Goal: Task Accomplishment & Management: Manage account settings

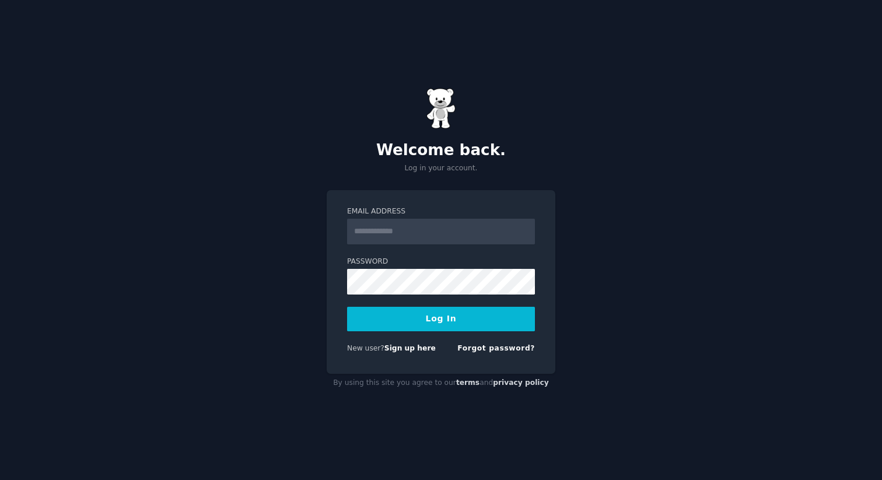
type input "**********"
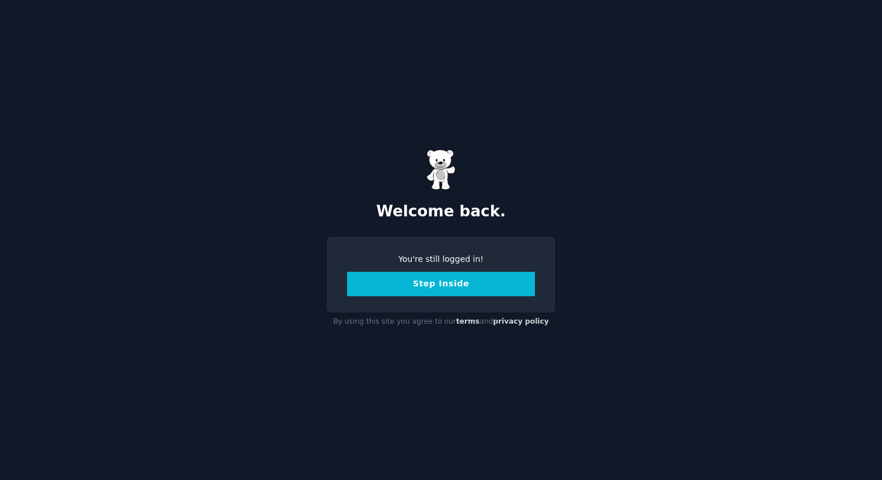
click at [428, 283] on button "Step Inside" at bounding box center [441, 284] width 188 height 25
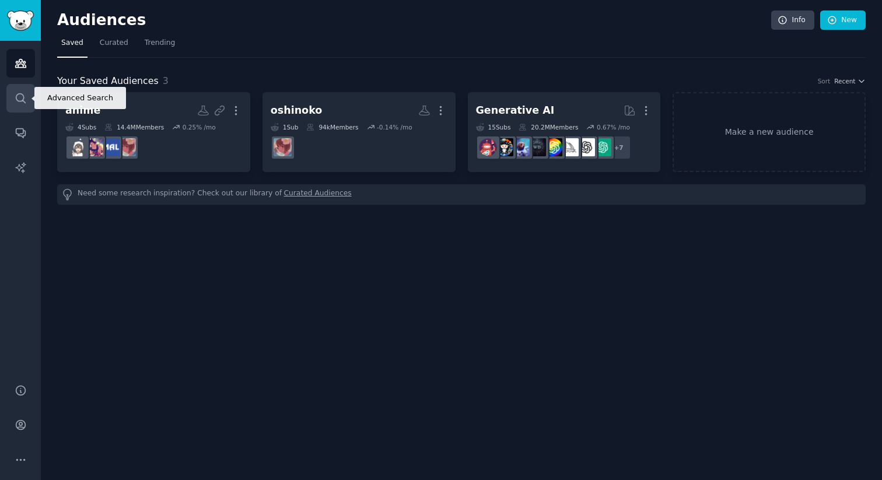
click at [15, 99] on icon "Sidebar" at bounding box center [21, 98] width 12 height 12
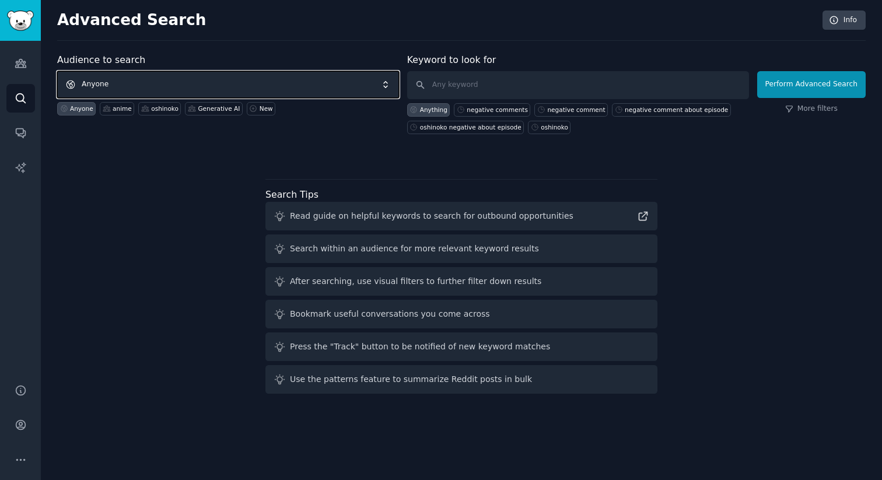
click at [171, 73] on span "Anyone" at bounding box center [228, 84] width 342 height 27
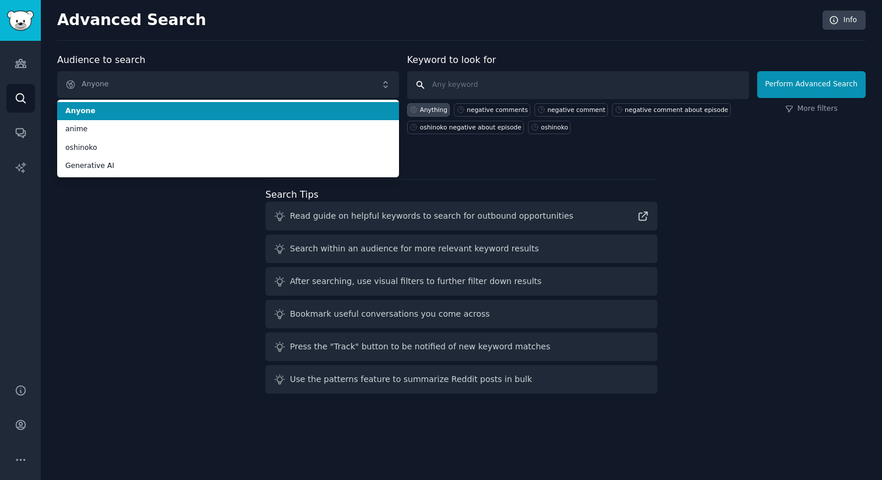
click at [476, 90] on input "text" at bounding box center [578, 85] width 342 height 28
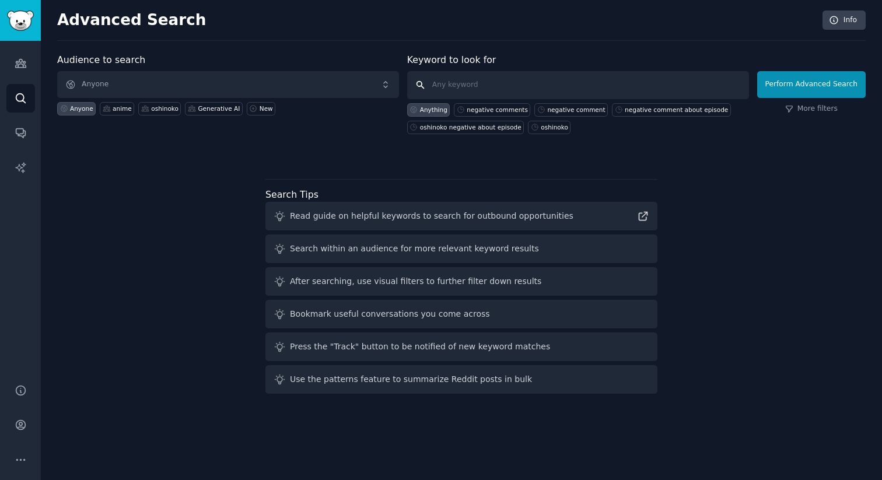
paste input "lycoris_recoil"
type input "lycoris recoil"
click at [509, 86] on input "lycoris recoil" at bounding box center [578, 85] width 342 height 28
click button "Perform Advanced Search" at bounding box center [812, 84] width 109 height 27
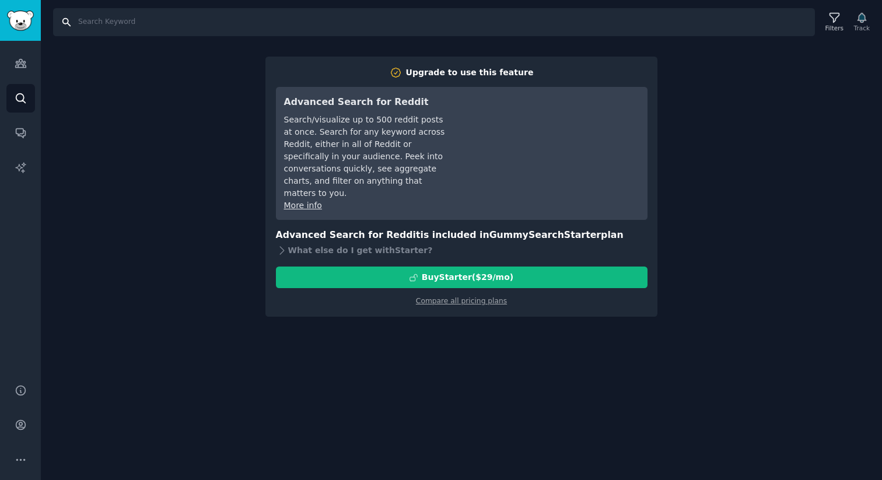
click at [109, 20] on input "Search" at bounding box center [434, 22] width 762 height 28
paste input "lycoris recoil"
type input "lycoris recoil"
click at [14, 72] on link "Audiences" at bounding box center [20, 63] width 29 height 29
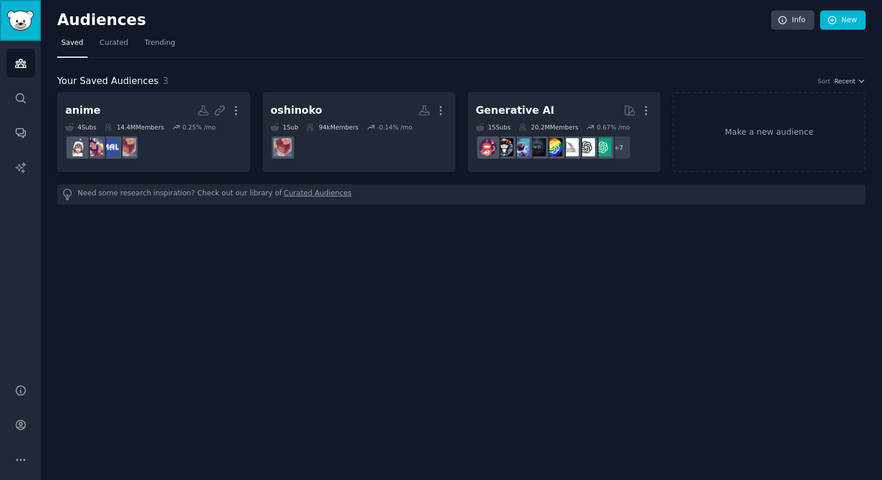
click at [19, 32] on link "Sidebar" at bounding box center [20, 20] width 41 height 41
click at [24, 103] on icon "Sidebar" at bounding box center [21, 98] width 12 height 12
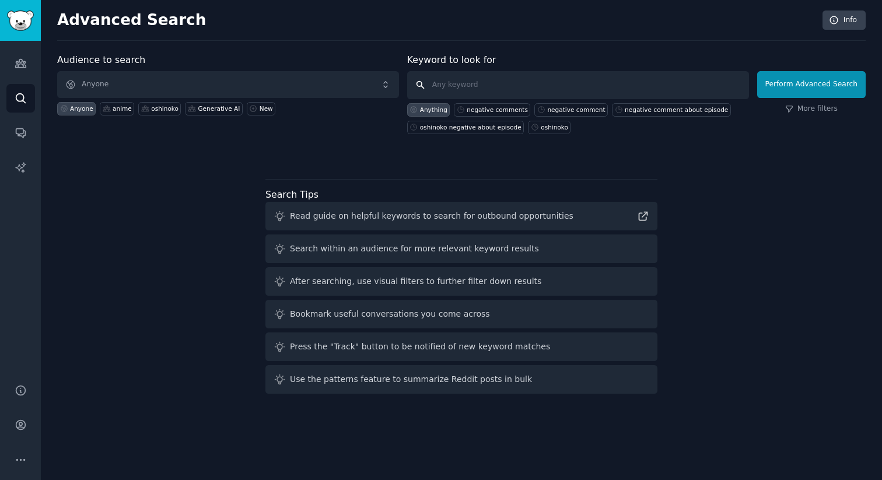
click at [474, 87] on input "text" at bounding box center [578, 85] width 342 height 28
paste input "lycoris recoil"
type input "lycoris recoil"
click button "Perform Advanced Search" at bounding box center [812, 84] width 109 height 27
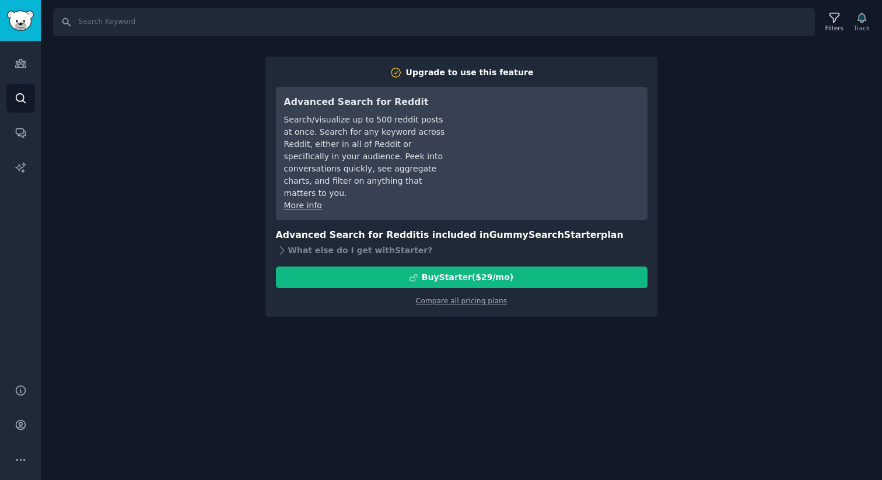
click at [302, 201] on link "More info" at bounding box center [303, 205] width 38 height 9
click at [306, 242] on div "What else do I get with Starter ?" at bounding box center [462, 250] width 372 height 16
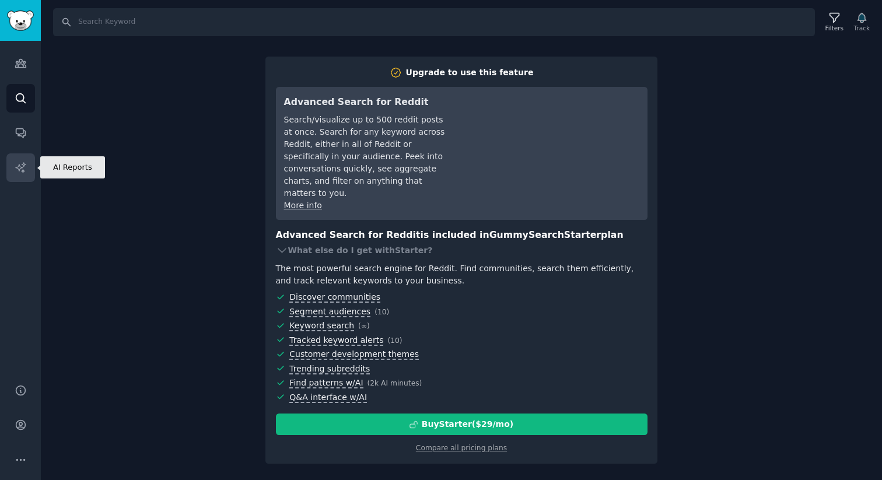
click at [27, 177] on link "AI Reports" at bounding box center [20, 168] width 29 height 29
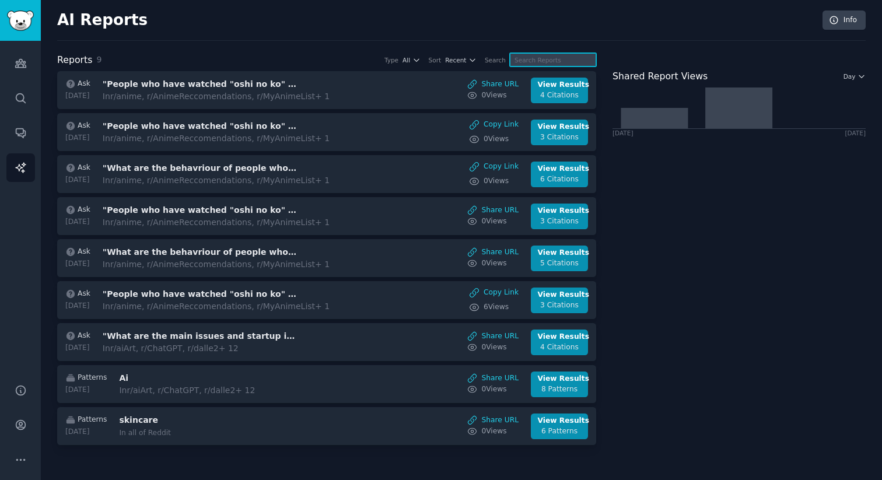
click at [574, 57] on input "text" at bounding box center [553, 59] width 86 height 13
paste input "lycoris recoil"
type input "lycoris recoil"
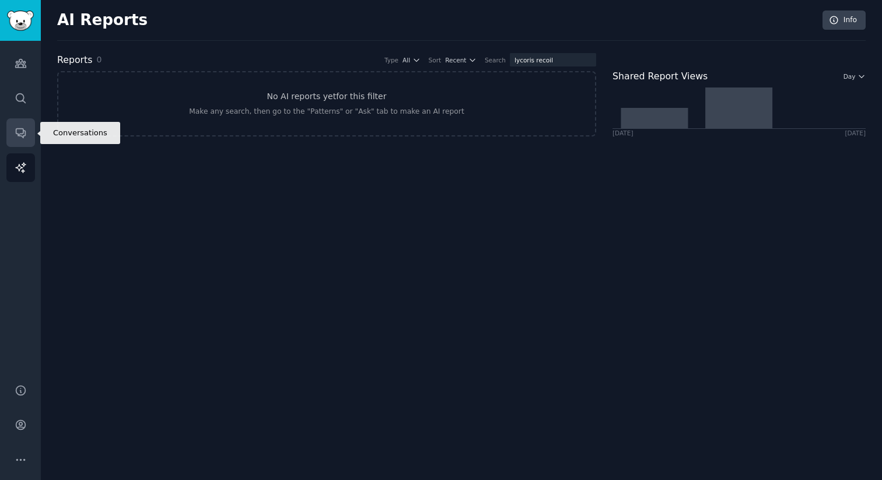
click at [25, 125] on link "Conversations" at bounding box center [20, 132] width 29 height 29
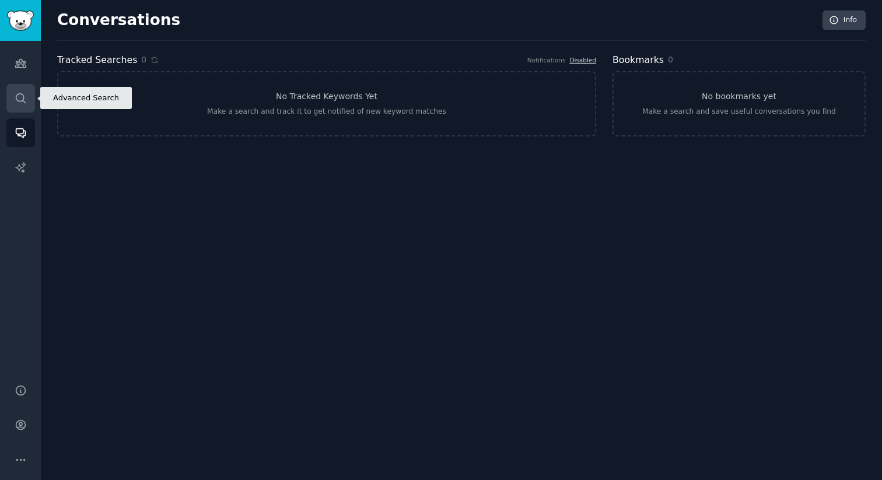
click at [13, 97] on link "Search" at bounding box center [20, 98] width 29 height 29
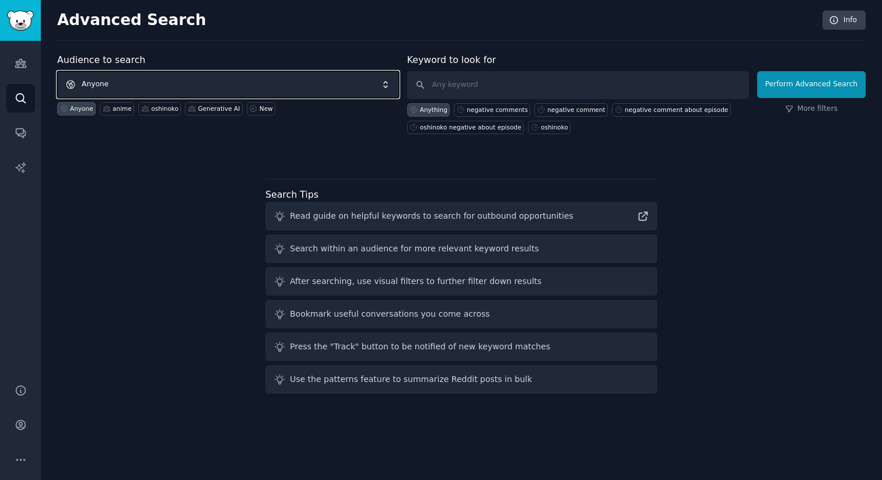
click at [206, 88] on span "Anyone" at bounding box center [228, 84] width 342 height 27
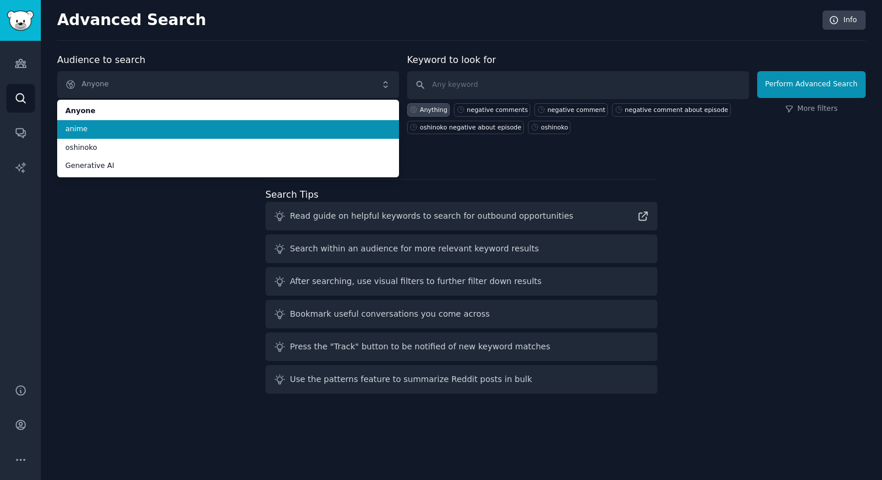
click at [196, 127] on span "anime" at bounding box center [228, 129] width 326 height 11
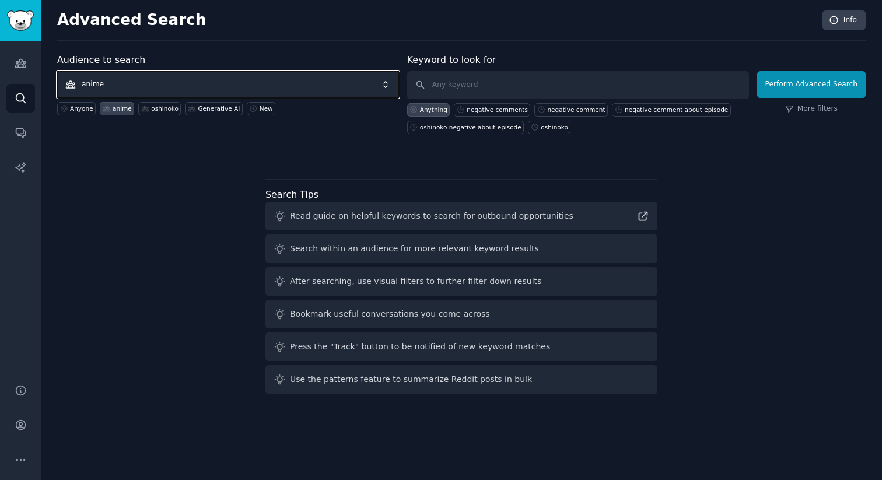
click at [261, 85] on span "anime" at bounding box center [228, 84] width 342 height 27
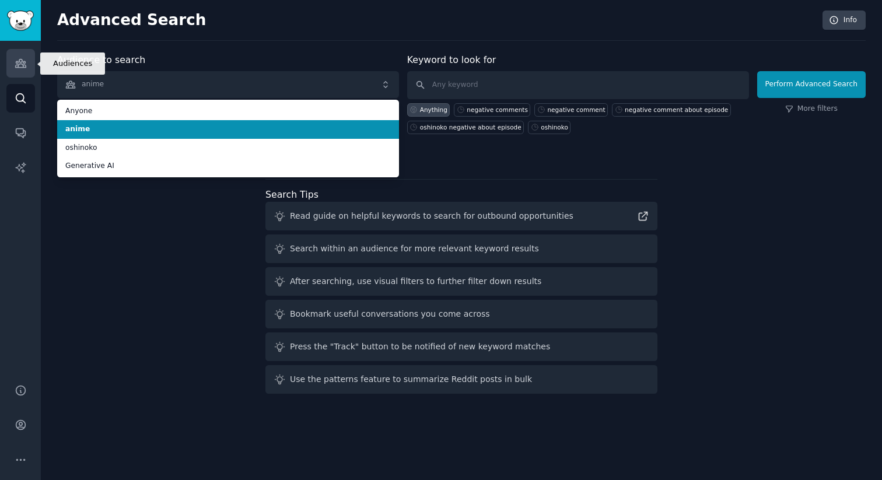
click at [22, 64] on icon "Sidebar" at bounding box center [20, 64] width 11 height 8
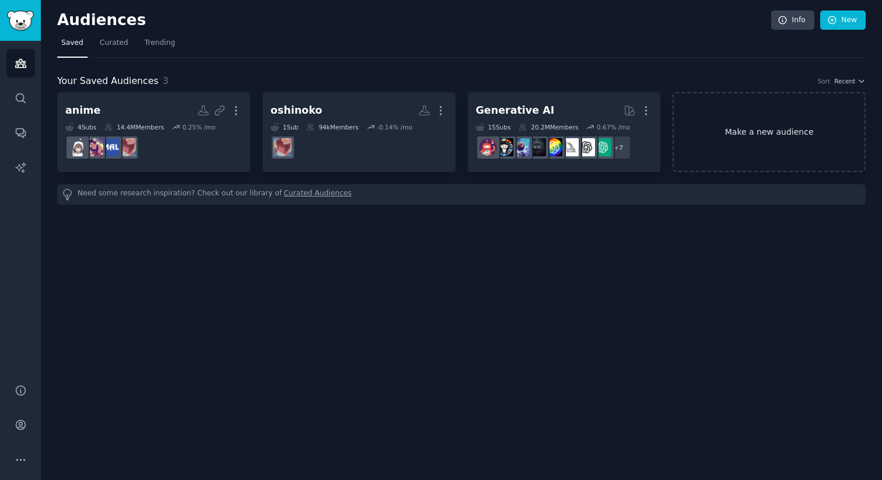
click at [761, 123] on link "Make a new audience" at bounding box center [769, 132] width 193 height 80
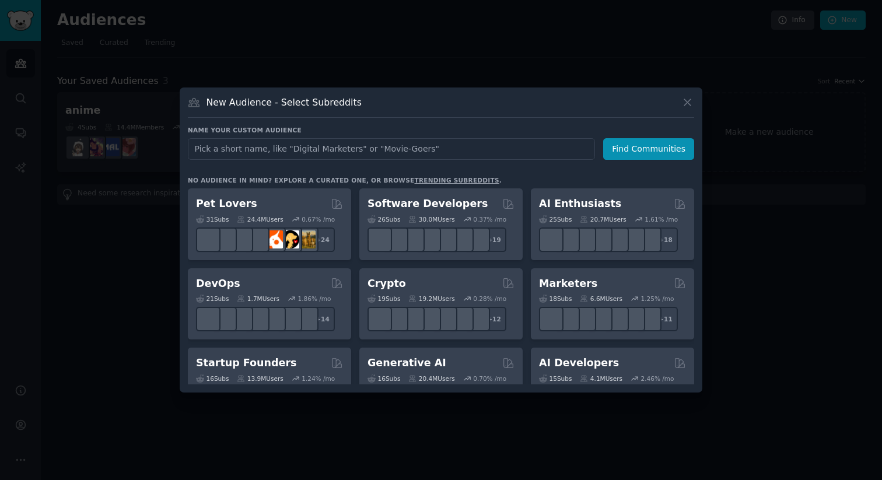
type input "lycoris recoil"
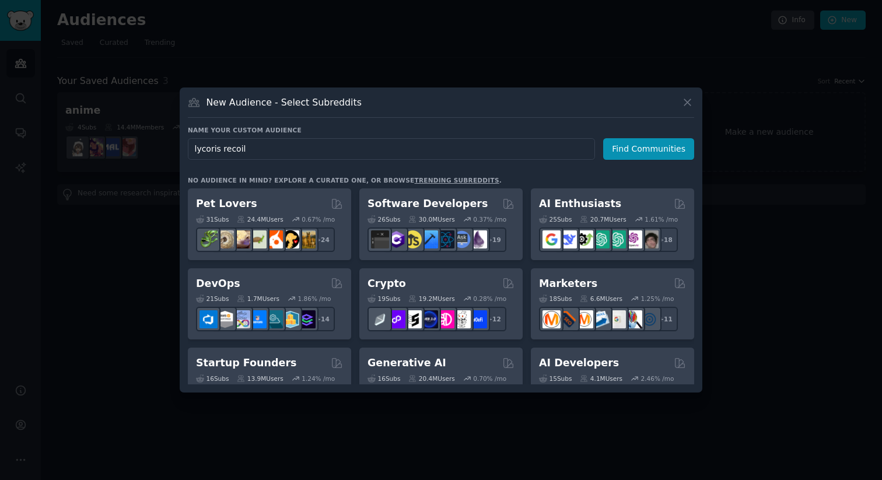
click button "Find Communities" at bounding box center [648, 149] width 91 height 22
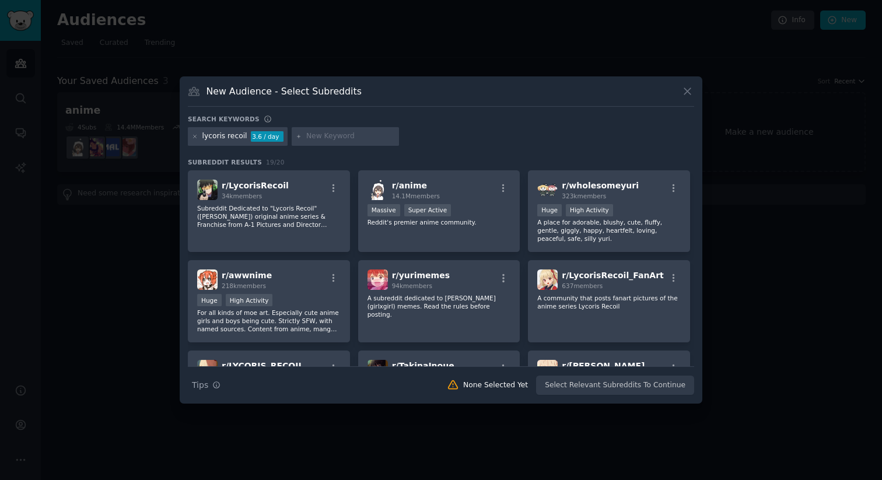
click at [289, 204] on p "Subreddit Dedicated to "Lycoris Recoil" ([PERSON_NAME]) original anime series &…" at bounding box center [269, 216] width 144 height 25
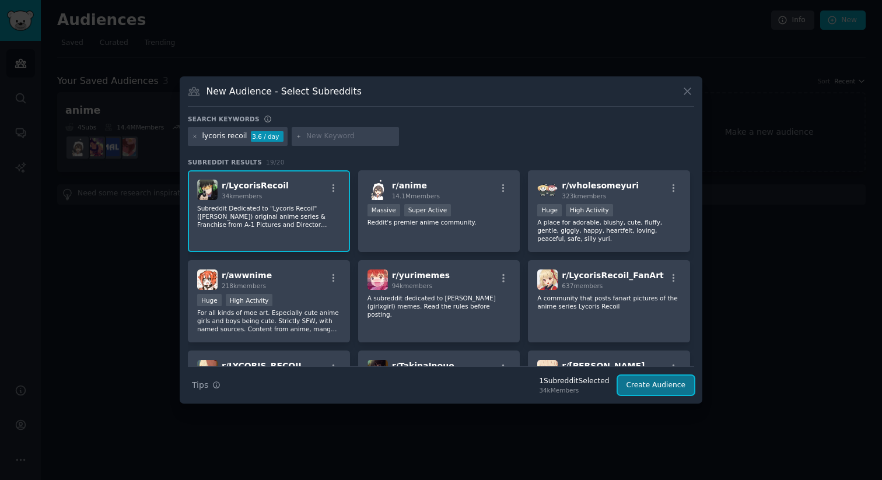
click at [671, 391] on button "Create Audience" at bounding box center [656, 386] width 77 height 20
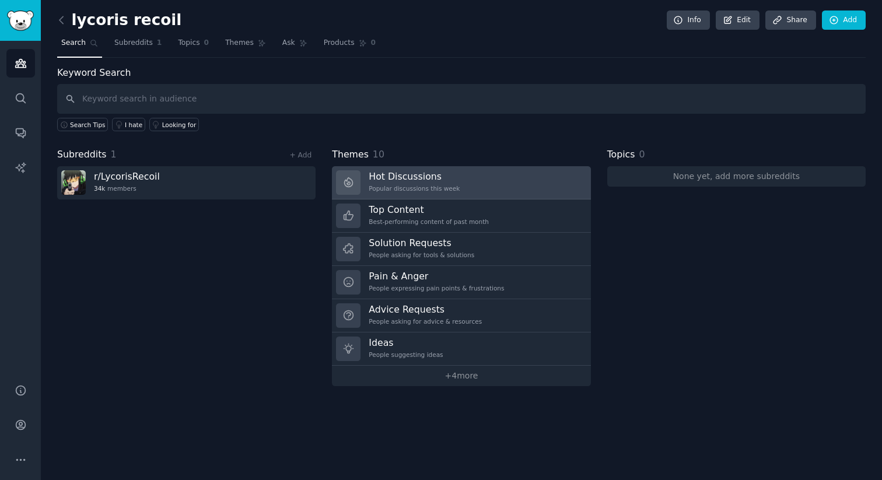
click at [418, 172] on h3 "Hot Discussions" at bounding box center [414, 176] width 91 height 12
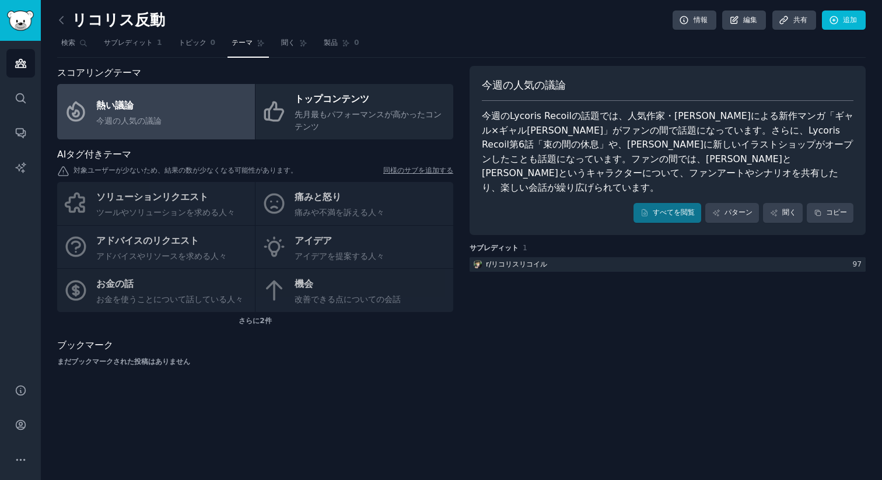
click at [518, 139] on font "今週のLycoris Recoilの話題では、人気作家・井上氏による新作マンガ「ギャル×ギャル百合」がファンの間で話題になっています。さらに、Lycoris …" at bounding box center [668, 151] width 372 height 83
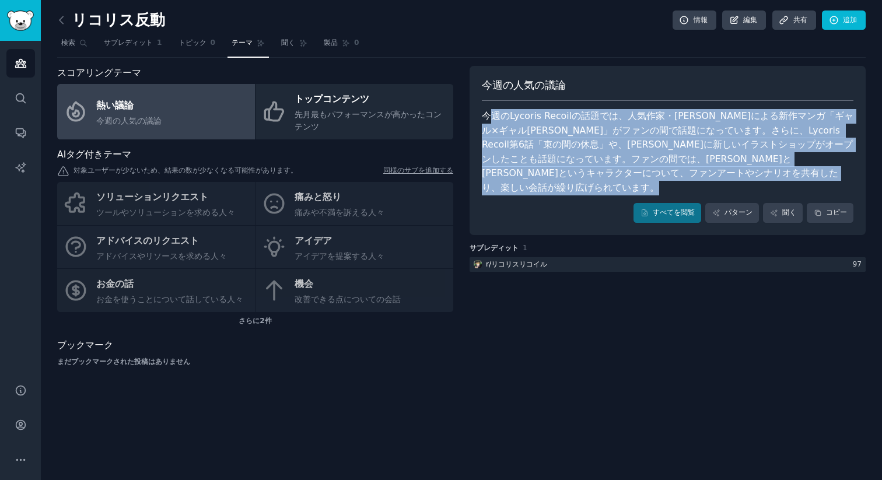
drag, startPoint x: 494, startPoint y: 123, endPoint x: 516, endPoint y: 184, distance: 65.0
click at [516, 184] on div "今週の人気の議論 今週のLycoris Recoilの話題では、人気作家・井上氏による新作マンガ「ギャル×ギャル百合」がファンの間で話題になっています。さらに…" at bounding box center [668, 150] width 396 height 169
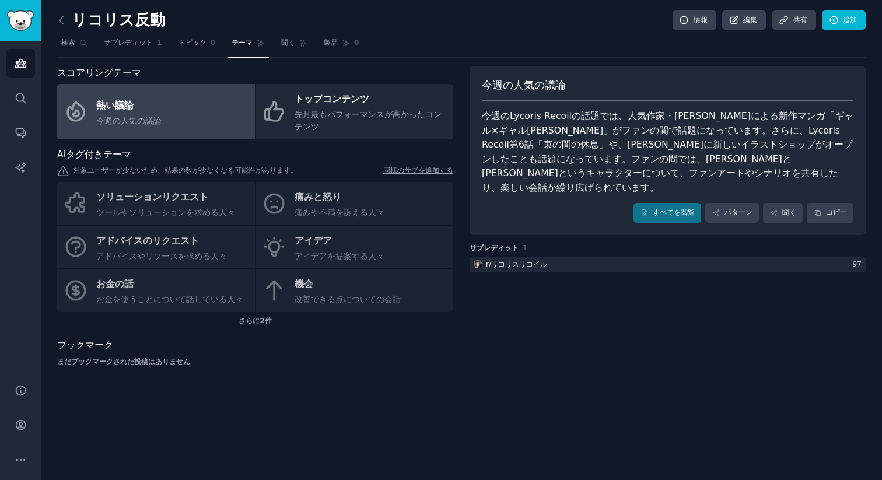
click at [312, 161] on div "AIタグ付きテーマ" at bounding box center [255, 155] width 396 height 15
click at [322, 199] on div "ソリューションリクエスト ツールやソリューションを求める人々 痛みと怒り 痛みや不満を訴える人々 アドバイスのリクエスト アドバイスやリソースを求める人々 ア…" at bounding box center [255, 247] width 396 height 130
click at [277, 202] on div "ソリューションリクエスト ツールやソリューションを求める人々 痛みと怒り 痛みや不満を訴える人々 アドバイスのリクエスト アドバイスやリソースを求める人々 ア…" at bounding box center [255, 247] width 396 height 130
click at [112, 41] on font "サブレディット" at bounding box center [128, 43] width 49 height 8
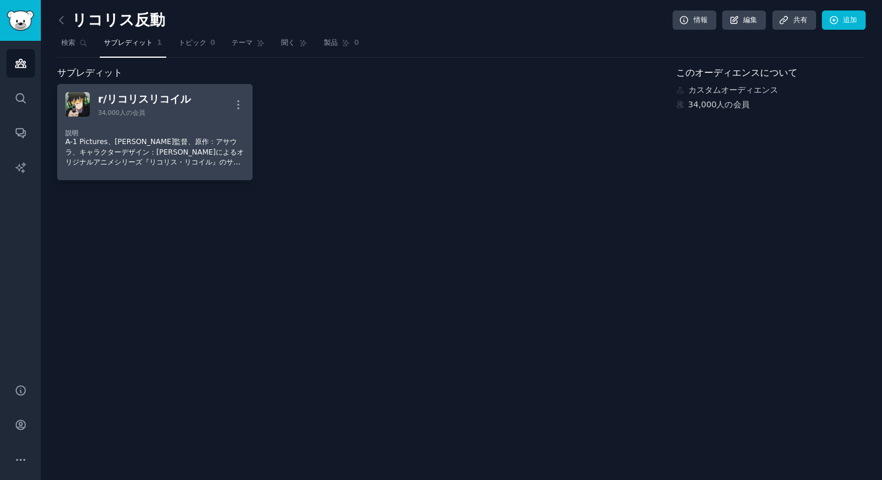
click at [162, 135] on dt "説明" at bounding box center [154, 133] width 179 height 8
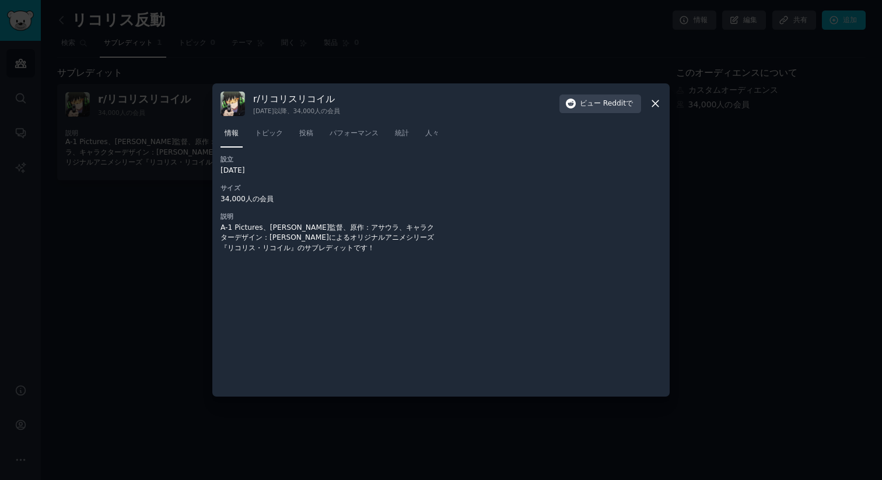
click at [114, 268] on div at bounding box center [441, 240] width 882 height 480
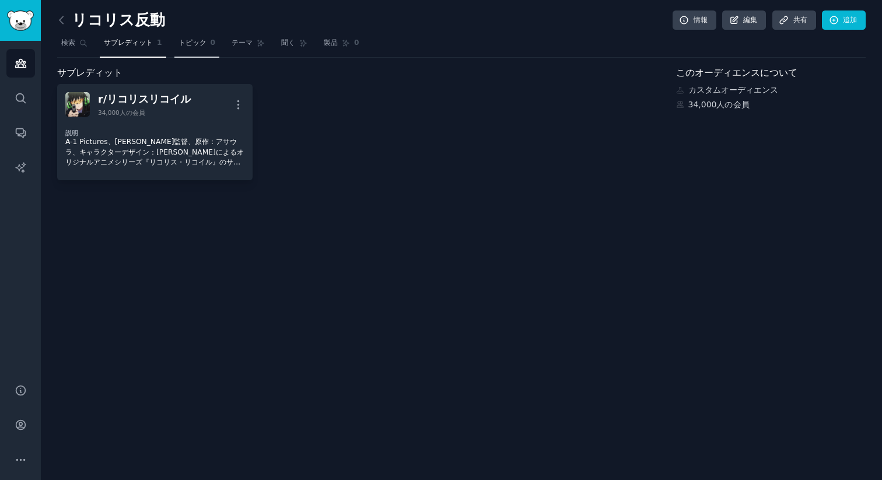
click at [186, 46] on font "トピック" at bounding box center [193, 43] width 28 height 8
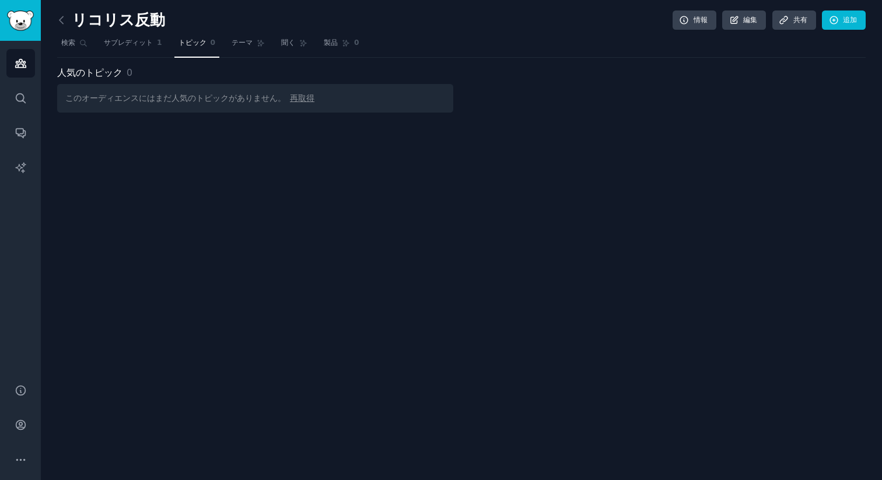
click at [165, 94] on font "このオーディエンスにはまだ人気のトピックがありません。" at bounding box center [175, 97] width 221 height 9
click at [138, 44] on font "サブレディット" at bounding box center [128, 43] width 49 height 8
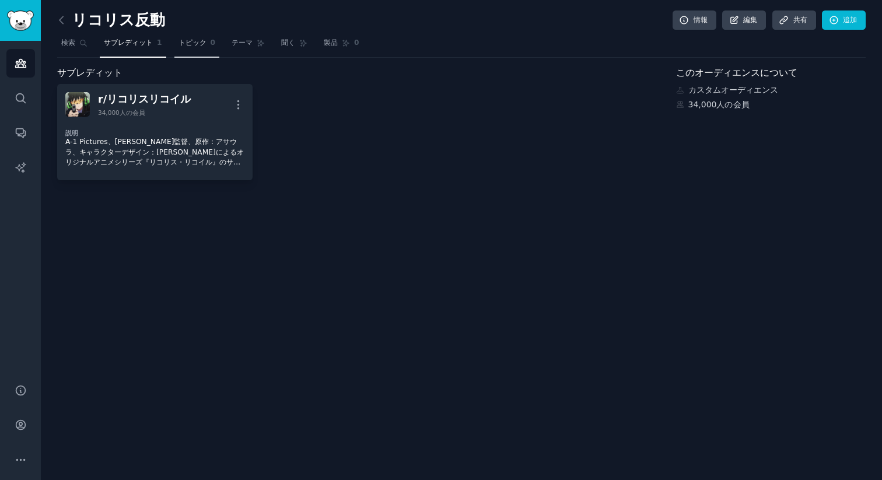
click at [186, 45] on font "トピック" at bounding box center [193, 43] width 28 height 8
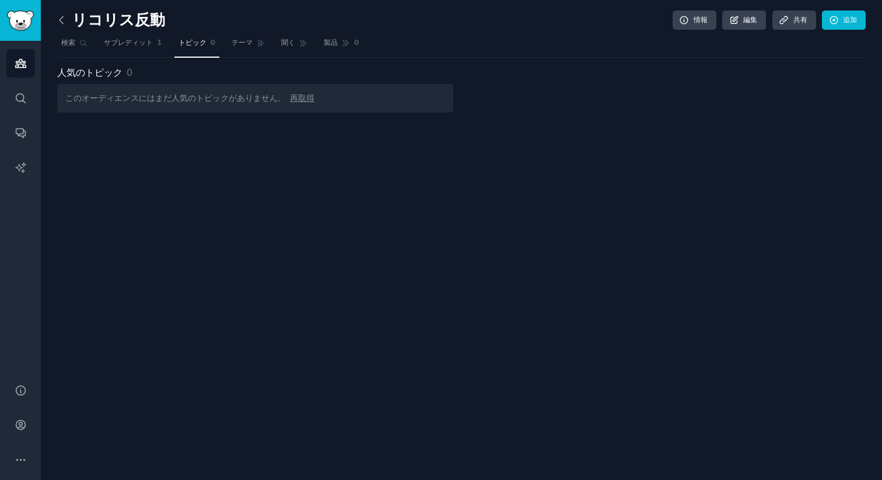
click at [62, 15] on icon at bounding box center [61, 20] width 12 height 12
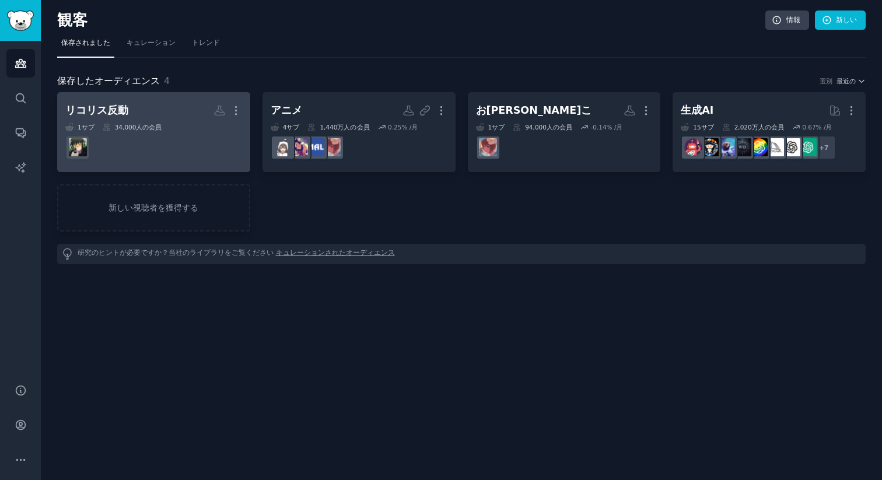
click at [161, 106] on h2 "リコリス反動 もっと" at bounding box center [153, 110] width 177 height 20
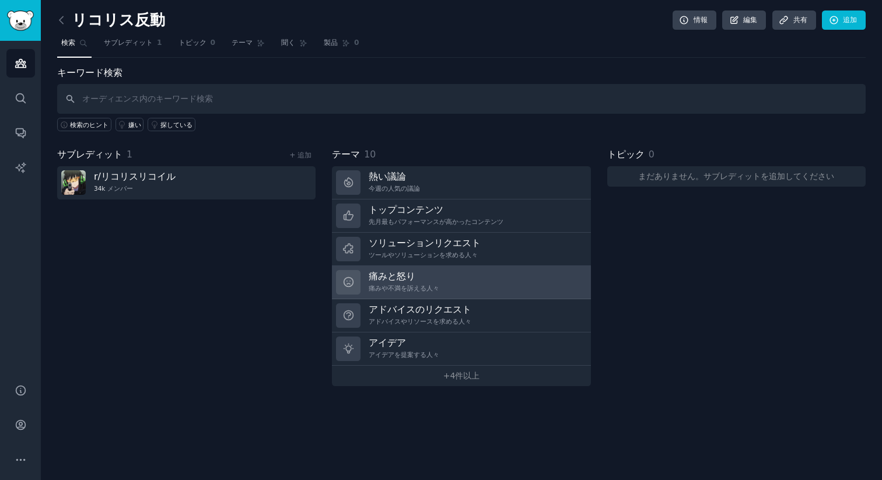
click at [379, 277] on font "痛みと怒り" at bounding box center [392, 276] width 47 height 11
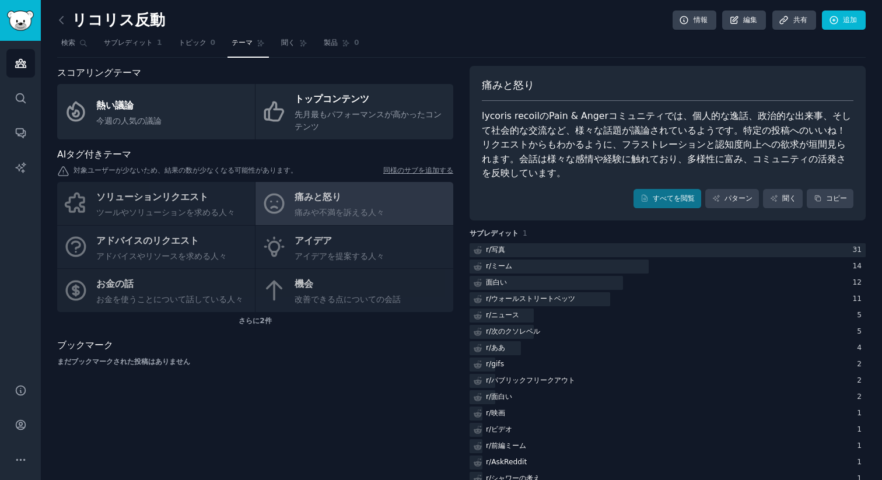
click at [514, 127] on font "lycoris recoilのPain & Angerコミュニティでは、個人的な逸話、政治的な出来事、そして社会的な交流など、様々な話題が議論されているようで…" at bounding box center [666, 144] width 369 height 68
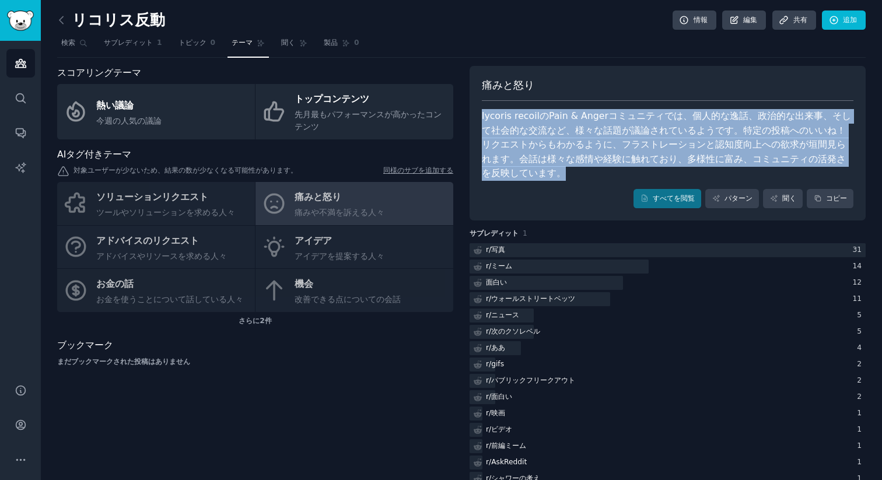
drag, startPoint x: 477, startPoint y: 116, endPoint x: 500, endPoint y: 187, distance: 74.8
click at [500, 187] on div "痛みと怒り lycoris recoilのPain & Angerコミュニティでは、個人的な逸話、政治的な出来事、そして社会的な交流など、様々な話題が議論され…" at bounding box center [668, 143] width 396 height 155
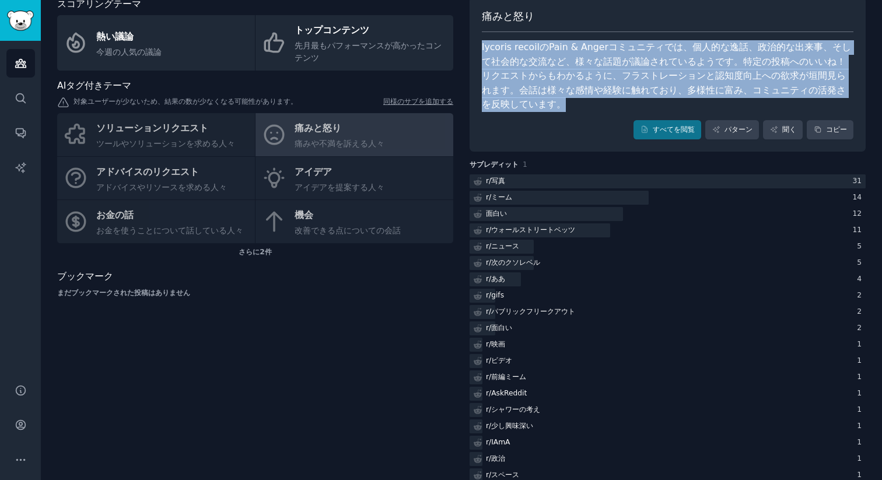
scroll to position [72, 0]
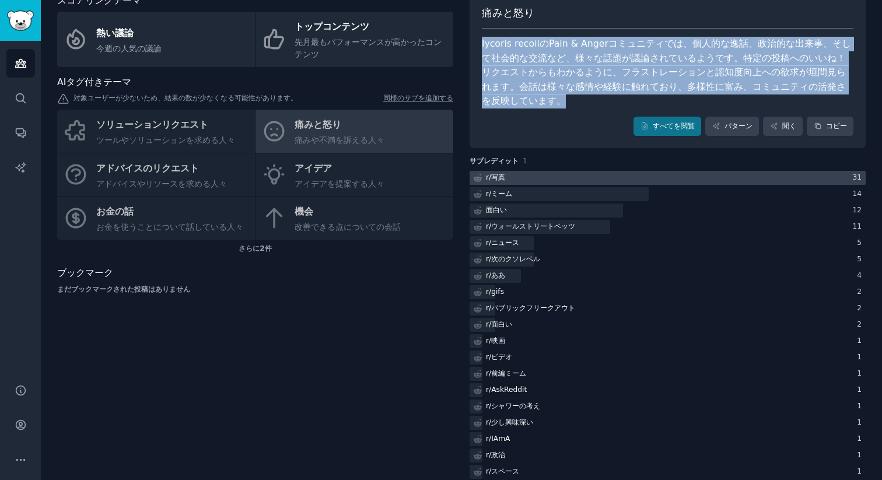
click at [528, 176] on div at bounding box center [668, 178] width 396 height 15
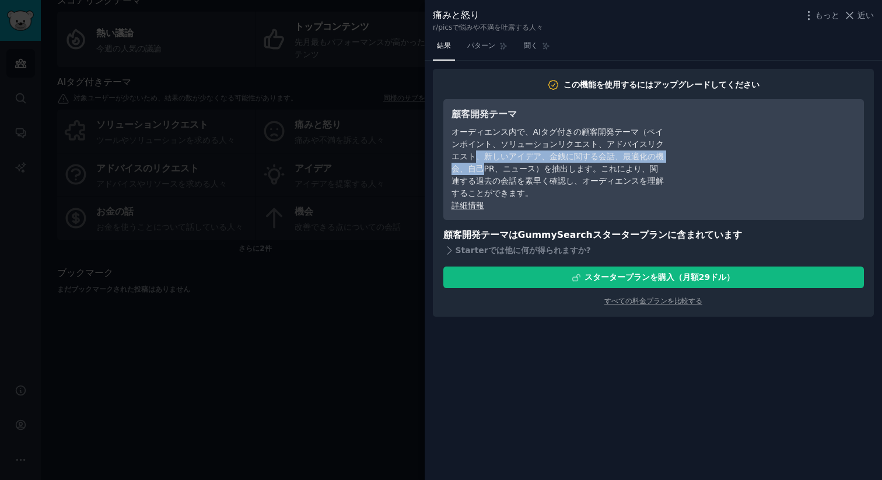
drag, startPoint x: 475, startPoint y: 151, endPoint x: 482, endPoint y: 175, distance: 25.5
click at [482, 175] on div "オーディエンス内で、AIタグ付きの顧客開発テーマ（ペインポイント、ソリューションリクエスト、アドバイスリクエスト、新しいアイデア、金銭に関する会話、最適化の機…" at bounding box center [558, 163] width 213 height 74
click at [448, 114] on div "顧客開発テーマ オーディエンス内で、AIタグ付きの顧客開発テーマ（ペインポイント、ソリューションリクエスト、アドバイスリクエスト、新しいアイデア、金銭に関する…" at bounding box center [654, 159] width 421 height 121
click at [483, 50] on font "パターン" at bounding box center [482, 45] width 28 height 8
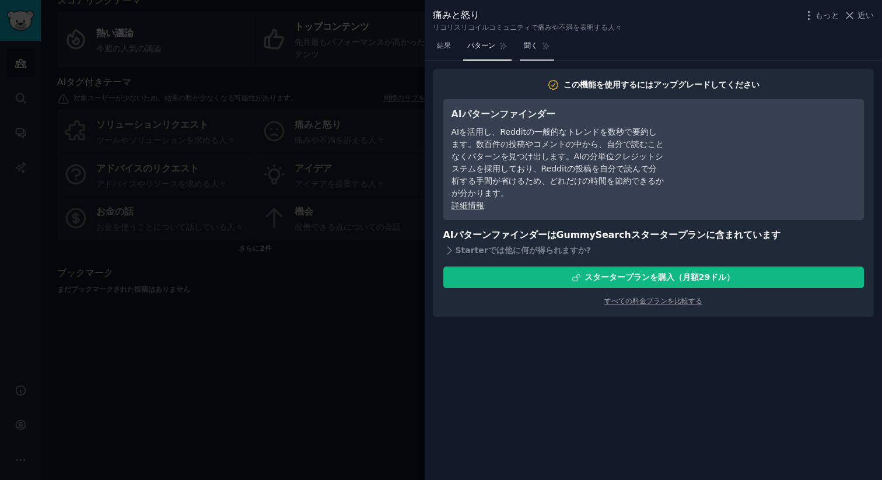
click at [528, 52] on link "聞く" at bounding box center [537, 49] width 34 height 24
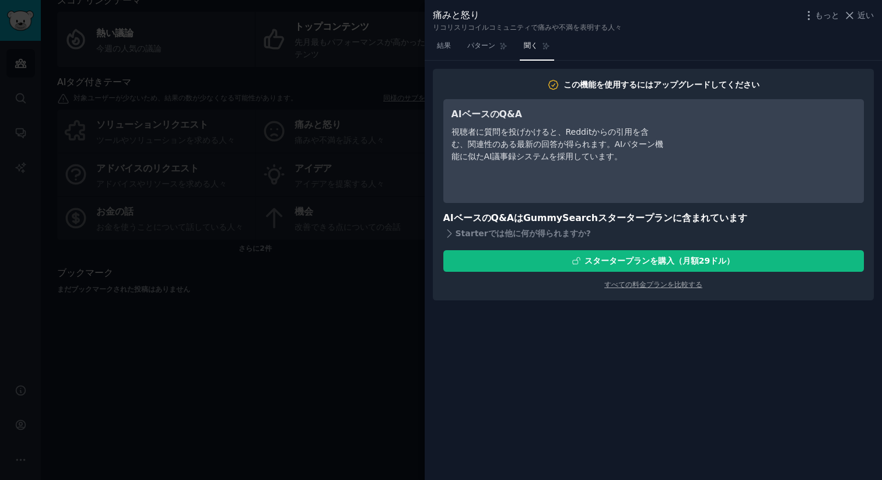
click at [412, 68] on div at bounding box center [441, 240] width 882 height 480
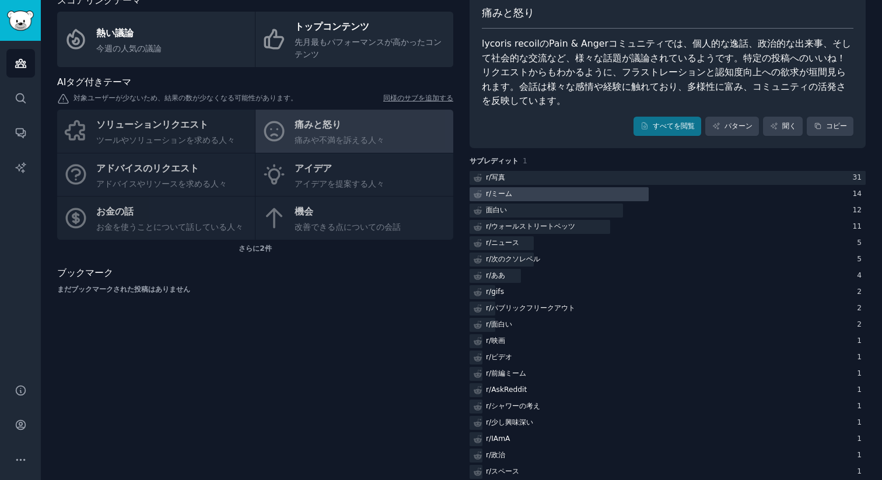
click at [508, 192] on font "ミーム" at bounding box center [501, 194] width 21 height 8
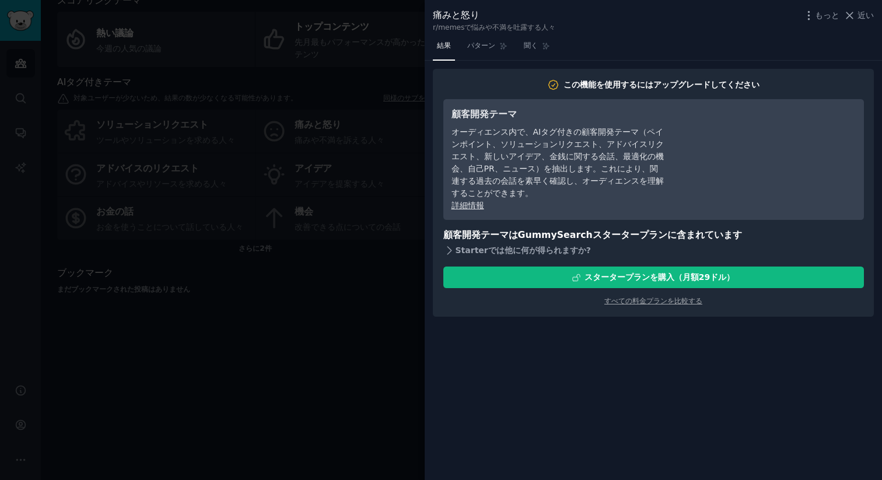
click at [542, 247] on font "では他に何が得られますか" at bounding box center [538, 250] width 98 height 9
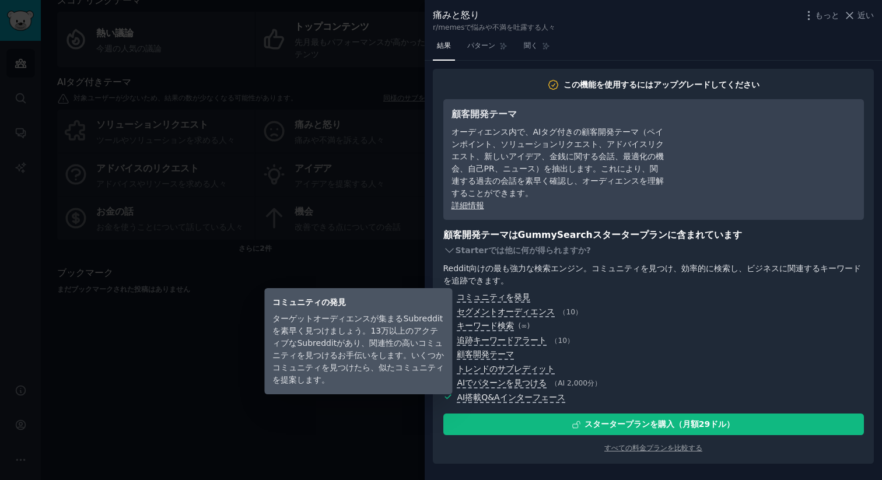
click at [386, 341] on font "ターゲットオーディエンスが集まるSubredditを素早く見つけましょう。13万以上のアクティブなSubredditがあり、関連性の高いコミュニティを見つける…" at bounding box center [359, 349] width 172 height 71
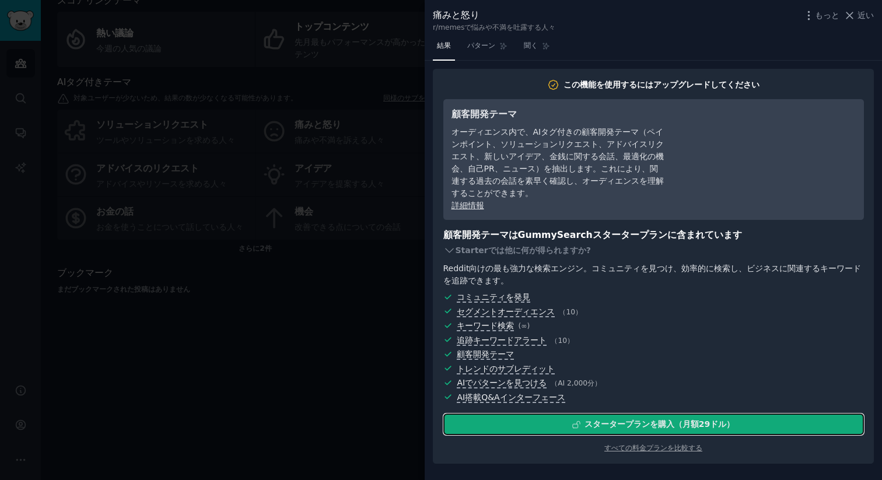
click at [582, 427] on div "スタータープラン を購入 （月額 29 ドル ）" at bounding box center [654, 424] width 420 height 12
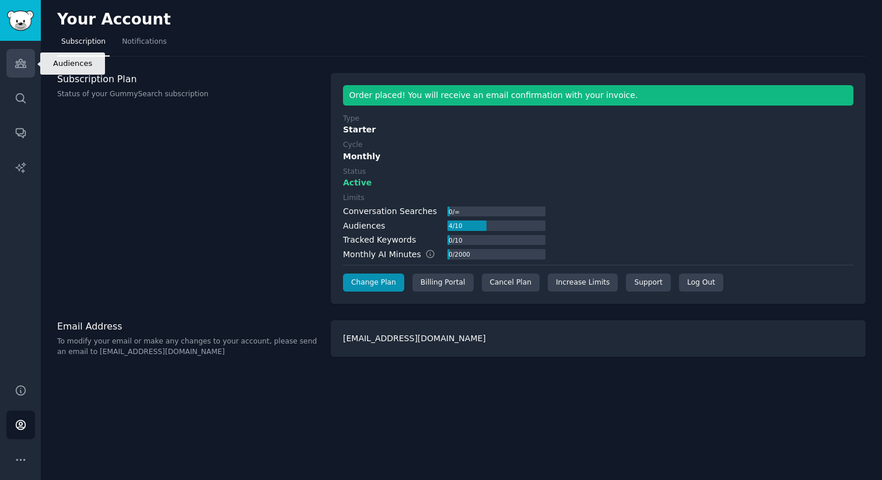
click at [22, 58] on icon "Sidebar" at bounding box center [21, 63] width 12 height 12
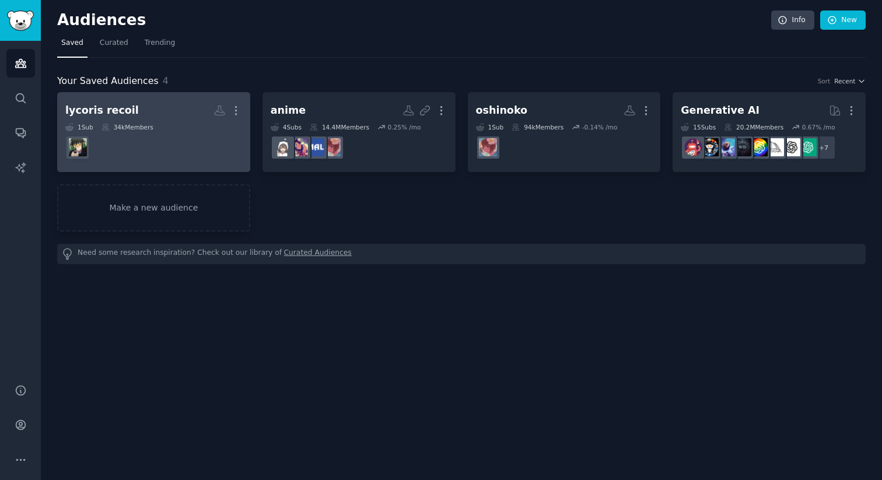
click at [107, 107] on div "lycoris recoil" at bounding box center [102, 110] width 74 height 15
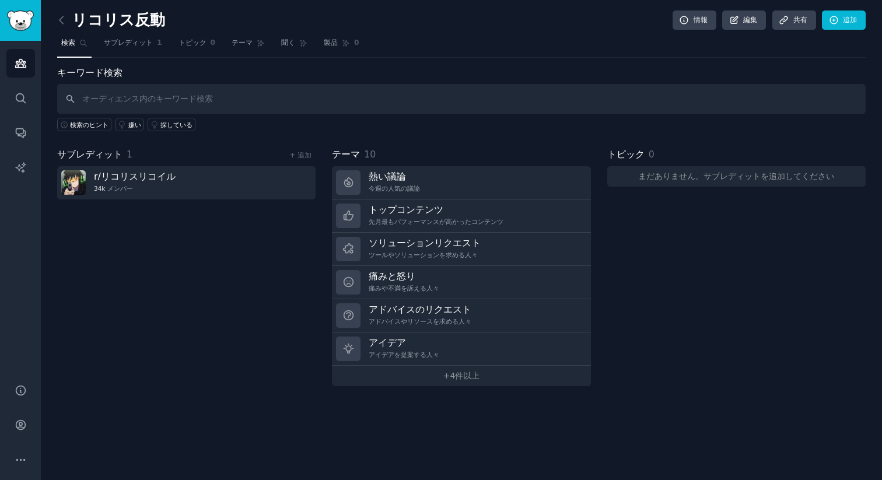
click at [176, 316] on div "サブレディット 1 + 追加 r/ リコリスリコイル 34k メンバー" at bounding box center [186, 267] width 259 height 239
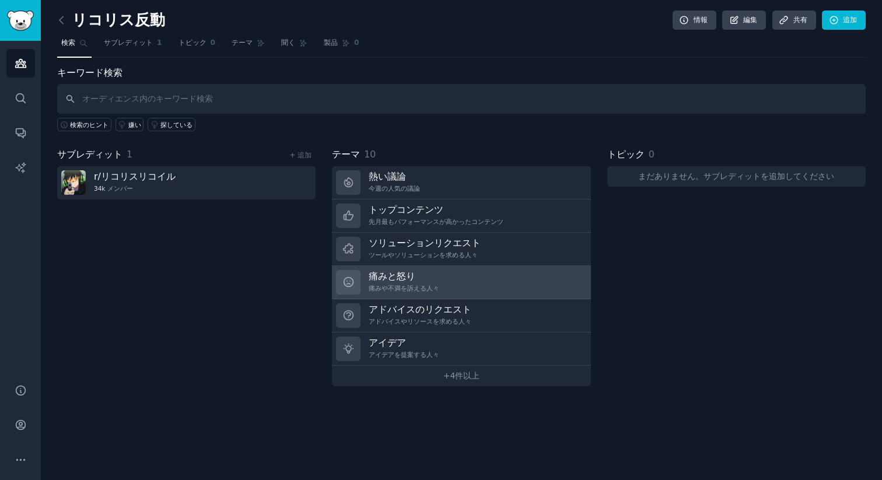
click at [390, 273] on font "痛みと怒り" at bounding box center [392, 276] width 47 height 11
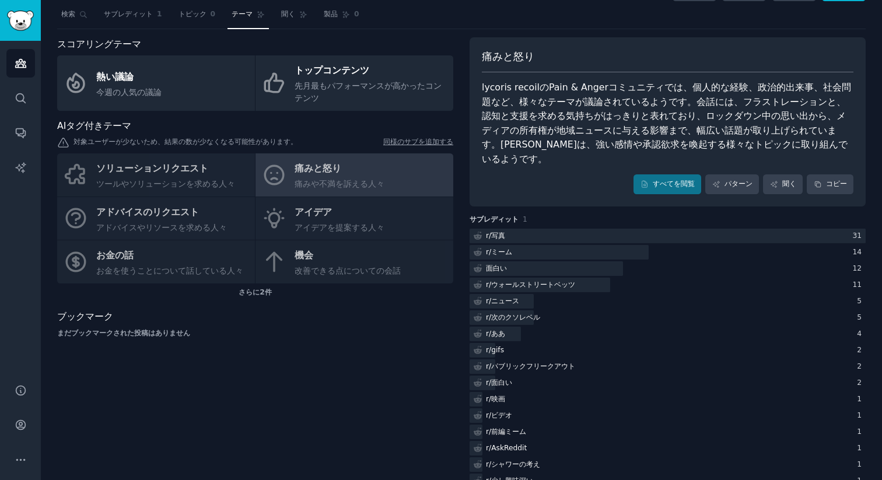
scroll to position [30, 0]
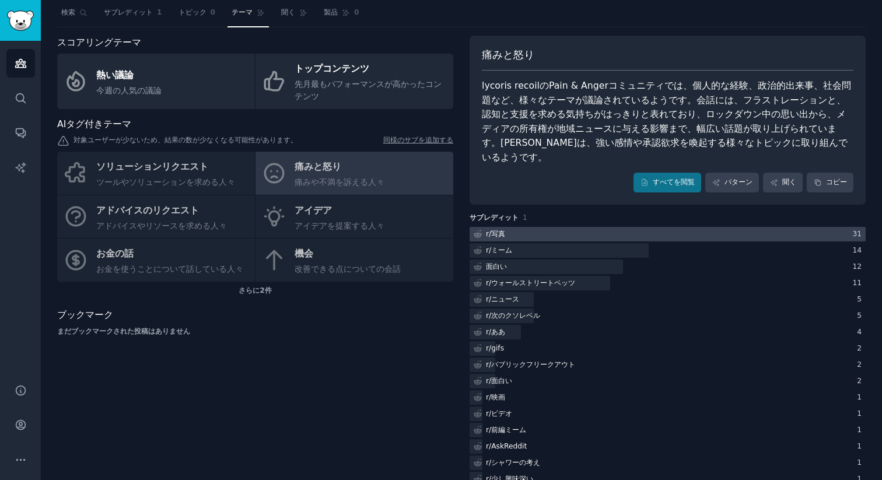
click at [553, 227] on div at bounding box center [668, 234] width 396 height 15
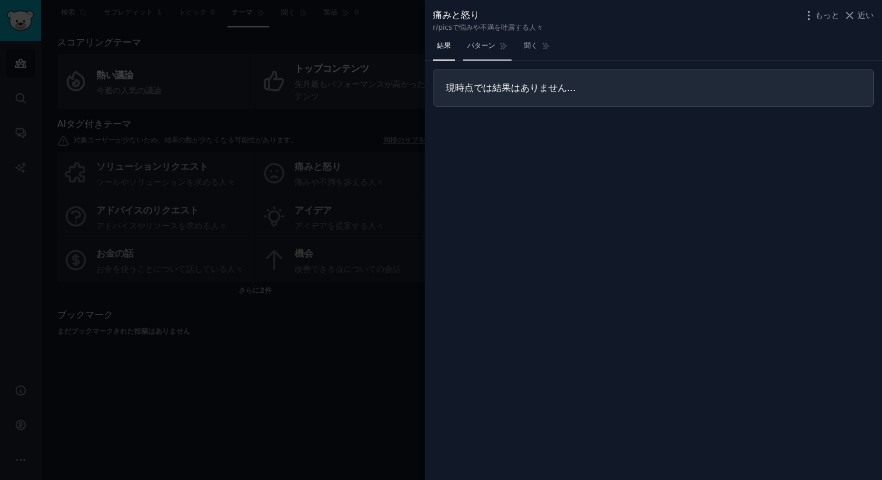
click at [498, 48] on link "パターン" at bounding box center [487, 49] width 48 height 24
click at [532, 48] on font "聞く" at bounding box center [531, 45] width 14 height 8
click at [448, 50] on font "結果" at bounding box center [444, 45] width 14 height 8
click at [861, 10] on span "近い" at bounding box center [866, 15] width 16 height 12
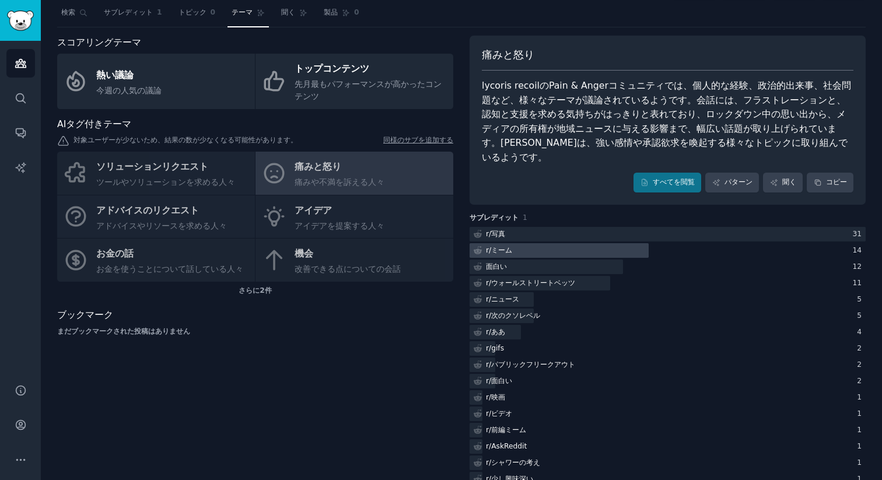
click at [560, 243] on div at bounding box center [559, 250] width 179 height 15
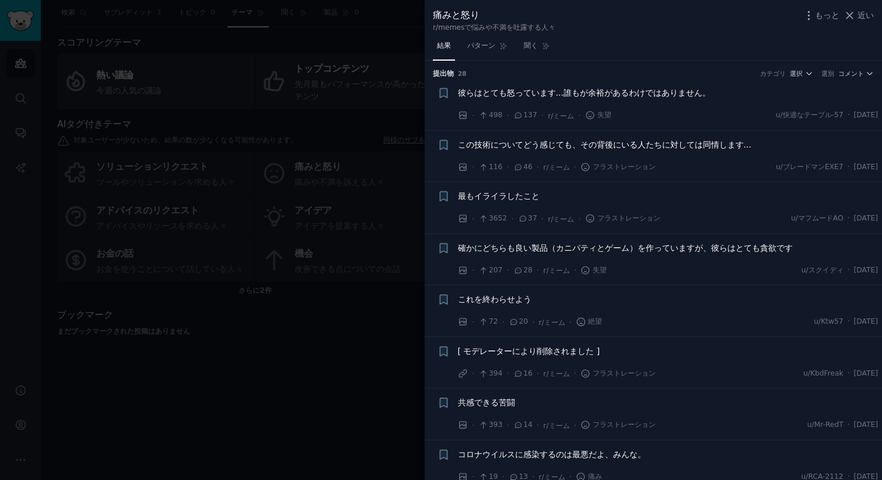
click at [570, 93] on font "彼らはとても怒っています...誰もが余裕があるわけではありません。" at bounding box center [584, 92] width 253 height 9
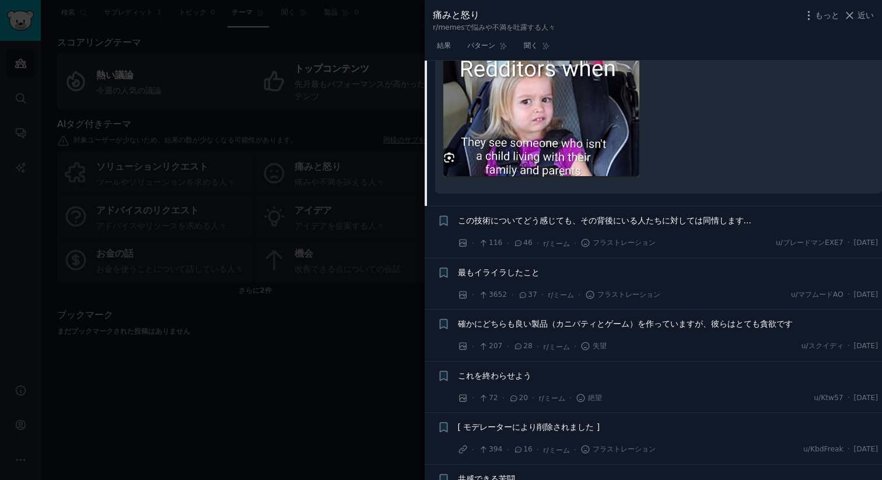
click at [664, 221] on font "この技術についてどう感じても、その背後にいる人たちに対しては同情します..." at bounding box center [605, 220] width 294 height 9
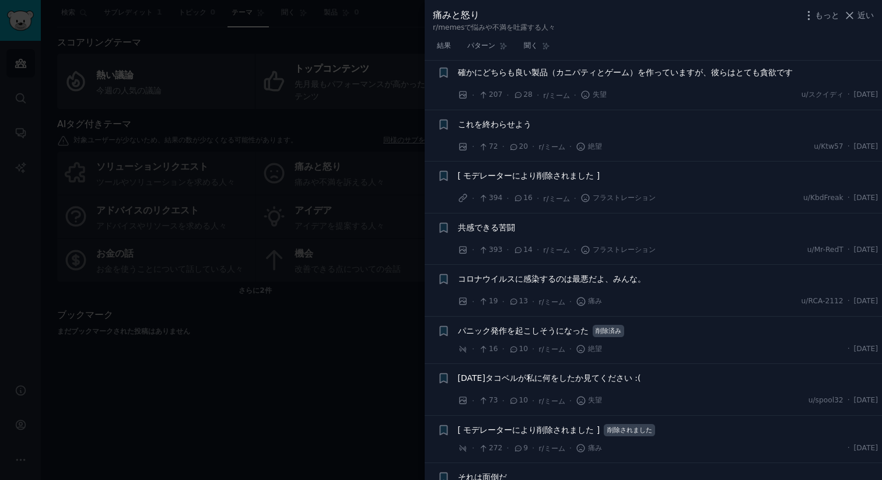
scroll to position [455, 0]
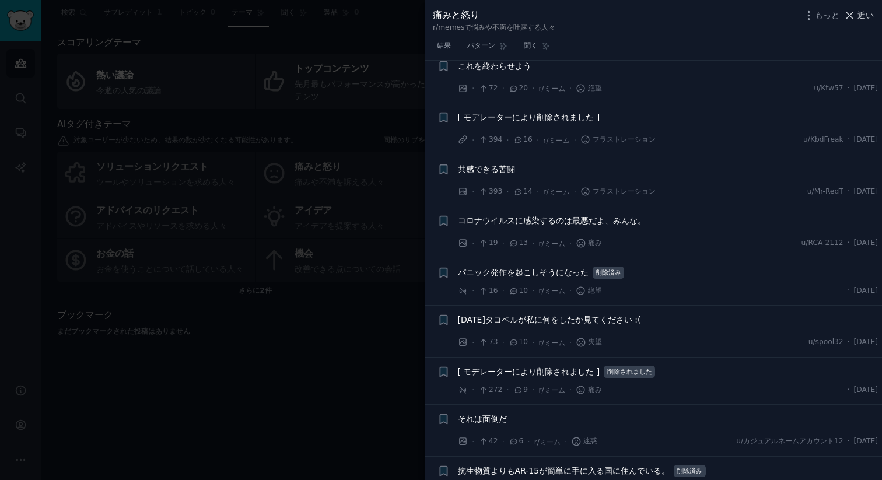
click at [859, 17] on font "近い" at bounding box center [866, 15] width 16 height 9
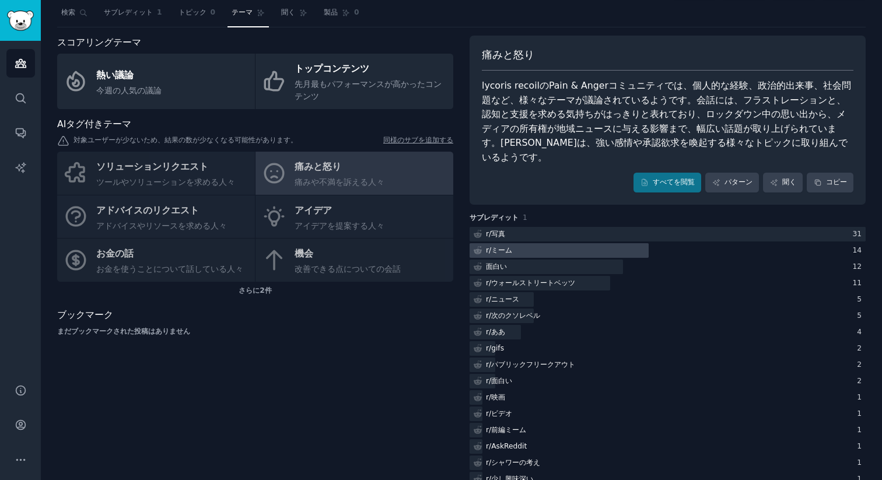
click at [559, 243] on div at bounding box center [559, 250] width 179 height 15
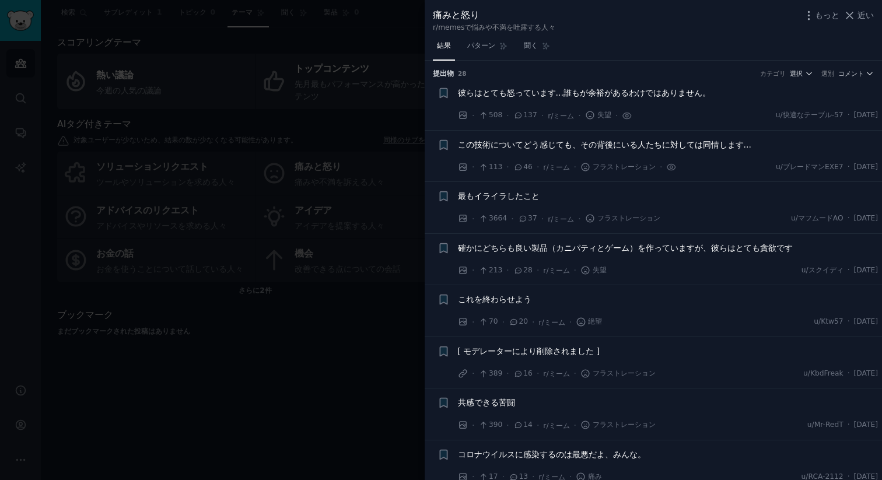
click at [489, 168] on font "113" at bounding box center [495, 167] width 13 height 8
click at [516, 166] on icon at bounding box center [519, 167] width 11 height 8
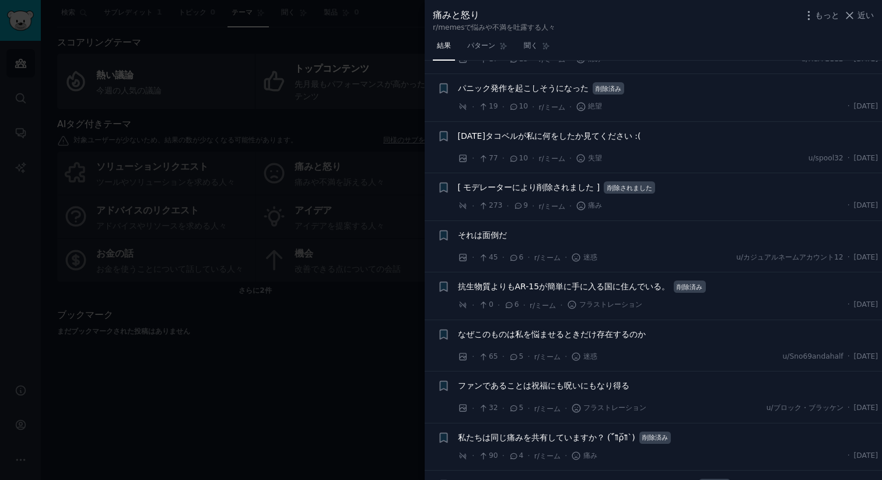
scroll to position [451, 0]
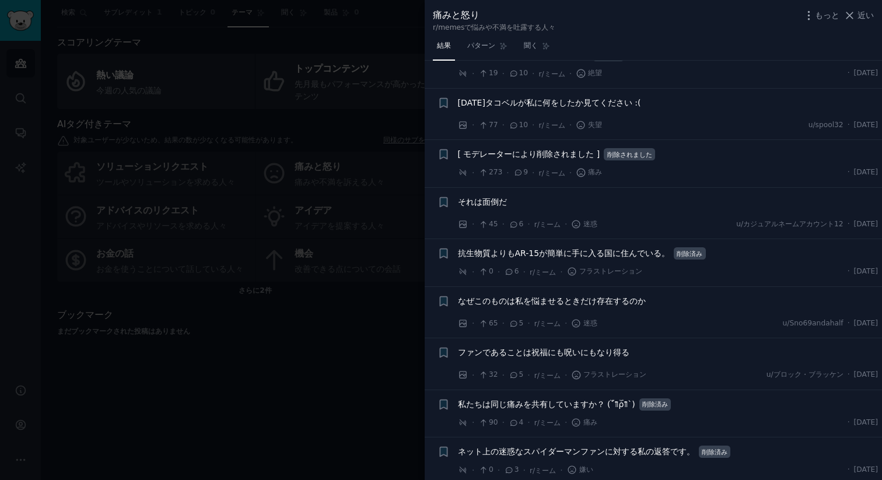
click at [325, 378] on div at bounding box center [441, 240] width 882 height 480
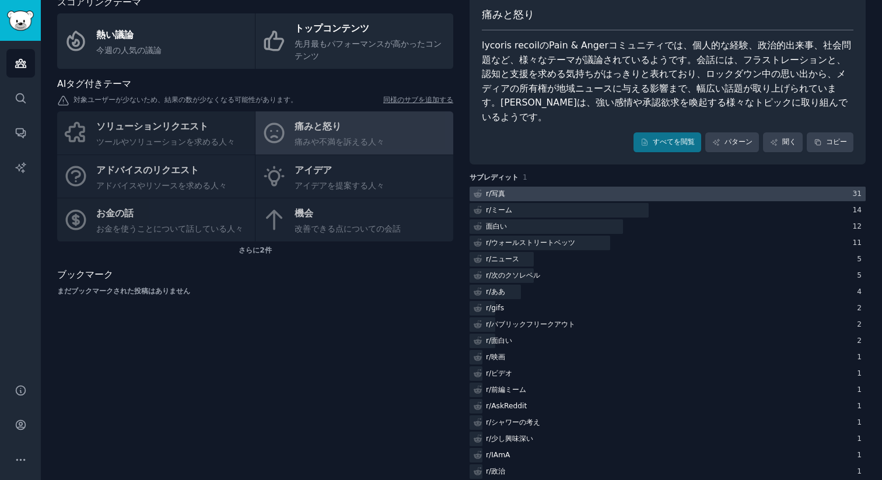
scroll to position [85, 0]
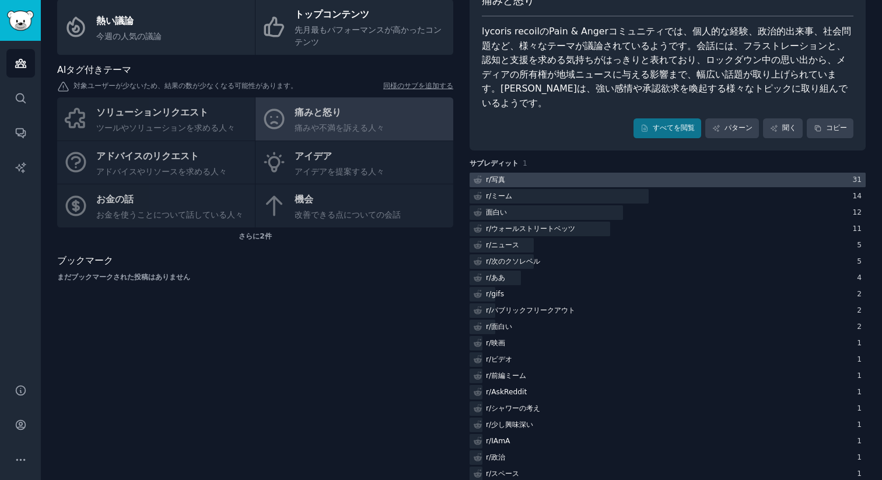
click at [555, 173] on div at bounding box center [668, 180] width 396 height 15
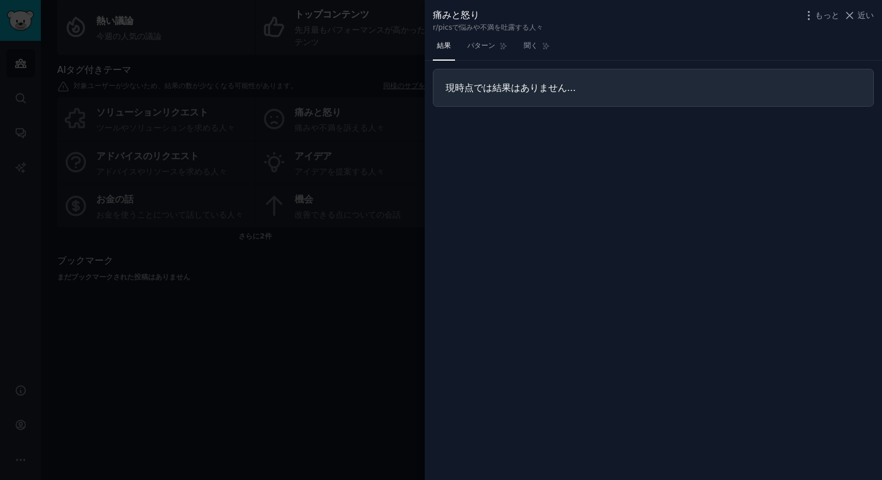
click at [372, 358] on div at bounding box center [441, 240] width 882 height 480
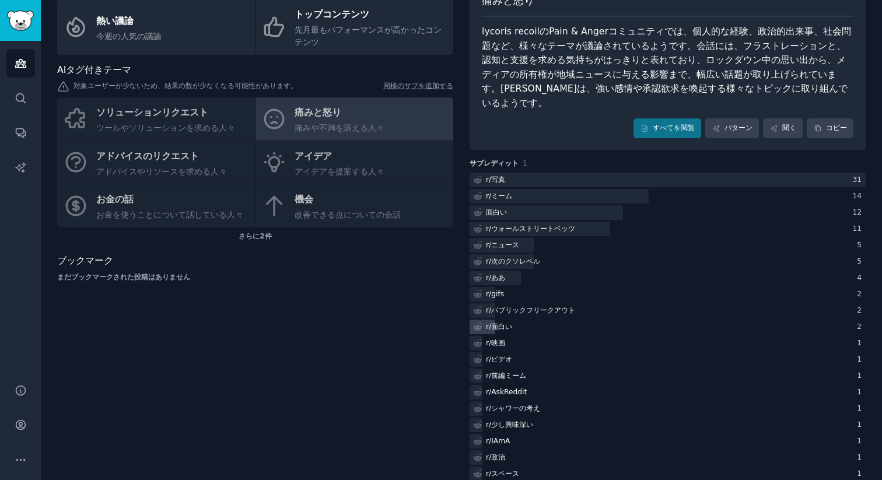
click at [510, 323] on font "面白い" at bounding box center [501, 327] width 21 height 8
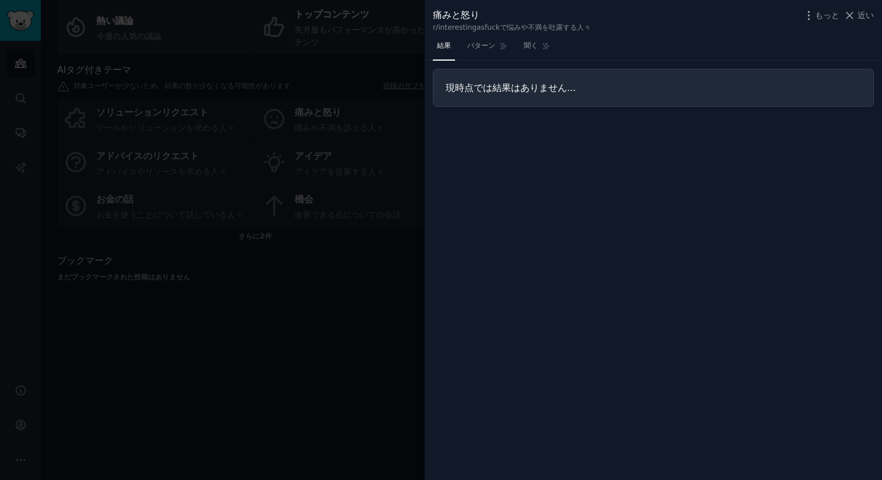
click at [360, 354] on div at bounding box center [441, 240] width 882 height 480
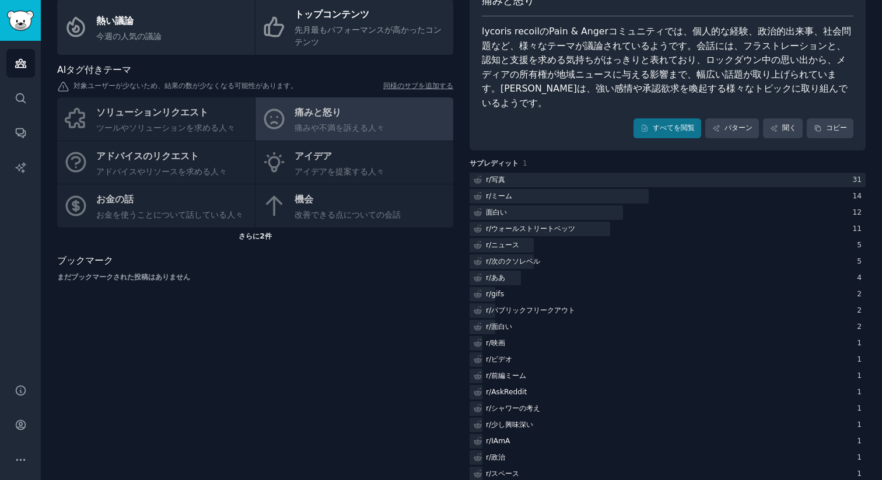
click at [266, 237] on font "2件" at bounding box center [266, 236] width 12 height 8
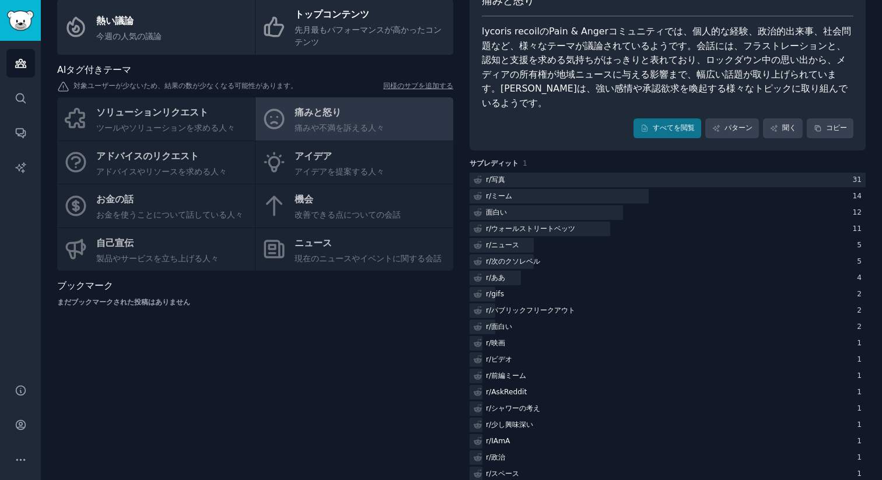
click at [324, 167] on div "ソリューションリクエスト ツールやソリューションを求める人々 痛みと怒り 痛みや不満を訴える人々 アドバイスのリクエスト アドバイスやリソースを求める人々 ア…" at bounding box center [255, 183] width 396 height 173
click at [318, 165] on div "ソリューションリクエスト ツールやソリューションを求める人々 痛みと怒り 痛みや不満を訴える人々 アドバイスのリクエスト アドバイスやリソースを求める人々 ア…" at bounding box center [255, 183] width 396 height 173
click at [316, 152] on div "ソリューションリクエスト ツールやソリューションを求める人々 痛みと怒り 痛みや不満を訴える人々 アドバイスのリクエスト アドバイスやリソースを求める人々 ア…" at bounding box center [255, 183] width 396 height 173
click at [282, 157] on div "ソリューションリクエスト ツールやソリューションを求める人々 痛みと怒り 痛みや不満を訴える人々 アドバイスのリクエスト アドバイスやリソースを求める人々 ア…" at bounding box center [255, 183] width 396 height 173
click at [275, 161] on div "ソリューションリクエスト ツールやソリューションを求める人々 痛みと怒り 痛みや不満を訴える人々 アドバイスのリクエスト アドバイスやリソースを求める人々 ア…" at bounding box center [255, 183] width 396 height 173
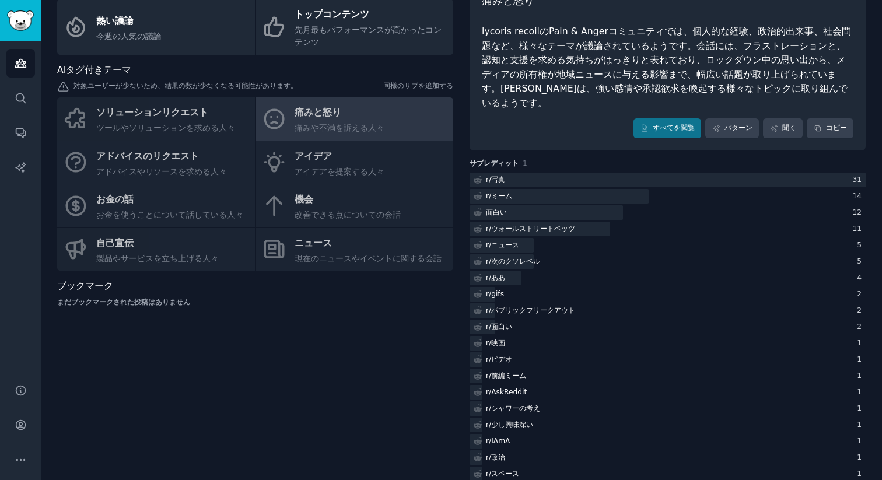
click at [303, 296] on div "ブックマーク まだブックマークされた投稿はありません" at bounding box center [255, 293] width 396 height 29
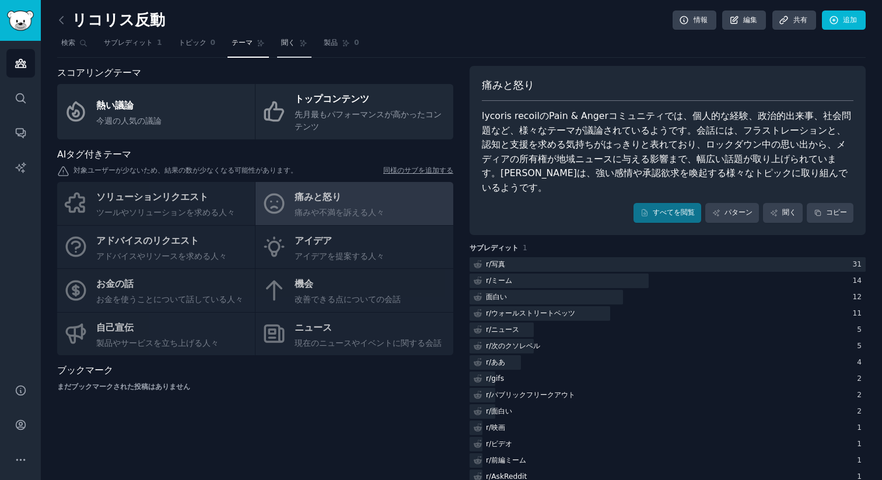
click at [281, 44] on font "聞く" at bounding box center [288, 43] width 14 height 8
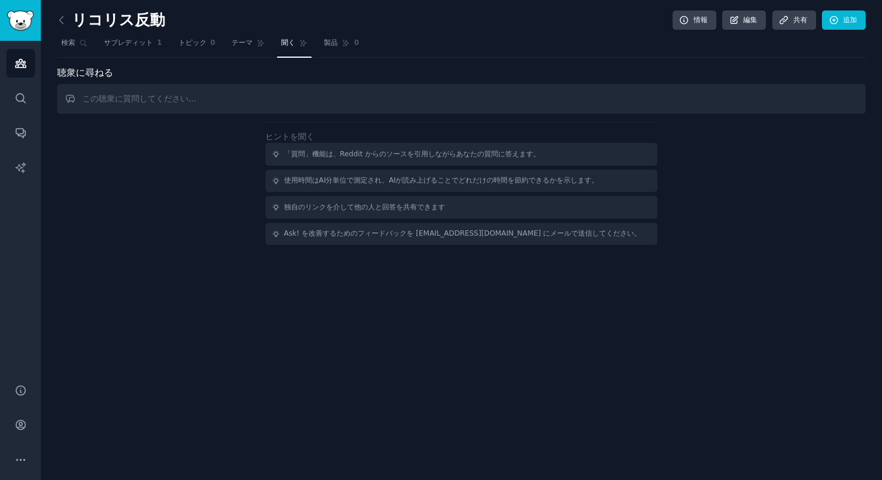
click at [418, 109] on input "text" at bounding box center [461, 99] width 809 height 30
type input "作品に対するネガティブなコメントをしているユーザーの声を集めて、最もファンが課題だと思っていることを教えて下さい。"
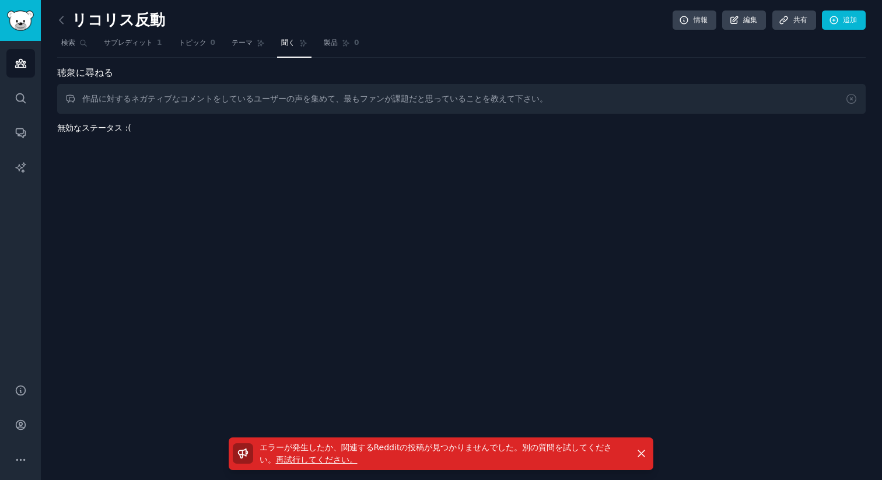
click at [245, 107] on input "作品に対するネガティブなコメントをしているユーザーの声を集めて、最もファンが課題だと思っていることを教えて下さい。" at bounding box center [461, 99] width 809 height 30
click at [294, 104] on input "text" at bounding box center [461, 99] width 809 height 30
type input "Collect the voices of users who are making negative comments about the work, an…"
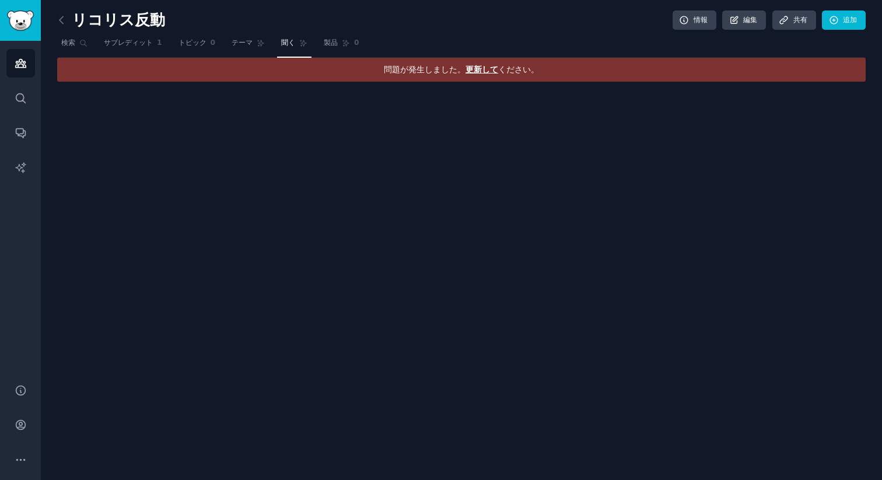
click at [479, 68] on font "更新して" at bounding box center [482, 69] width 33 height 9
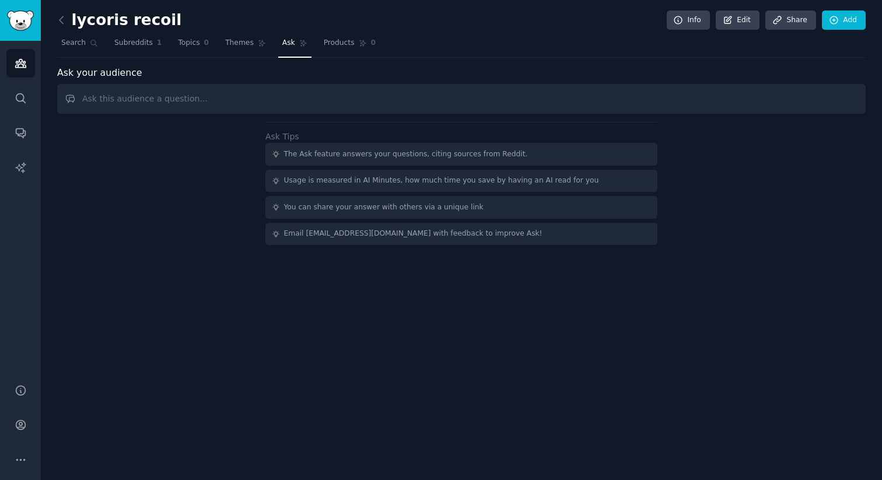
click at [441, 88] on input "text" at bounding box center [461, 99] width 809 height 30
type input "Collect the voices of users who are making negative comments about the work, an…"
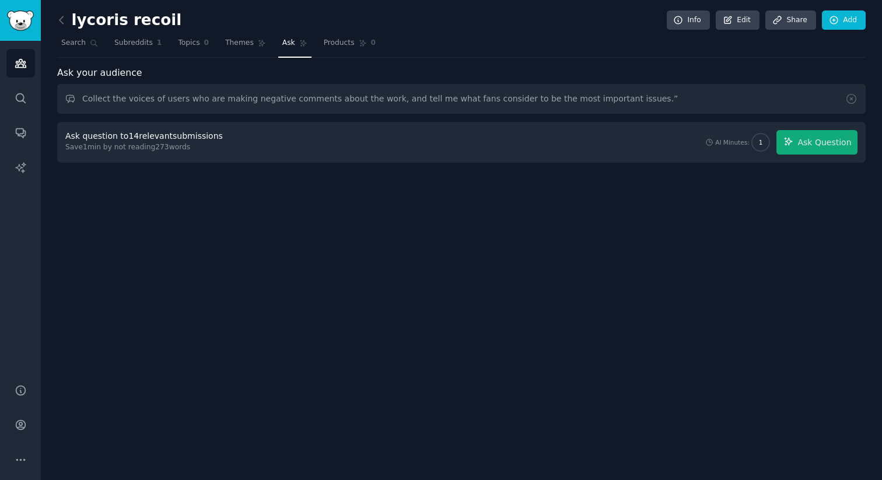
click at [267, 144] on div "Ask question to 14 relevant submissions Save 1 min by not reading 273 words AI …" at bounding box center [461, 142] width 793 height 25
click at [186, 136] on div "Ask question to 14 relevant submissions" at bounding box center [144, 136] width 158 height 12
click at [804, 149] on button "Ask Question" at bounding box center [817, 142] width 81 height 25
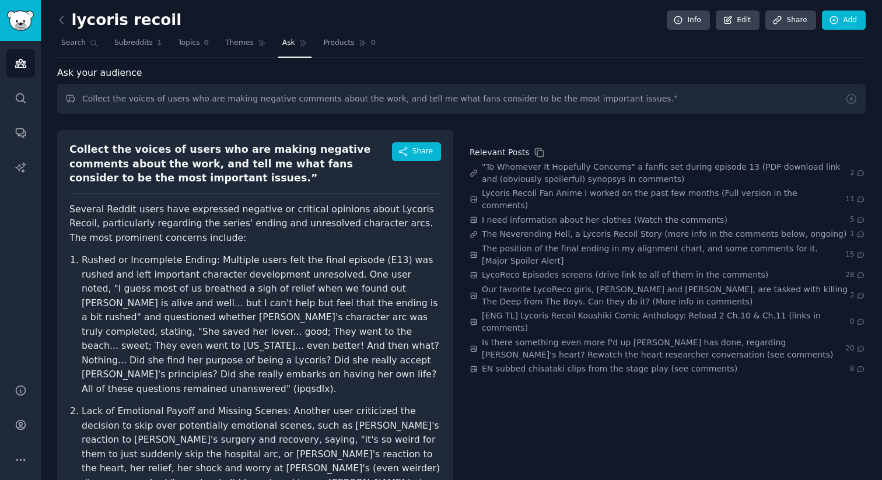
click at [285, 44] on span "Ask" at bounding box center [288, 43] width 13 height 11
click at [158, 100] on input "Collect the voices of users who are making negative comments about the work, an…" at bounding box center [461, 99] width 809 height 30
click at [850, 98] on icon at bounding box center [852, 99] width 12 height 12
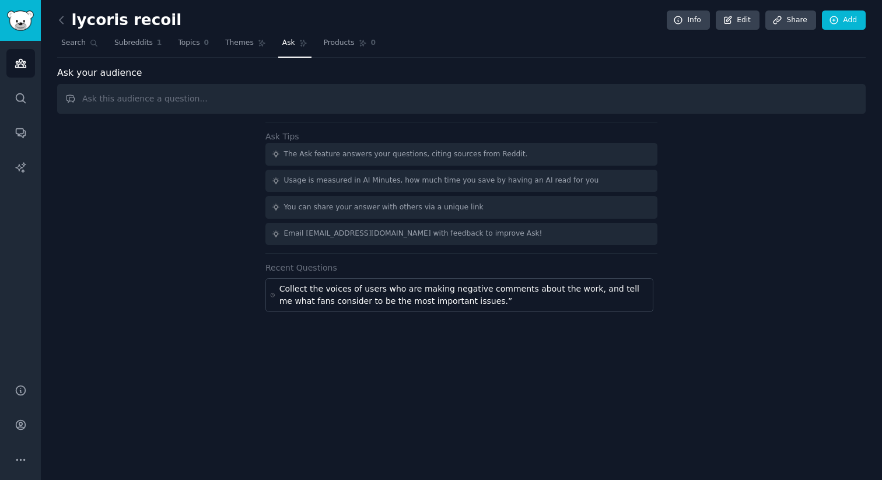
click at [306, 183] on div "Usage is measured in AI Minutes, how much time you save by having an AI read fo…" at bounding box center [441, 181] width 315 height 11
click at [211, 104] on input "text" at bounding box center [461, 99] width 809 height 30
type input "う"
type input "which goods are needed by fans most?"
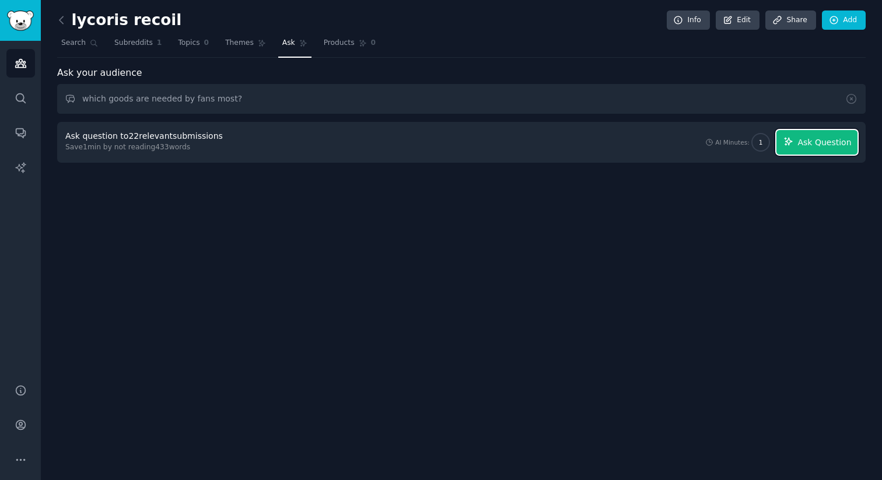
click at [806, 142] on span "Ask Question" at bounding box center [825, 143] width 54 height 12
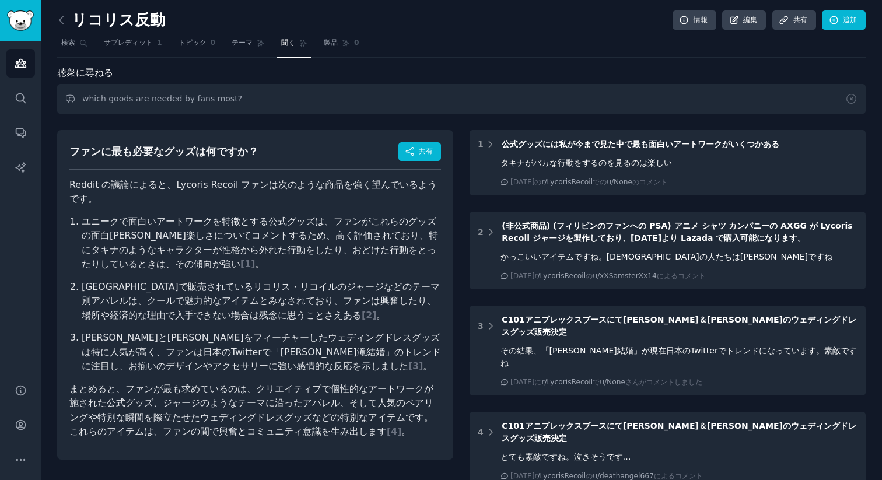
click at [60, 181] on div "ファンに最も必要なグッズは何ですか？ 共有 Reddit の議論によると、Lycoris Recoil ファンは次のような商品を強く望んでいるようです。 ユニ…" at bounding box center [255, 295] width 396 height 330
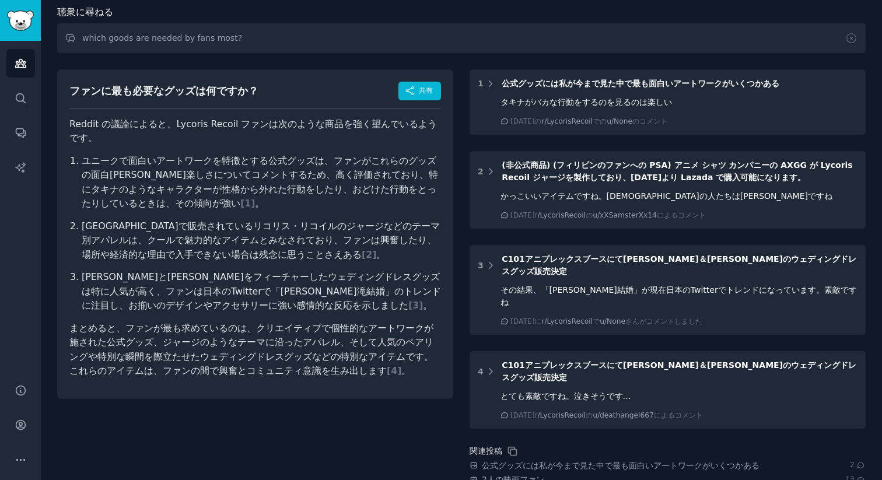
scroll to position [61, 0]
click at [366, 252] on font "2" at bounding box center [369, 254] width 6 height 11
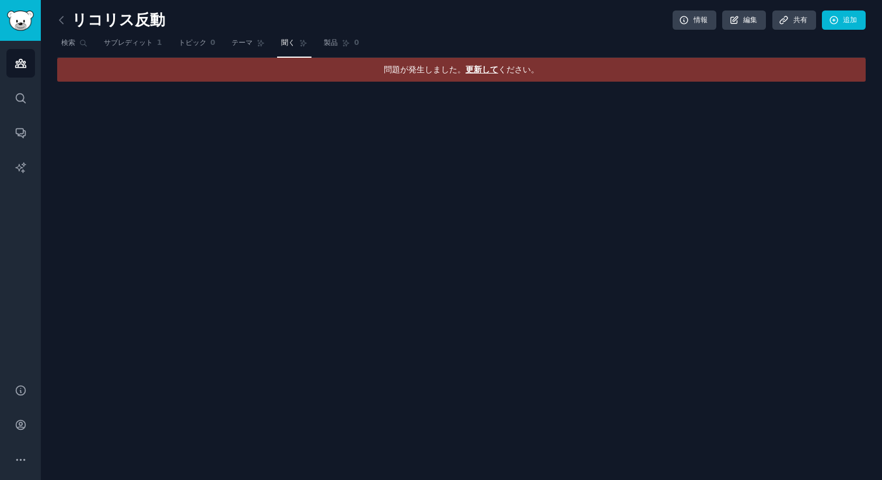
click at [485, 65] on font "更新して" at bounding box center [482, 69] width 33 height 9
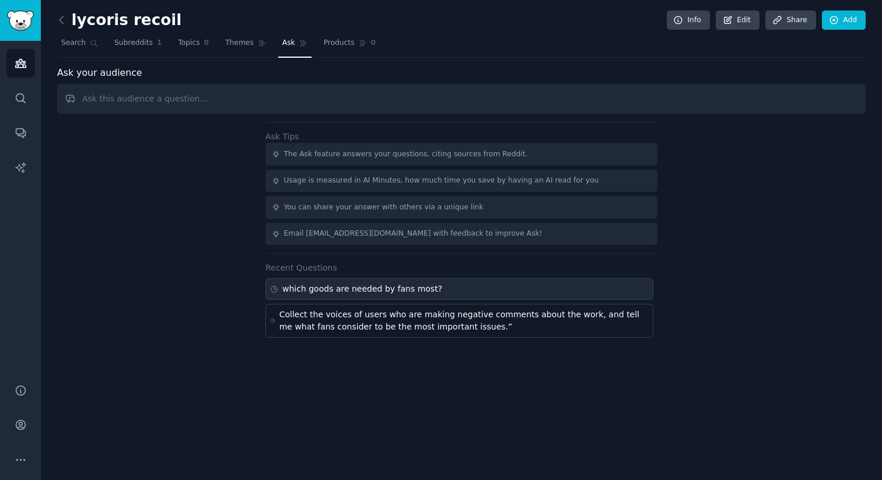
click at [318, 288] on div "which goods are needed by fans most?" at bounding box center [362, 289] width 160 height 12
type input "which goods are needed by fans most?"
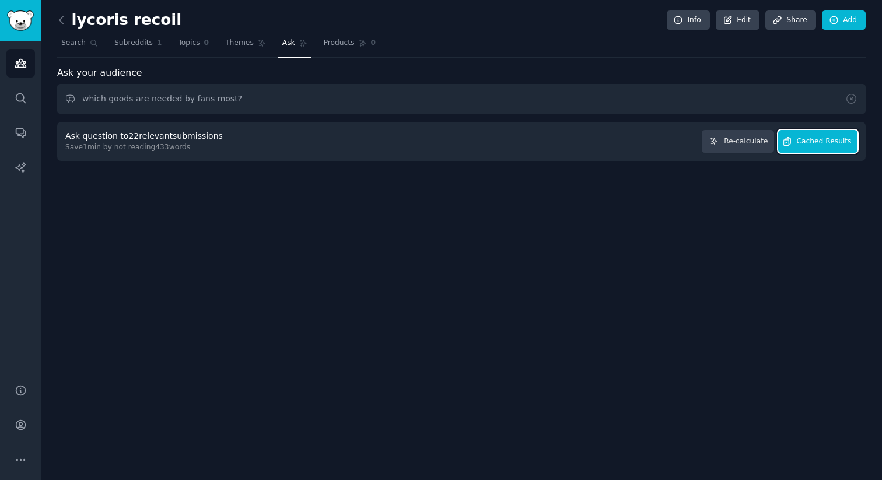
click at [819, 145] on span "Cached Results" at bounding box center [824, 142] width 55 height 11
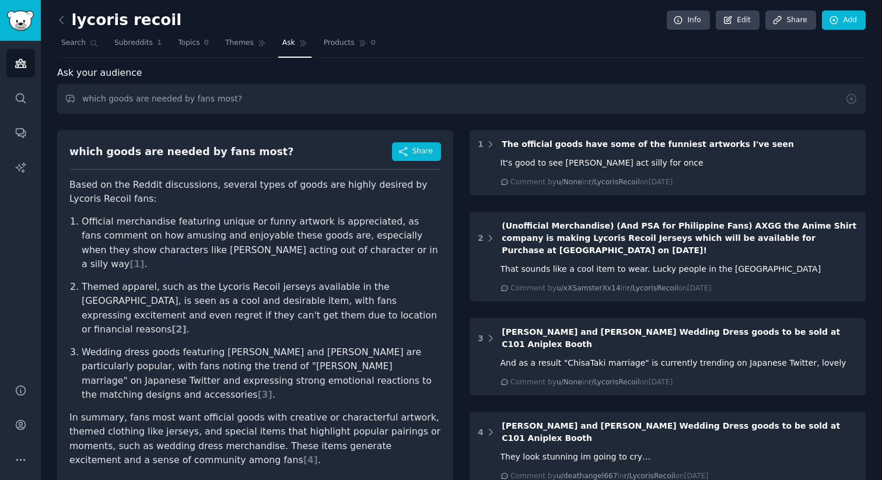
click at [186, 324] on span "[ 2 ]" at bounding box center [179, 329] width 15 height 11
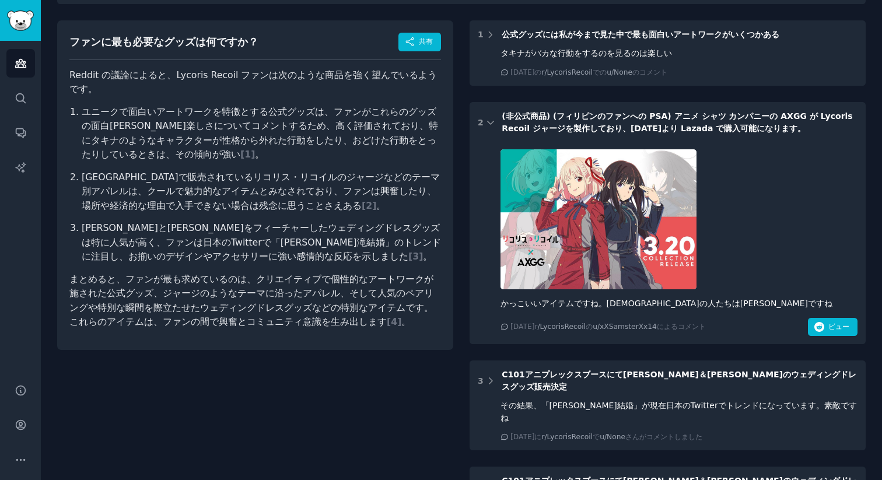
scroll to position [79, 0]
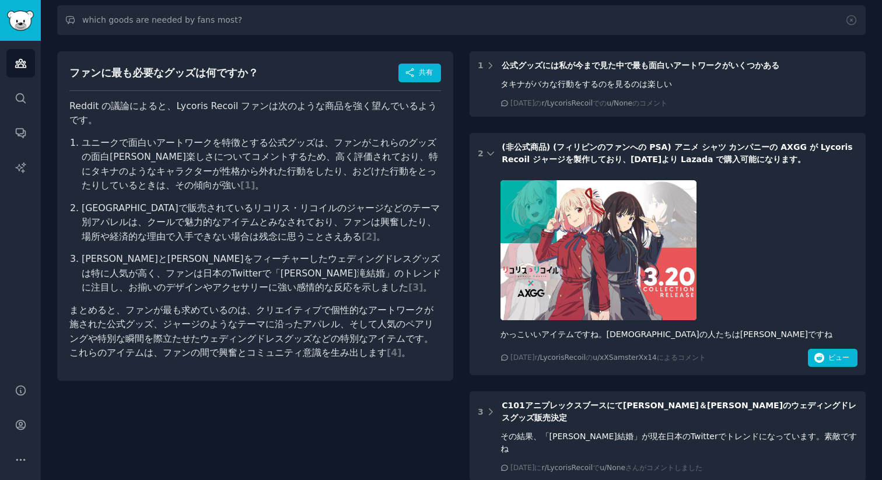
click at [767, 177] on div at bounding box center [680, 250] width 358 height 156
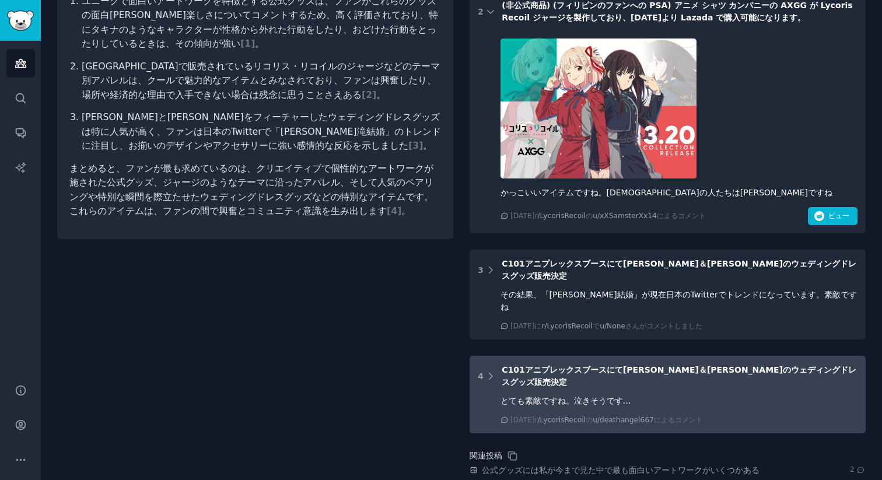
scroll to position [222, 0]
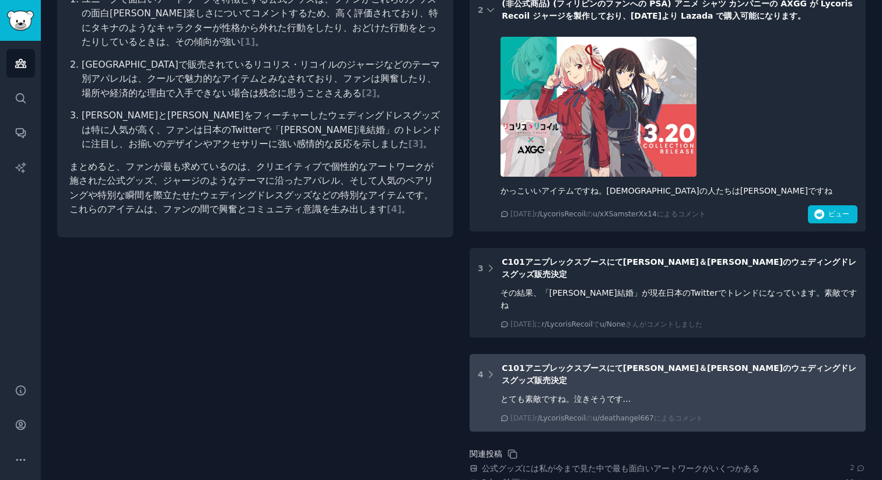
click at [654, 391] on div "とても素敵ですね。泣きそうです… 2022/12/16 金 r /LycorisRecoil の u/deathangel667 によるコメント" at bounding box center [680, 407] width 358 height 33
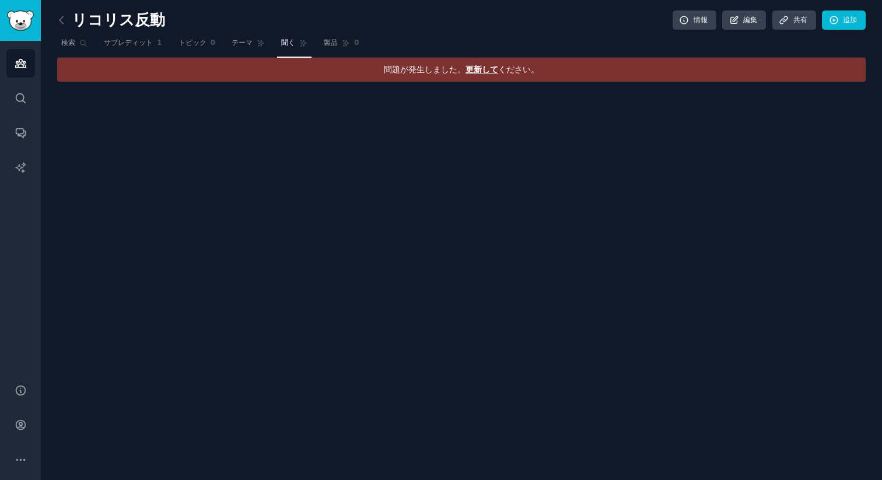
click at [486, 75] on div "問題が発生しました。 更新して ください。" at bounding box center [461, 70] width 809 height 24
click at [487, 69] on font "更新して" at bounding box center [482, 69] width 33 height 9
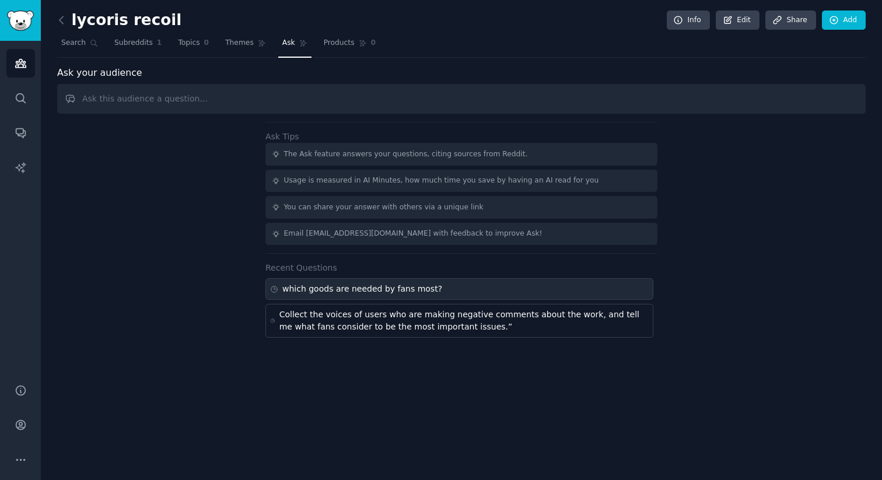
click at [413, 285] on div "which goods are needed by fans most?" at bounding box center [362, 289] width 160 height 12
type input "which goods are needed by fans most?"
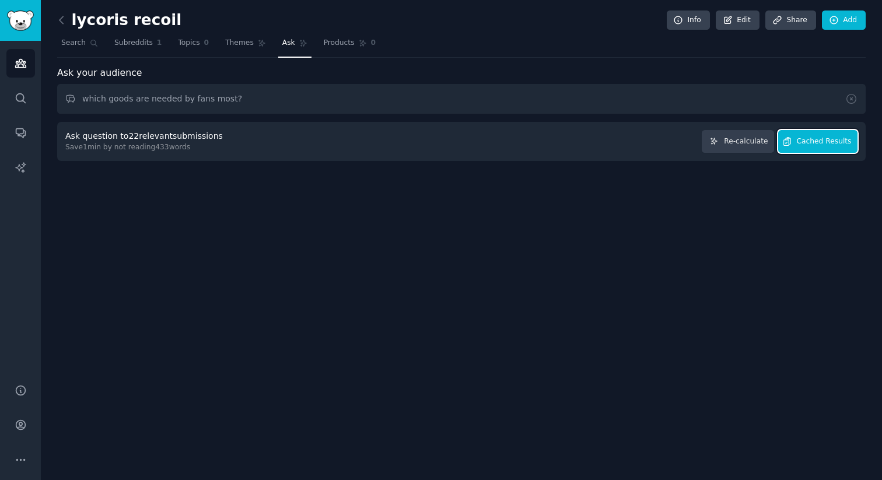
click at [819, 147] on button "Cached Results" at bounding box center [818, 141] width 79 height 23
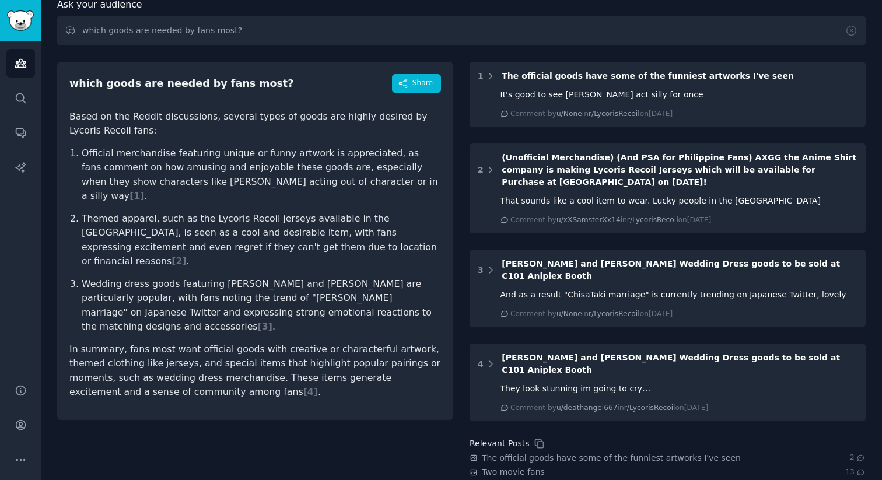
scroll to position [76, 0]
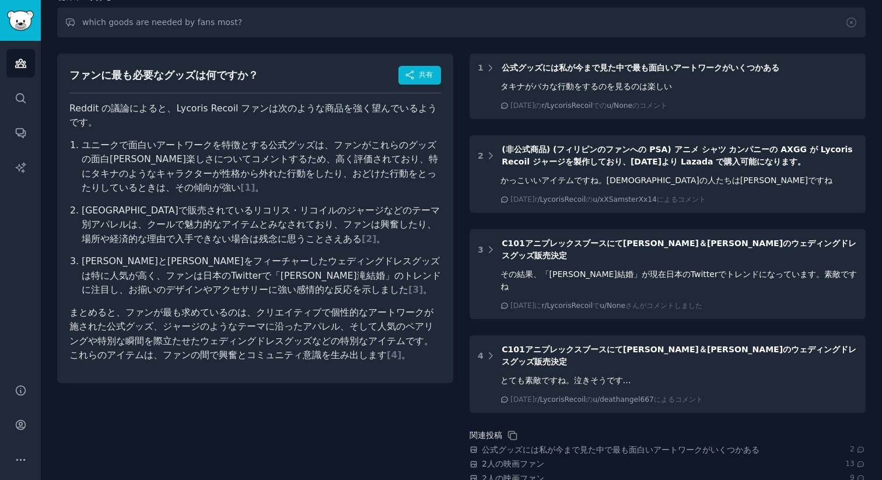
click at [240, 247] on ol "ユニークで面白いアートワークを特徴とする公式グッズは、ファンがこれらのグッズの面白[PERSON_NAME]楽しさについてコメントするため、高く評価されており…" at bounding box center [255, 217] width 372 height 159
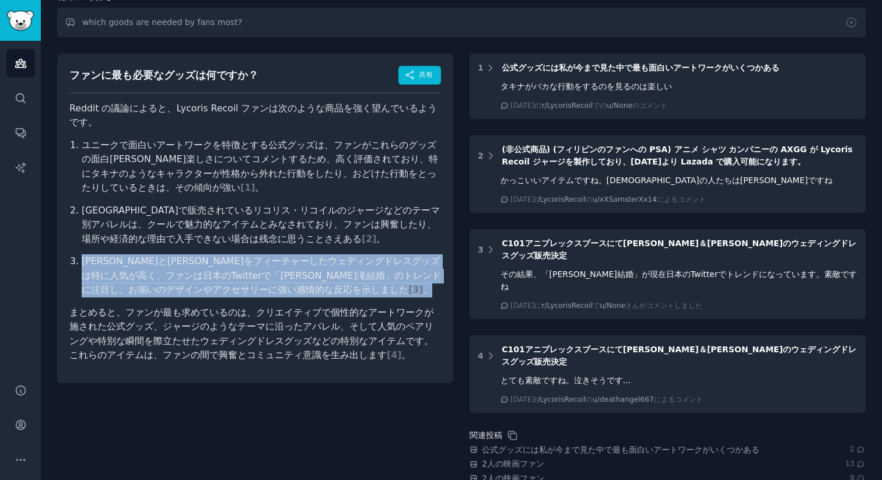
drag, startPoint x: 71, startPoint y: 262, endPoint x: 271, endPoint y: 287, distance: 202.3
click at [271, 287] on li "[PERSON_NAME]と[PERSON_NAME]をフィーチャーしたウェディングドレスグッズは特に人気が高く、ファンは日本のTwitterで「[PERSO…" at bounding box center [262, 275] width 360 height 43
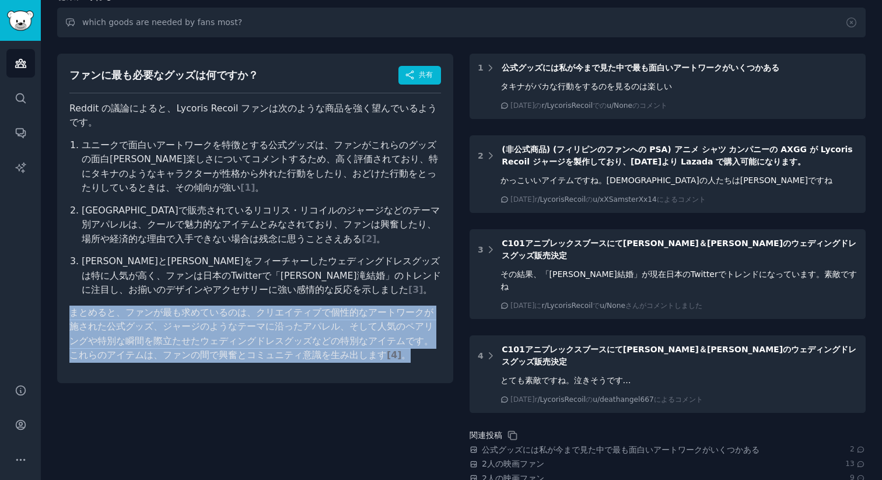
drag, startPoint x: 270, startPoint y: 287, endPoint x: 390, endPoint y: 358, distance: 139.4
click at [390, 358] on article "Reddit の議論によると、Lycoris Recoil ファンは次のような商品を強く望んでいるようです。 ユニークで面白いアートワークを特徴とする公式グッ…" at bounding box center [255, 232] width 372 height 261
click at [382, 341] on font "まとめると、ファンが最も求めているのは、クリエイティブで個性的なアートワークが施された公式グッズ、ジャージのようなテーマに沿ったアパレル、そして人気のペアリン…" at bounding box center [251, 334] width 364 height 54
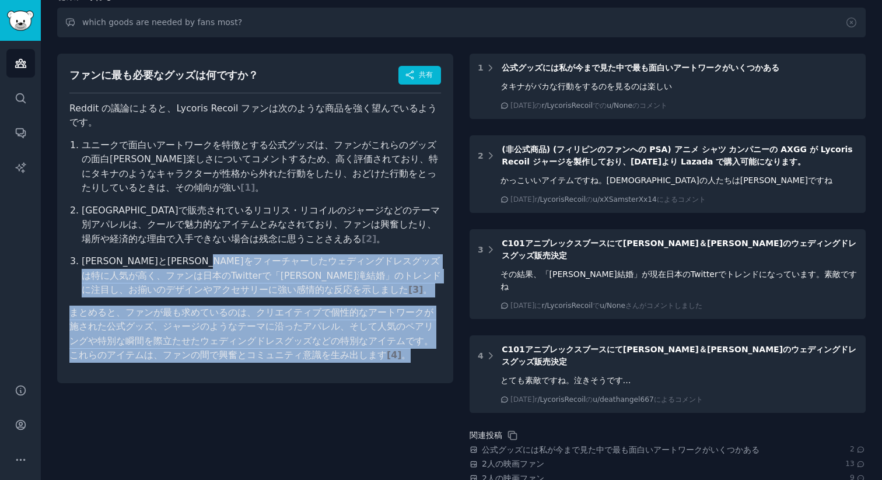
drag, startPoint x: 383, startPoint y: 355, endPoint x: 271, endPoint y: 255, distance: 150.5
click at [275, 261] on article "Reddit の議論によると、Lycoris Recoil ファンは次のような商品を強く望んでいるようです。 ユニークで面白いアートワークを特徴とする公式グッ…" at bounding box center [255, 232] width 372 height 261
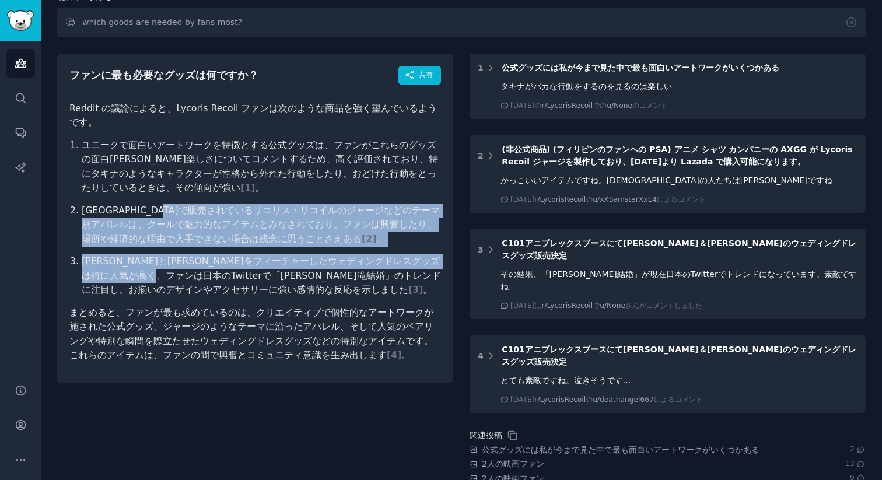
drag, startPoint x: 207, startPoint y: 217, endPoint x: 196, endPoint y: 270, distance: 54.3
click at [199, 270] on ol "ユニークで面白いアートワークを特徴とする公式グッズは、ファンがこれらのグッズの面白[PERSON_NAME]楽しさについてコメントするため、高く評価されており…" at bounding box center [255, 217] width 372 height 159
click at [196, 270] on font "[PERSON_NAME]と[PERSON_NAME]をフィーチャーしたウェディングドレスグッズは特に人気が高く、ファンは日本のTwitterで「[PERSO…" at bounding box center [262, 276] width 360 height 40
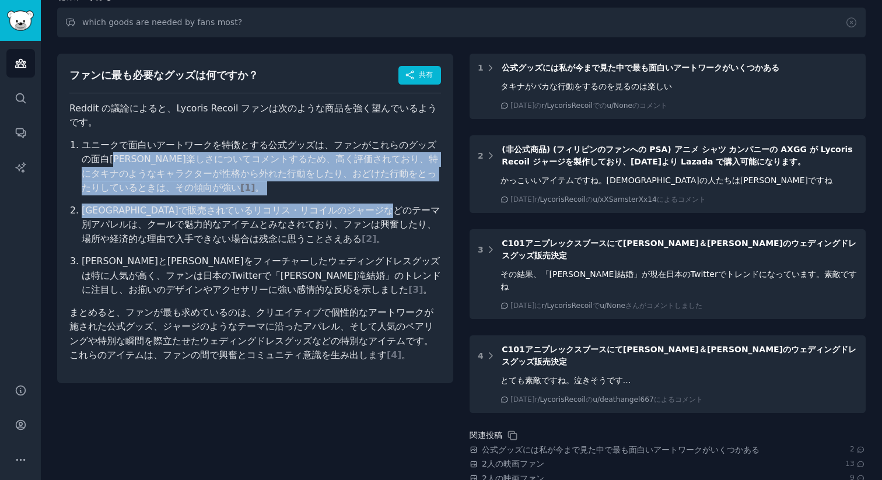
drag, startPoint x: 109, startPoint y: 159, endPoint x: 102, endPoint y: 224, distance: 65.7
click at [102, 224] on ol "ユニークで面白いアートワークを特徴とする公式グッズは、ファンがこれらのグッズの面白[PERSON_NAME]楽しさについてコメントするため、高く評価されており…" at bounding box center [255, 217] width 372 height 159
click at [102, 224] on font "[GEOGRAPHIC_DATA]で販売されているリコリス・リコイルのジャージなどのテーマ別アパレルは、クールで魅力的なアイテムとみなされており、ファンは興奮…" at bounding box center [261, 225] width 358 height 40
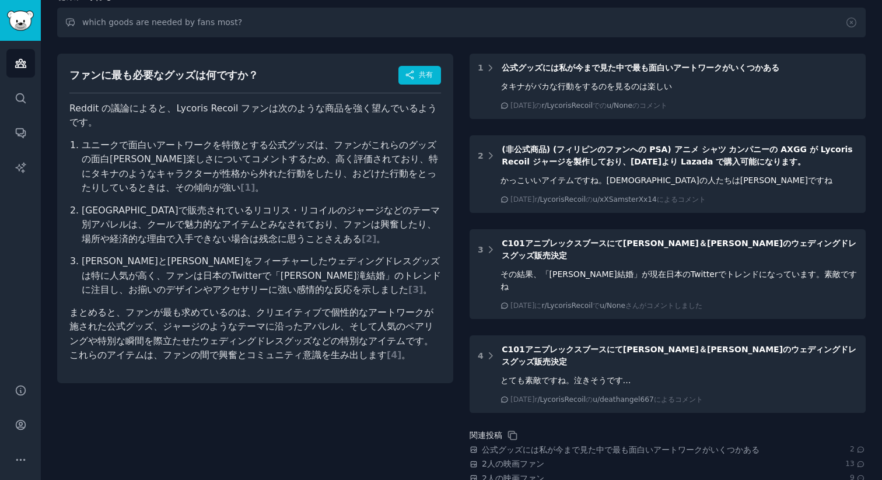
scroll to position [0, 0]
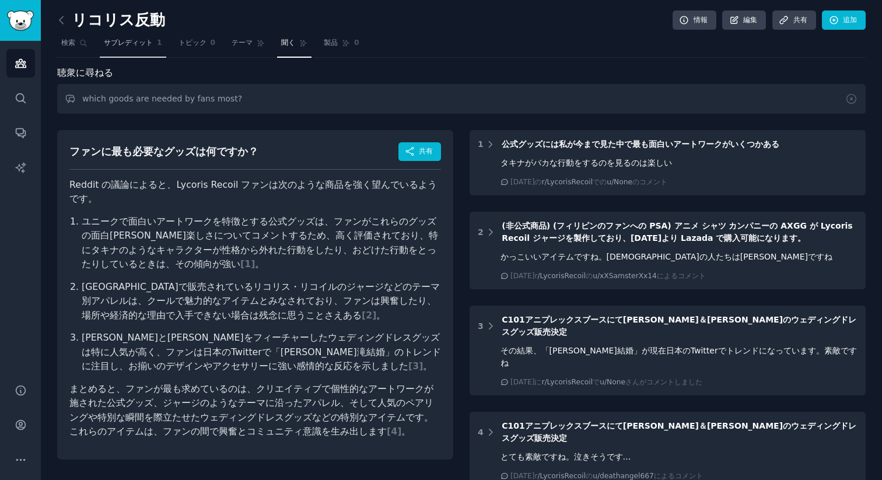
click at [142, 49] on link "サブレディット 1" at bounding box center [133, 46] width 67 height 24
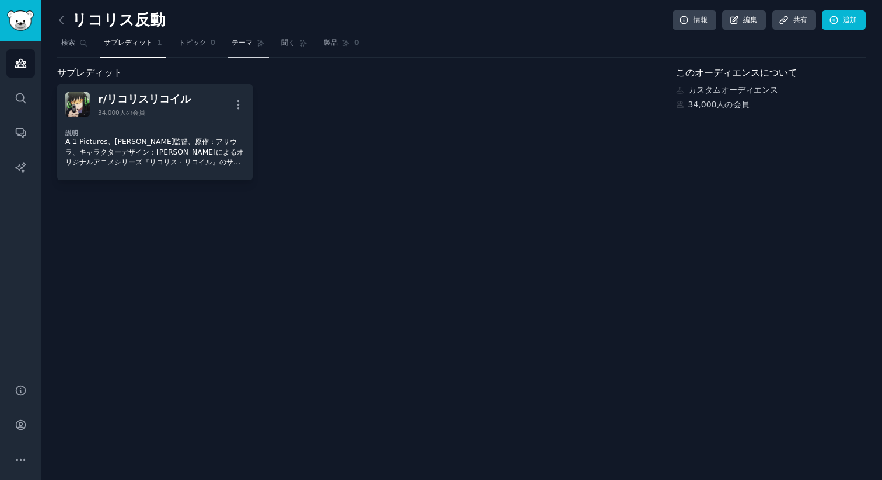
click at [242, 42] on font "テーマ" at bounding box center [242, 43] width 21 height 8
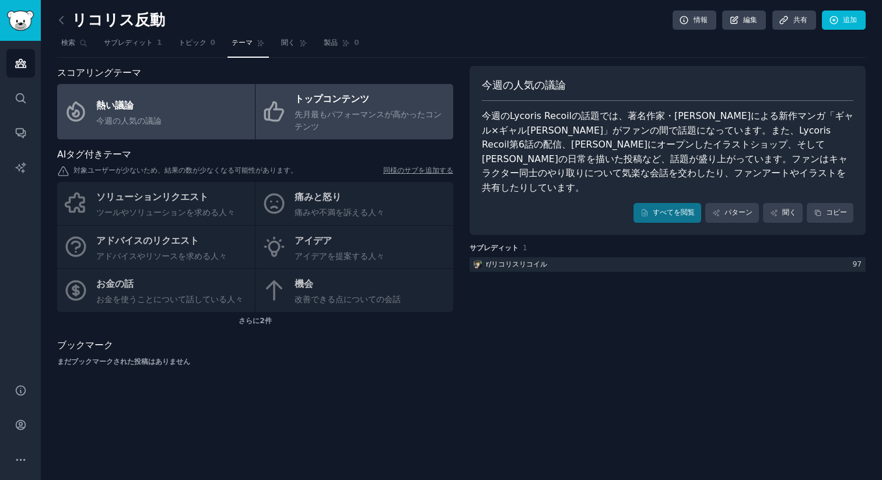
click at [315, 104] on font "トップコンテンツ" at bounding box center [332, 98] width 75 height 11
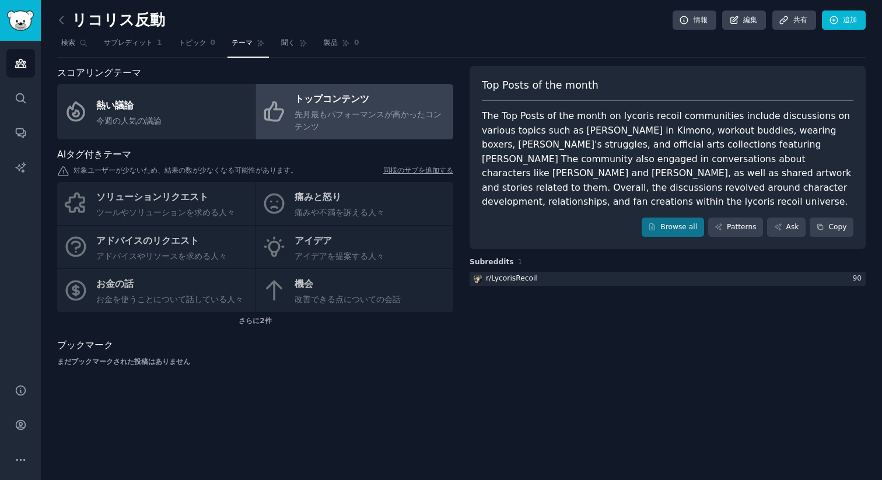
click at [170, 202] on div "ソリューションリクエスト ツールやソリューションを求める人々 痛みと怒り 痛みや不満を訴える人々 アドバイスのリクエスト アドバイスやリソースを求める人々 ア…" at bounding box center [255, 247] width 396 height 130
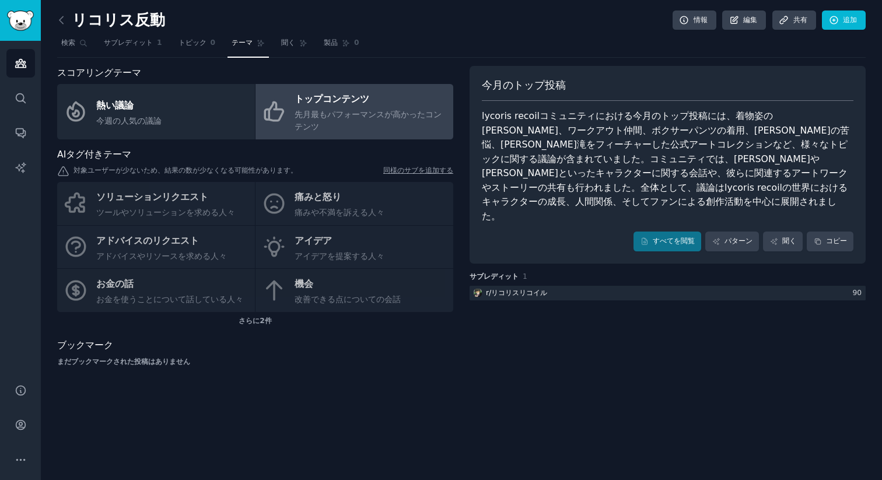
click at [310, 214] on div "ソリューションリクエスト ツールやソリューションを求める人々 痛みと怒り 痛みや不満を訴える人々 アドバイスのリクエスト アドバイスやリソースを求める人々 ア…" at bounding box center [255, 247] width 396 height 130
click at [256, 325] on font "さらに" at bounding box center [249, 321] width 21 height 8
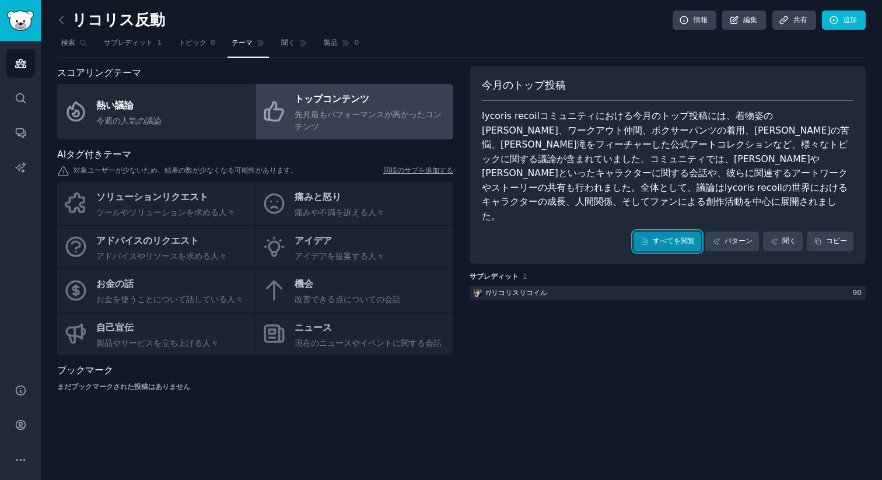
click at [668, 236] on font "すべてを閲覧" at bounding box center [674, 241] width 42 height 11
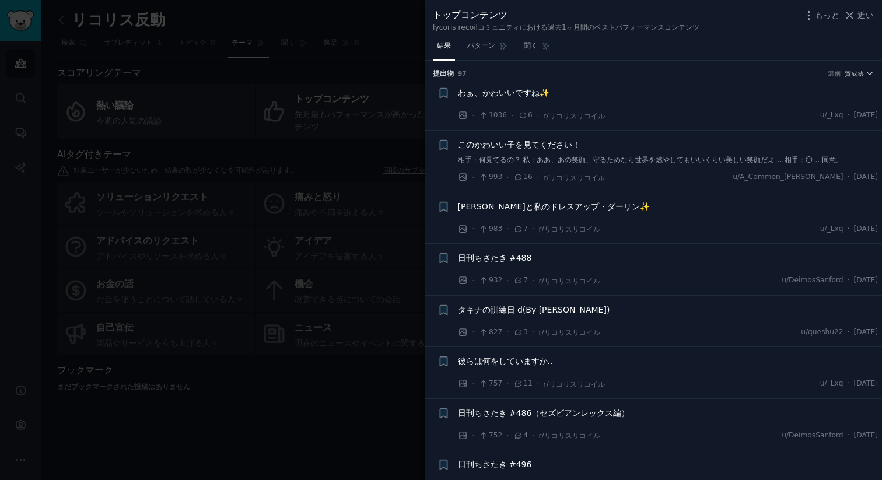
click at [538, 96] on font "わぁ、かわいいですね✨" at bounding box center [504, 92] width 92 height 9
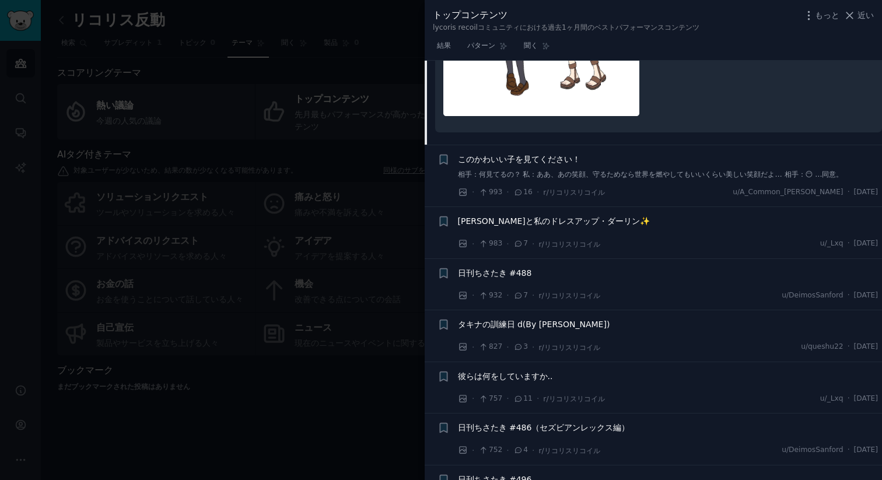
scroll to position [491, 0]
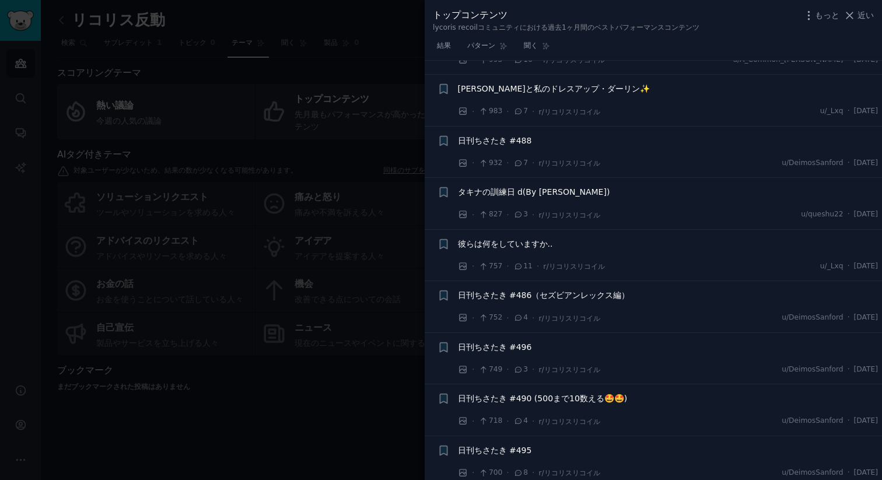
click at [496, 298] on font "日刊ちさたき #486（セズビアンレックス編）" at bounding box center [544, 295] width 172 height 9
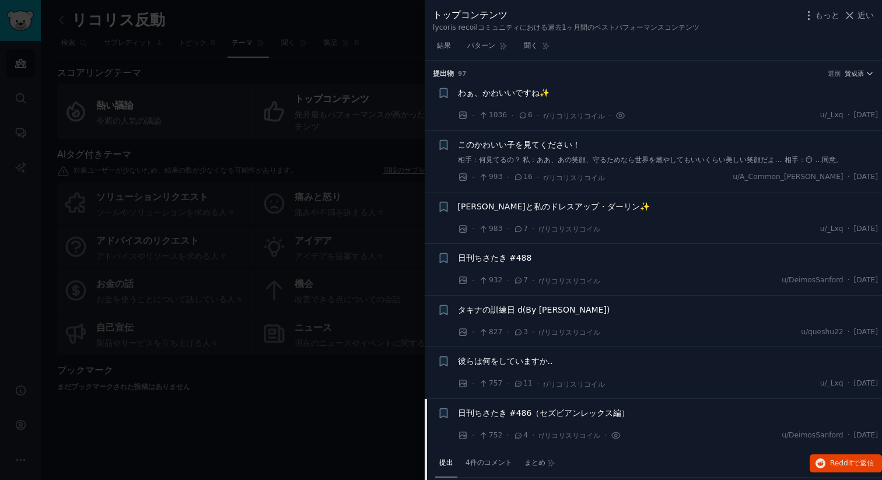
click at [486, 156] on font "相手：何見てるの？ 私：ああ、あの笑顔、守るためなら世界を燃やしてもいいくらい美しい笑顔だよ… 相手：😶 …同意。" at bounding box center [651, 160] width 386 height 8
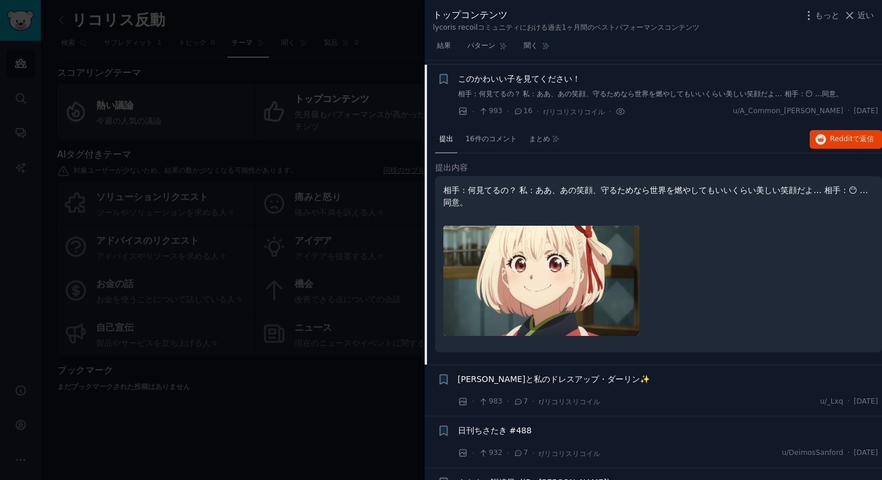
scroll to position [70, 0]
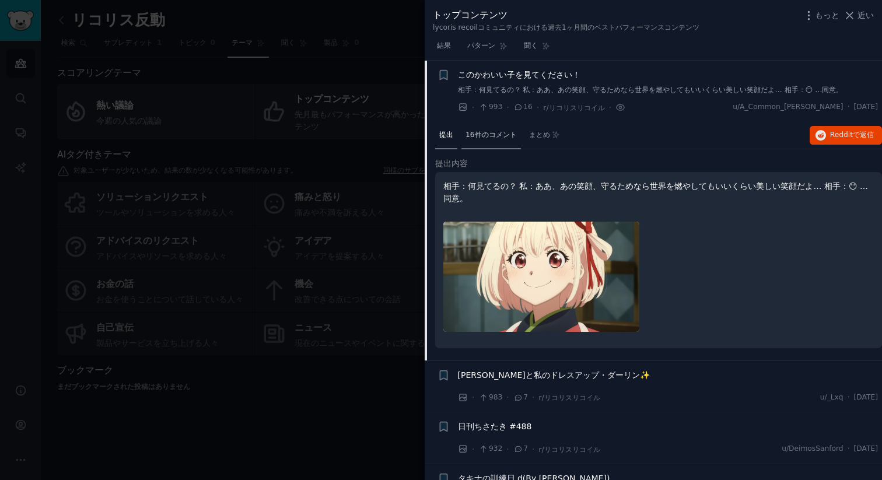
click at [496, 136] on font "16件のコメント" at bounding box center [491, 135] width 51 height 8
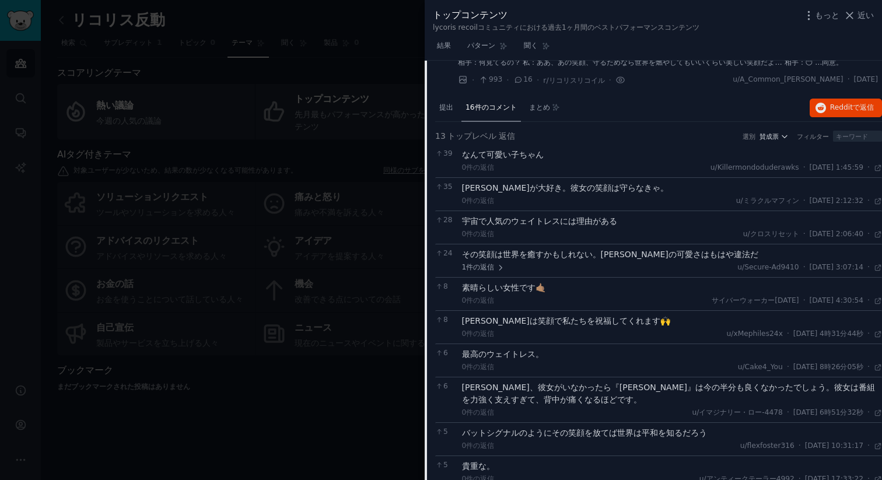
scroll to position [0, 0]
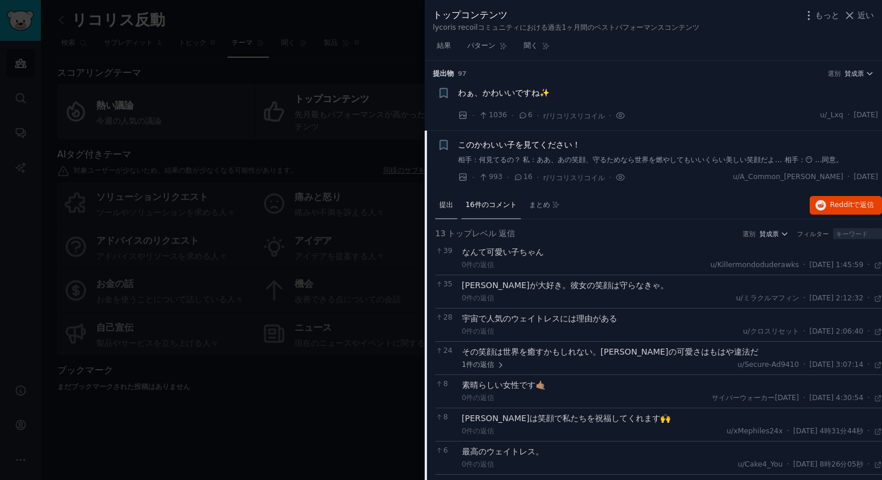
click at [449, 208] on font "提出" at bounding box center [446, 205] width 14 height 8
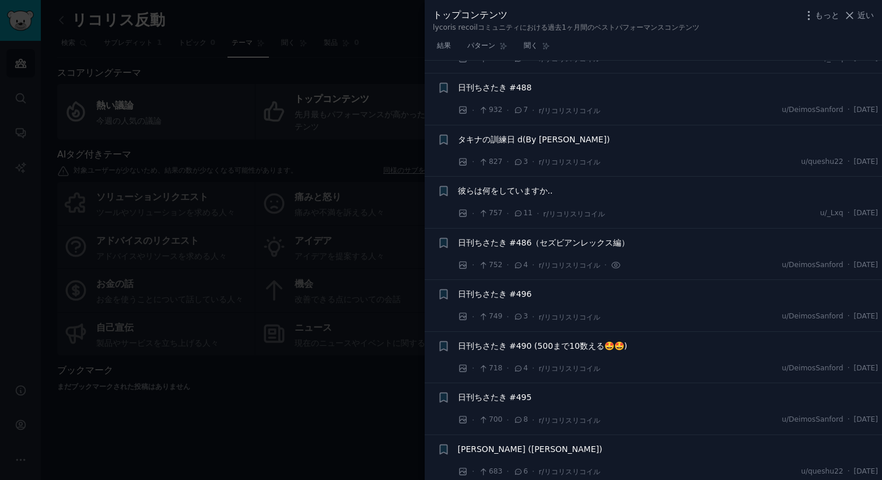
scroll to position [410, 0]
click at [486, 245] on font "日刊ちさたき #486（セズビアンレックス編）" at bounding box center [544, 242] width 172 height 9
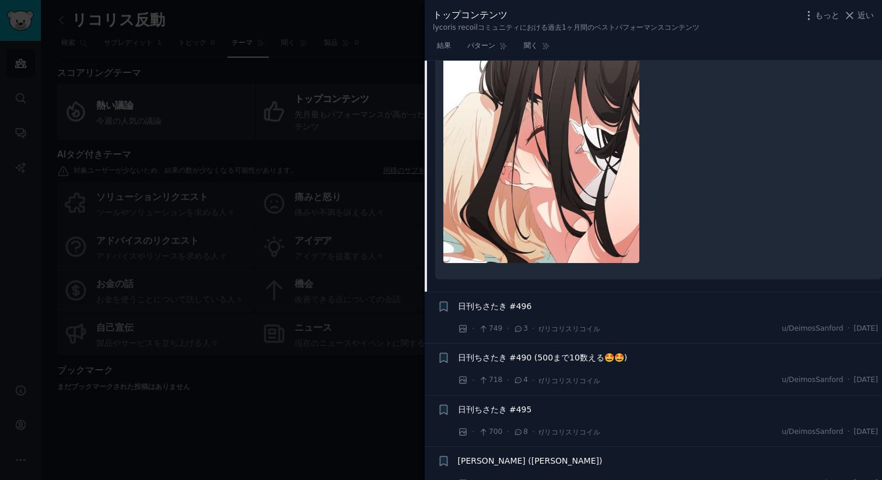
scroll to position [589, 0]
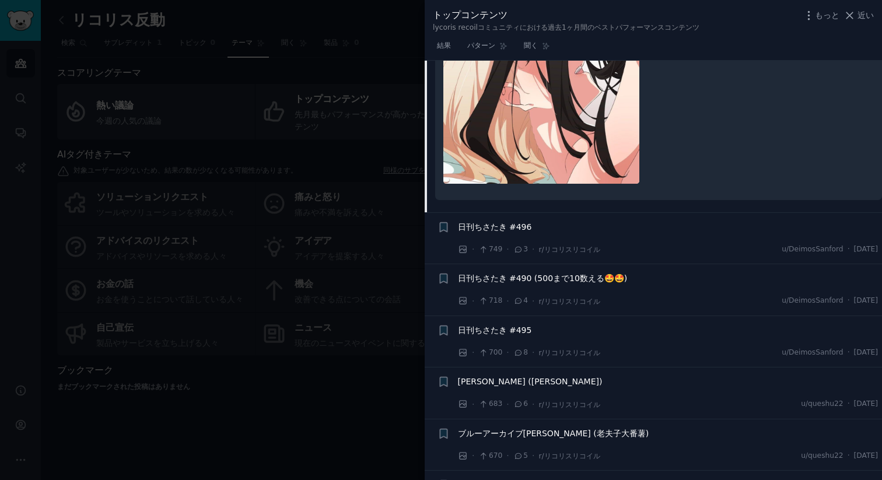
click at [482, 232] on span "日刊ちさたき #496" at bounding box center [495, 227] width 74 height 12
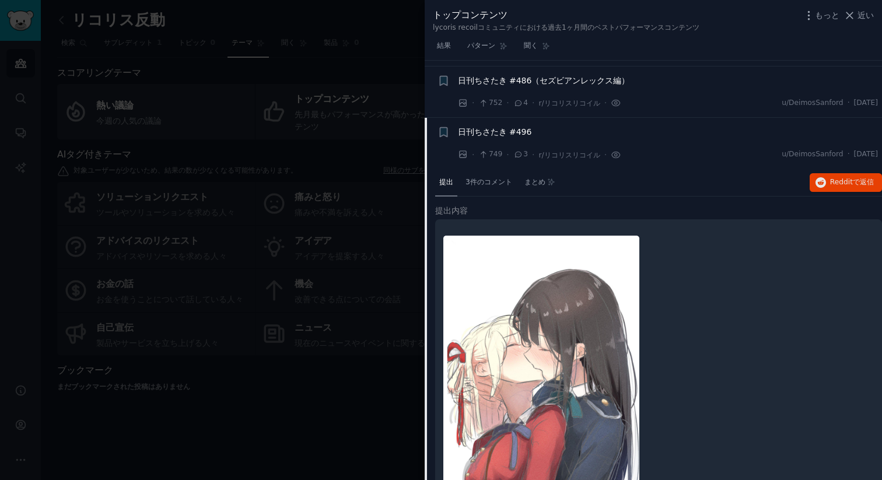
scroll to position [327, 0]
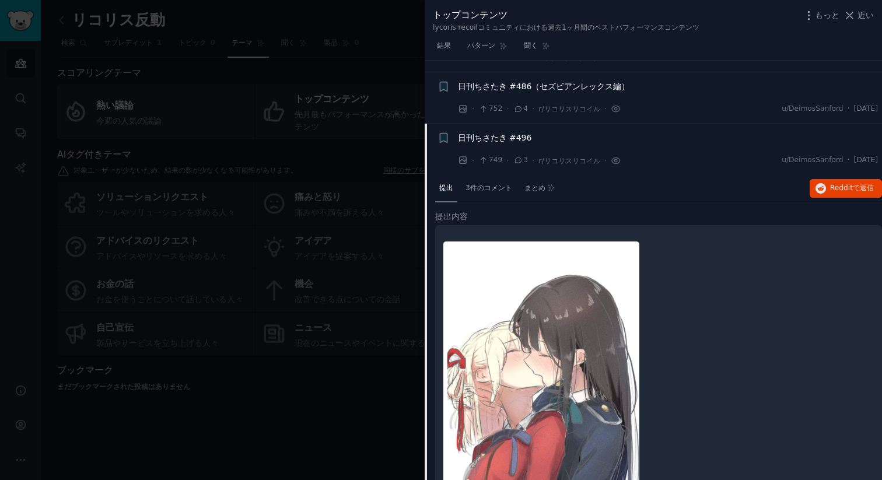
click at [498, 145] on div "日刊ちさたき #496" at bounding box center [668, 140] width 421 height 16
click at [503, 139] on font "日刊ちさたき #496" at bounding box center [495, 137] width 74 height 9
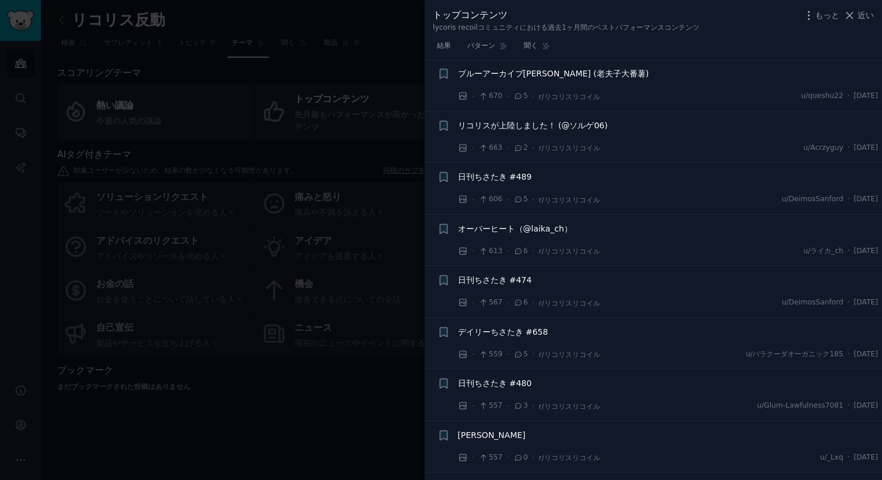
click at [484, 173] on font "日刊ちさたき #489" at bounding box center [495, 176] width 74 height 9
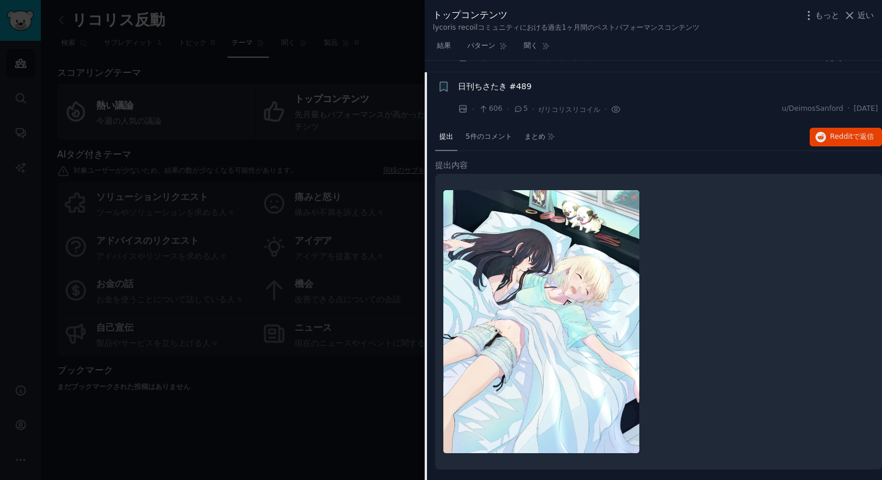
scroll to position [700, 0]
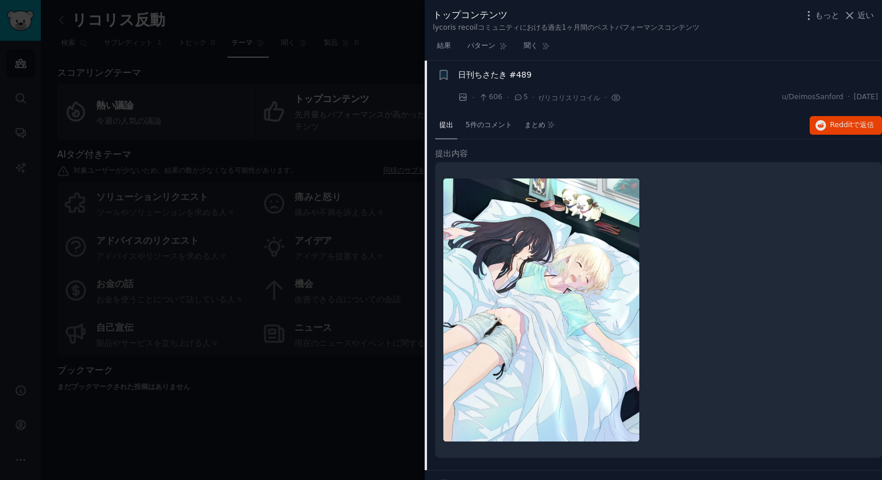
click at [480, 75] on font "日刊ちさたき #489" at bounding box center [495, 74] width 74 height 9
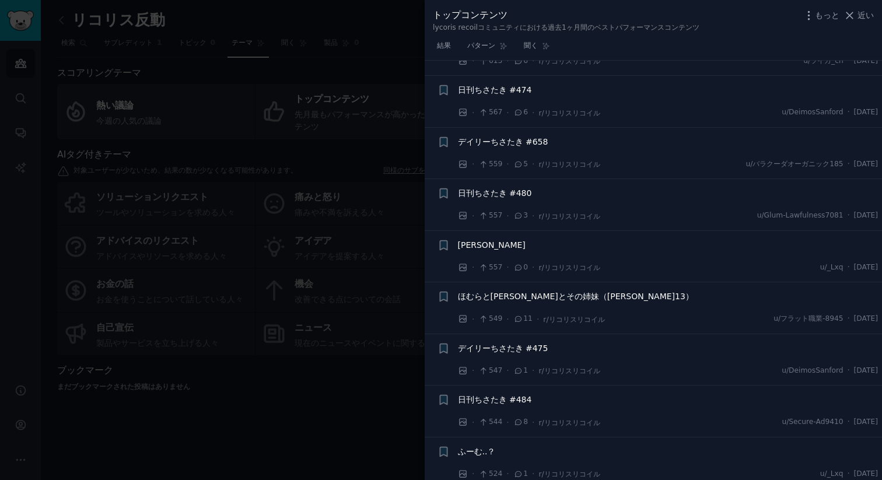
scroll to position [794, 0]
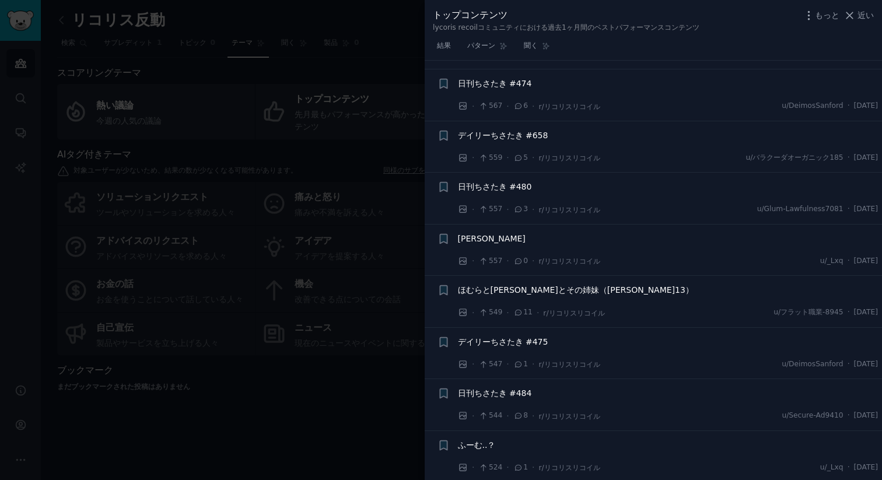
click at [477, 238] on font "バニー千里🐰" at bounding box center [492, 238] width 68 height 9
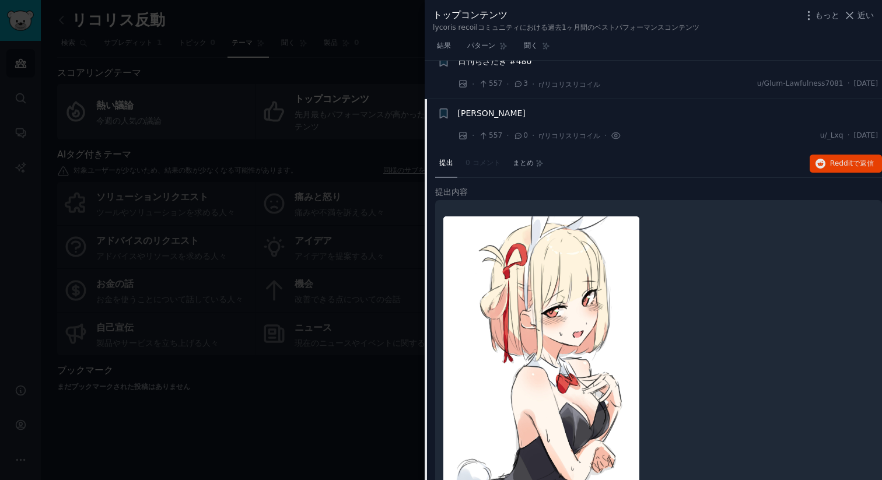
scroll to position [912, 0]
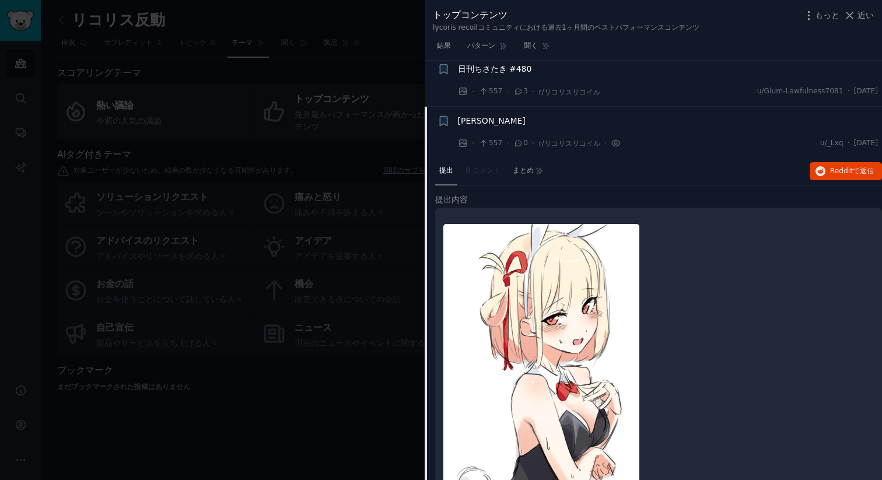
click at [465, 120] on font "バニー千里🐰" at bounding box center [492, 120] width 68 height 9
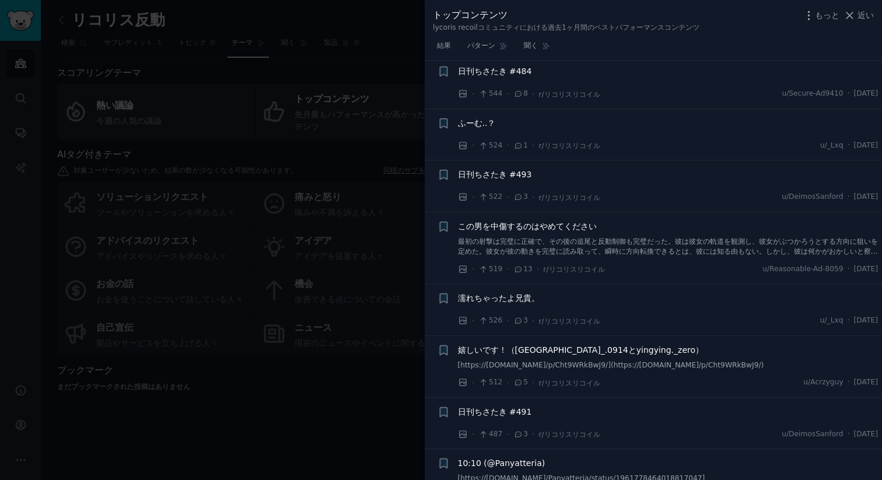
scroll to position [1119, 0]
click at [484, 229] on span "この男を中傷するのはやめてください" at bounding box center [527, 224] width 139 height 12
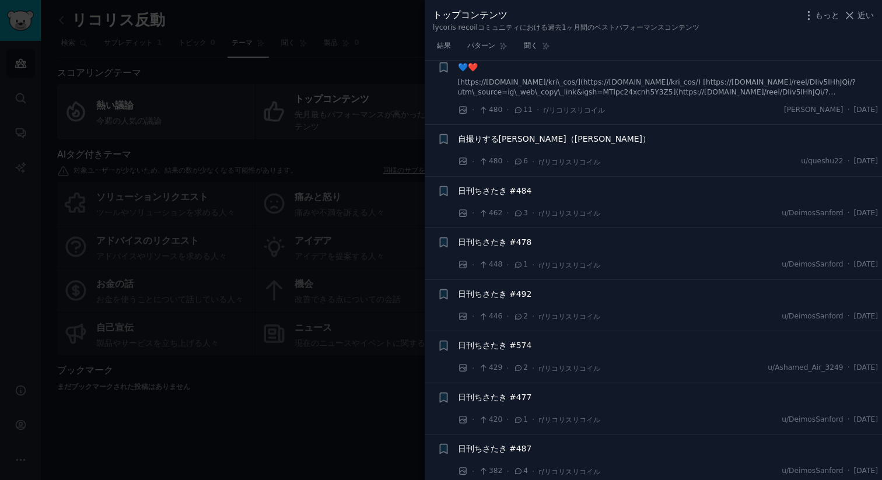
scroll to position [1884, 0]
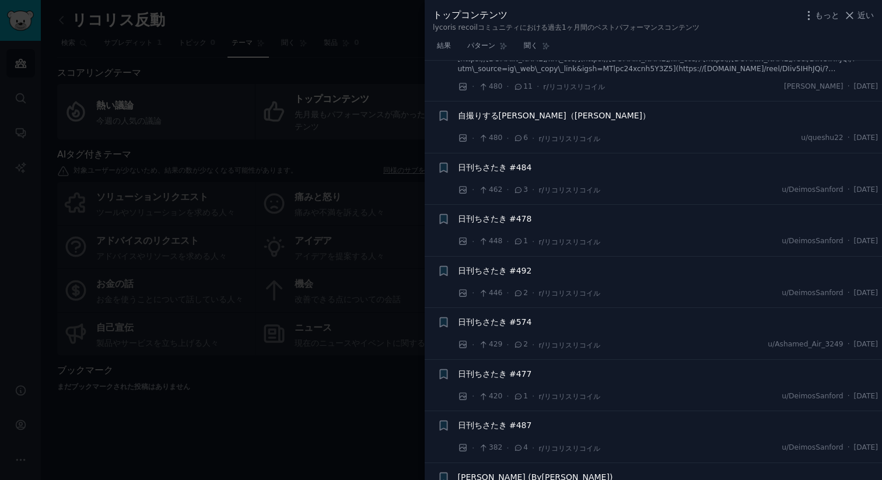
click at [469, 214] on font "日刊ちさたき #478" at bounding box center [495, 218] width 74 height 9
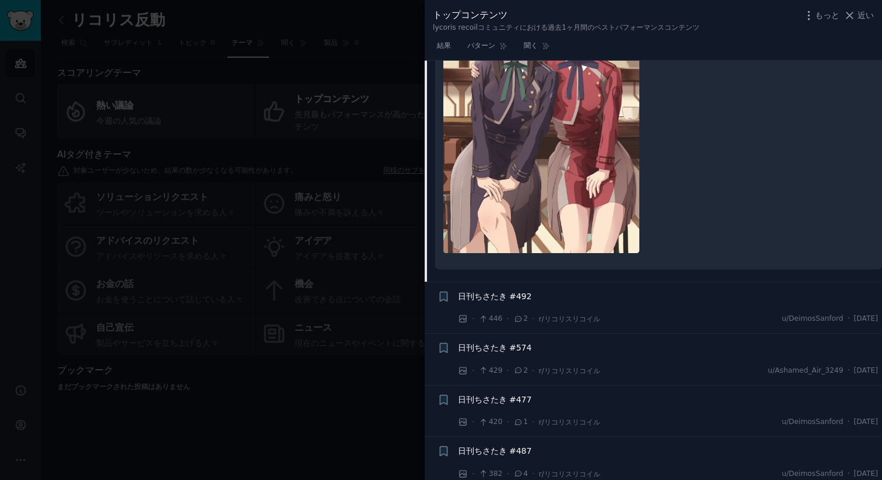
scroll to position [1999, 0]
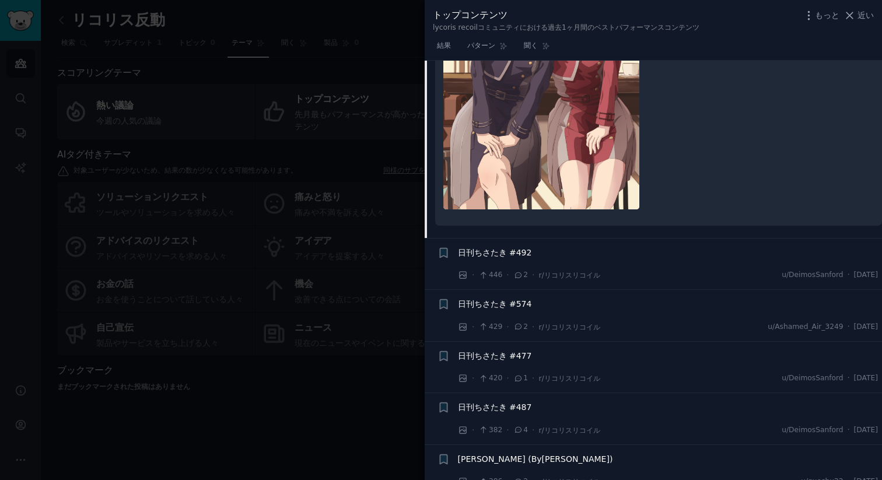
click at [480, 248] on font "日刊ちさたき #492" at bounding box center [495, 252] width 74 height 9
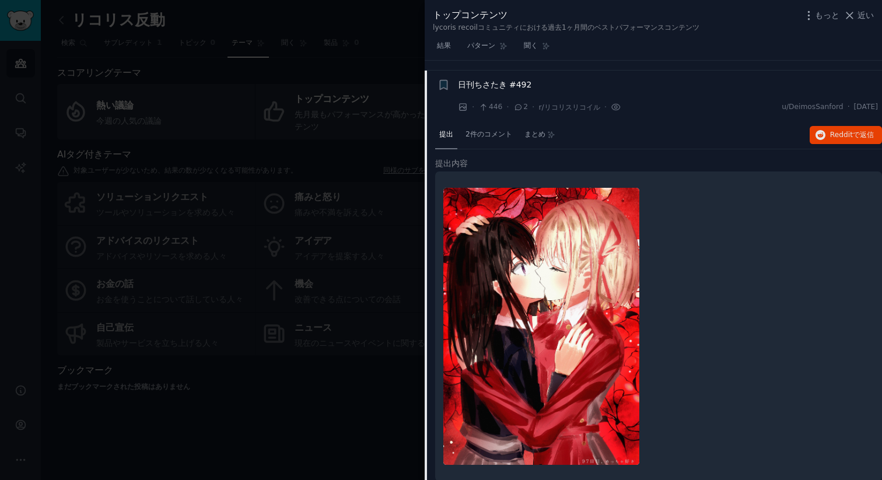
scroll to position [1794, 0]
click at [502, 81] on font "日刊ちさたき #492" at bounding box center [495, 85] width 74 height 9
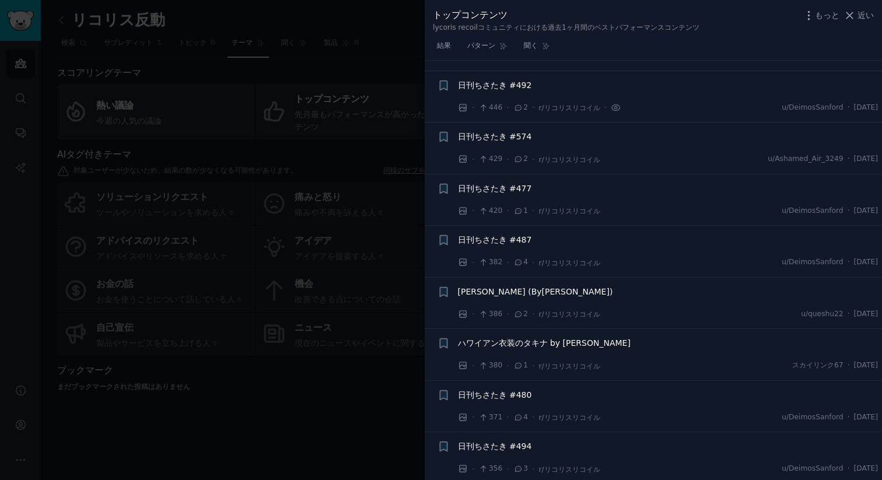
click at [487, 235] on font "日刊ちさたき #487" at bounding box center [495, 239] width 74 height 9
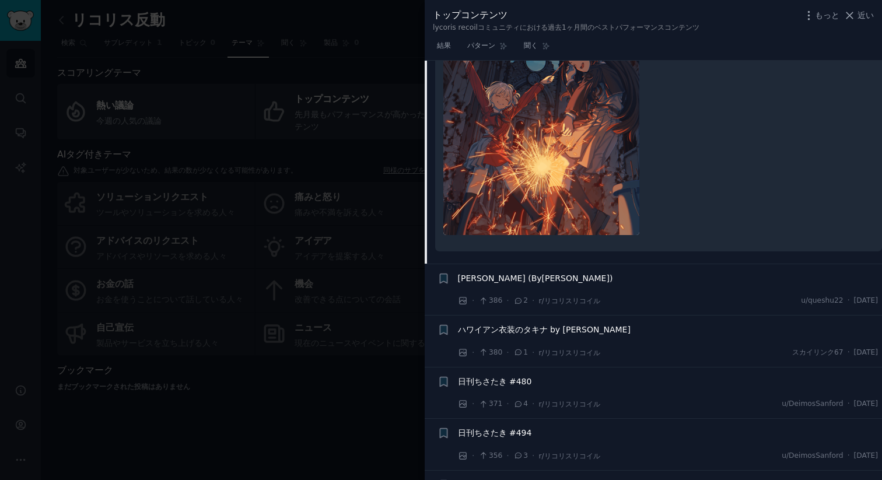
scroll to position [2222, 0]
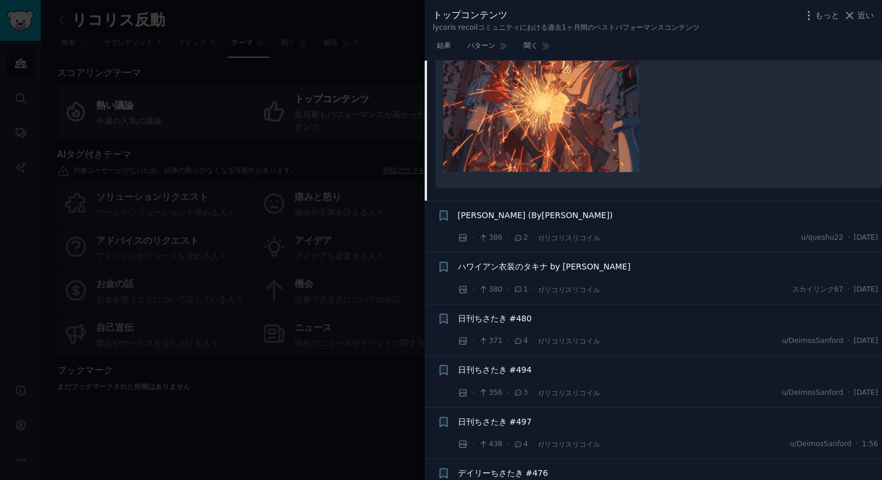
click at [510, 211] on font "ちさと (Byコマヤ)" at bounding box center [535, 215] width 155 height 9
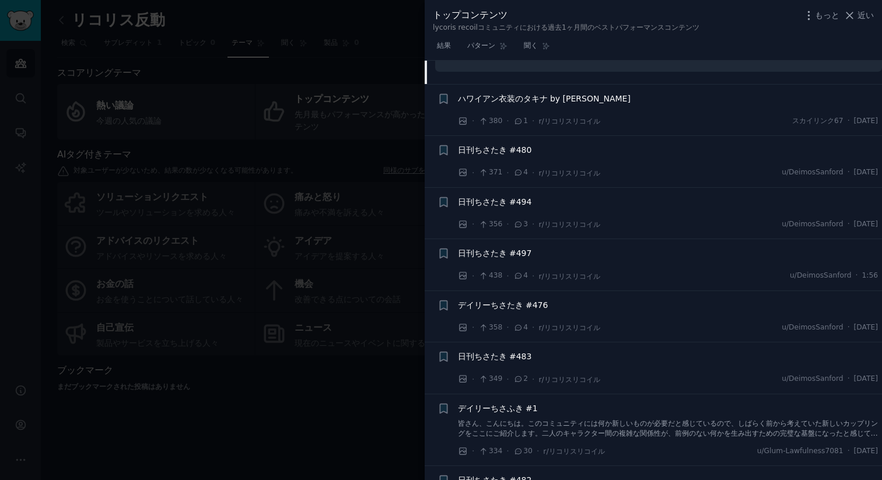
scroll to position [2412, 0]
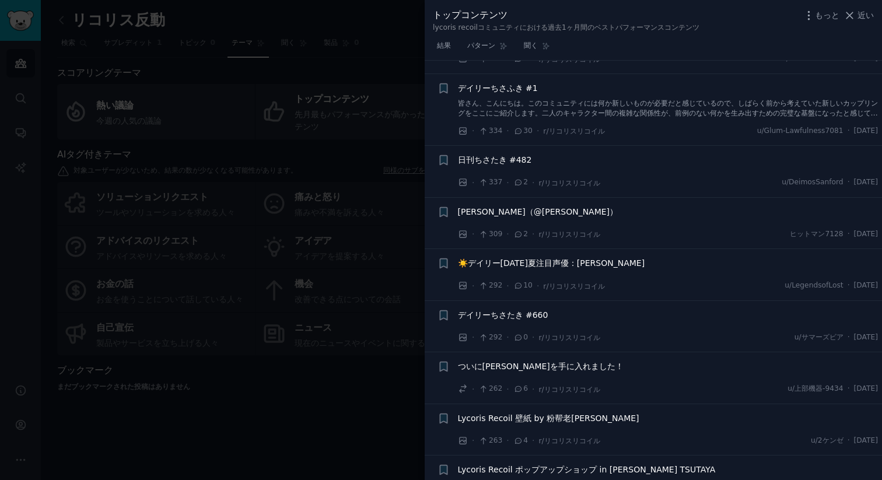
click at [494, 259] on font "☀️デイリー2025夏注目声優：安済知佳" at bounding box center [551, 263] width 187 height 9
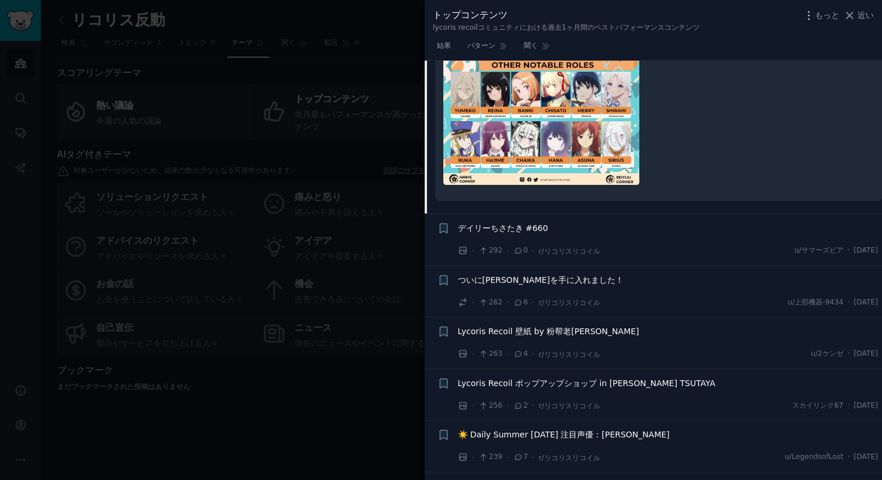
scroll to position [2811, 0]
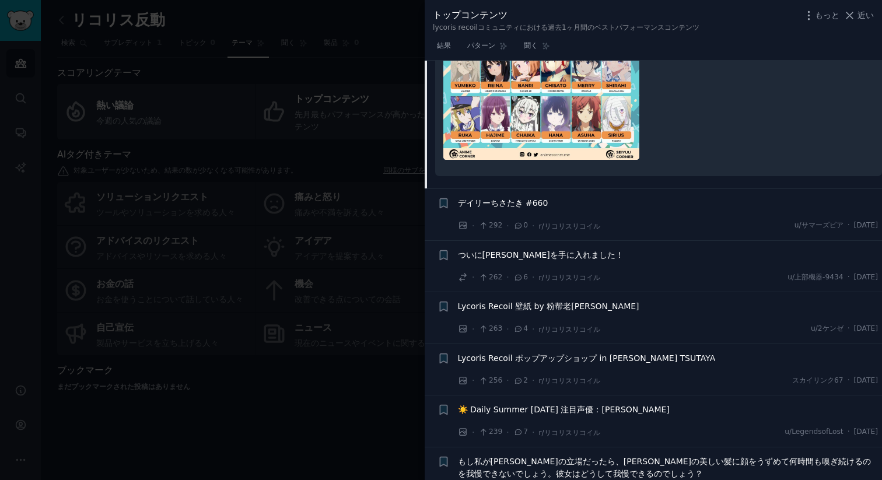
click at [502, 250] on font "ついにZippo Lycorisを手に入れました！" at bounding box center [541, 254] width 166 height 9
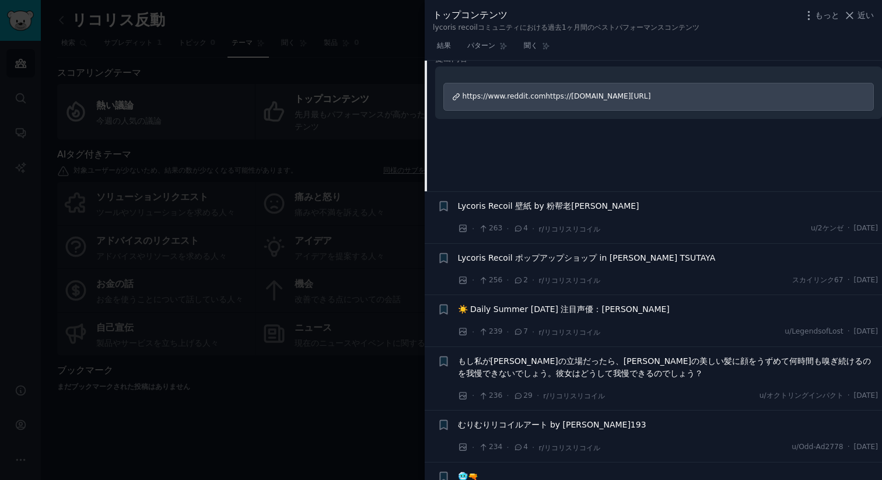
scroll to position [2783, 0]
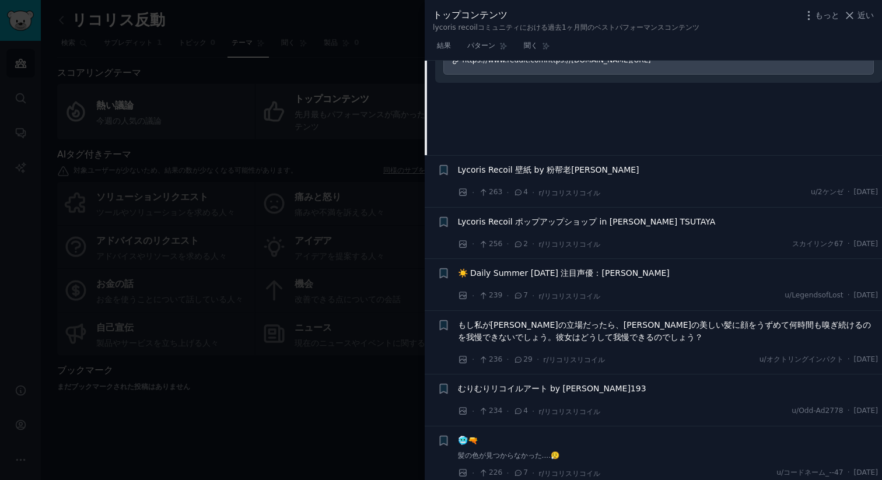
click at [507, 165] on font "Lycoris Recoil 壁紙 by 粉帮老大" at bounding box center [549, 169] width 182 height 9
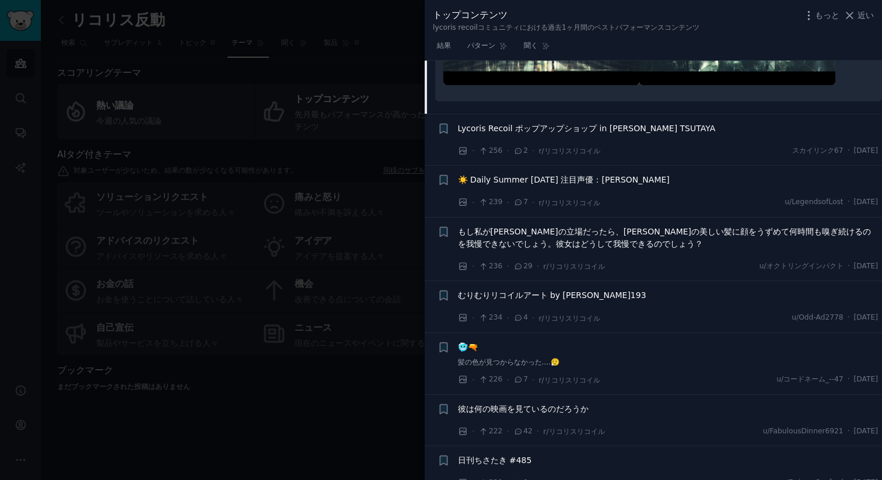
scroll to position [3068, 0]
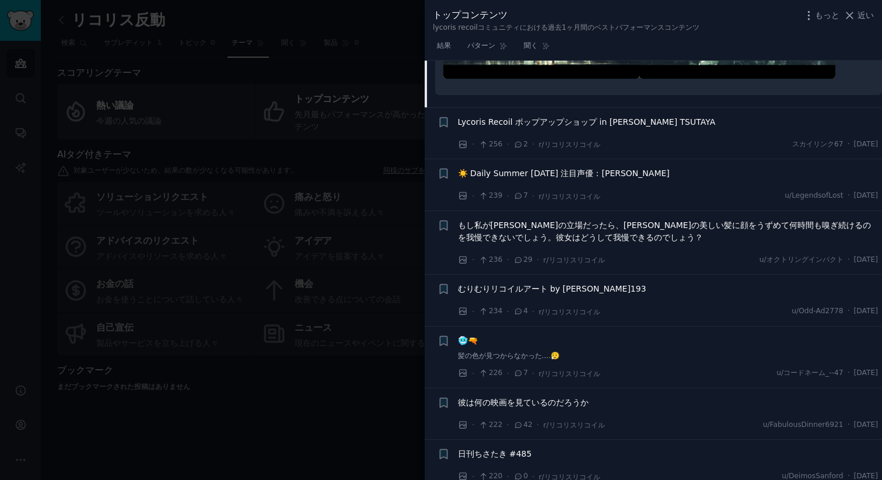
click at [512, 221] on font "もし私が千里さんの立場だったら、瀧奈さんの美しい髪に顔をうずめて何時間も嗅ぎ続けるのを我慢できないでしょう。彼女はどうして我慢できるのでしょう？" at bounding box center [665, 232] width 414 height 22
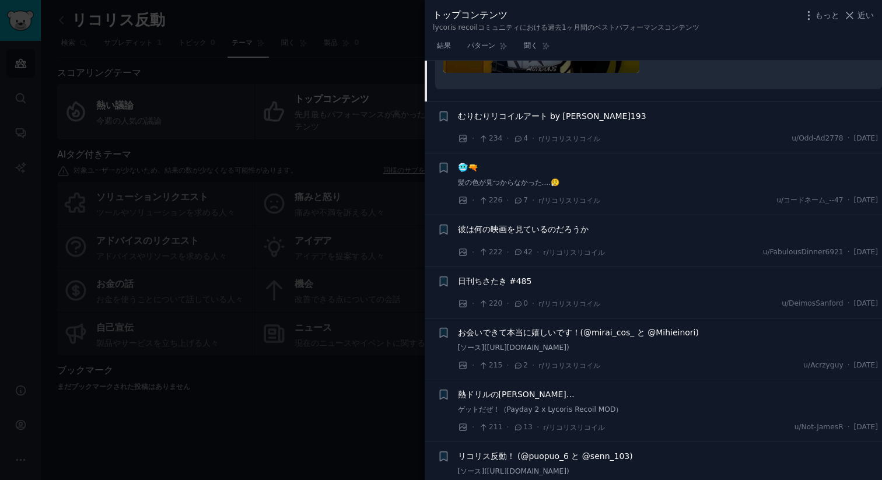
click at [508, 225] on font "彼は何の映画を見ているのだろうか" at bounding box center [523, 229] width 131 height 9
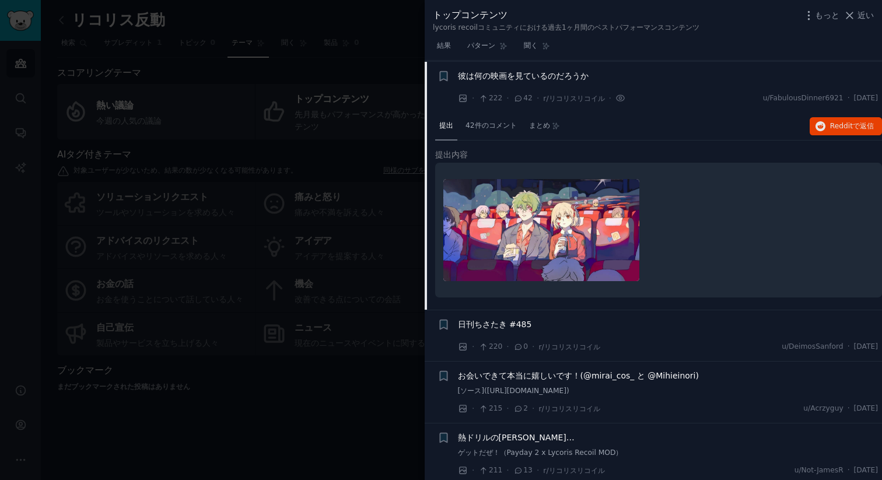
scroll to position [3025, 0]
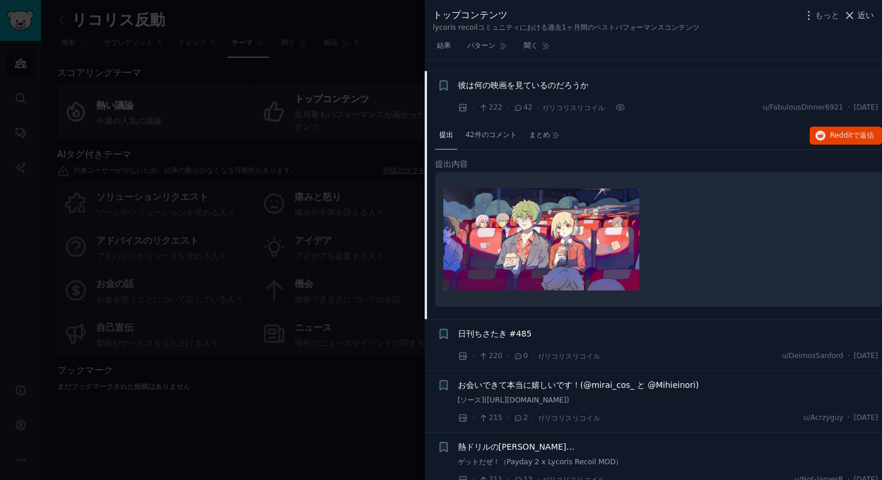
click at [866, 15] on font "近い" at bounding box center [866, 15] width 16 height 9
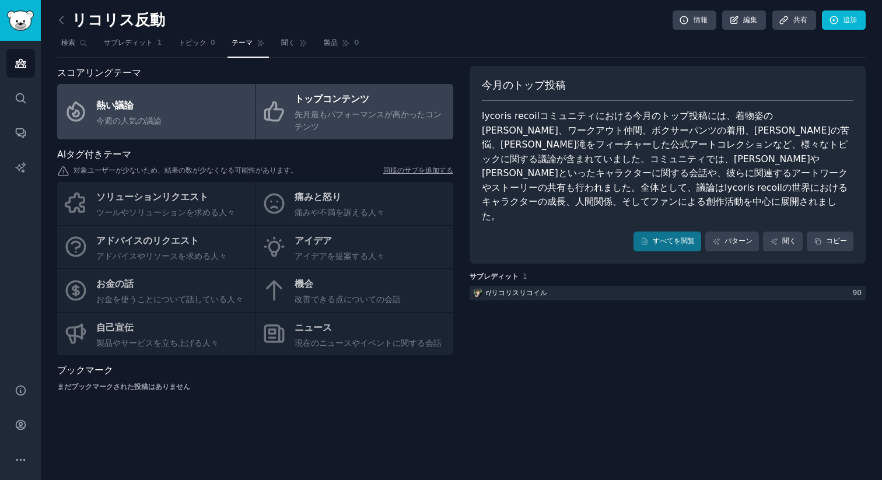
click at [163, 118] on link "熱い議論 今週の人気の議論" at bounding box center [156, 111] width 198 height 55
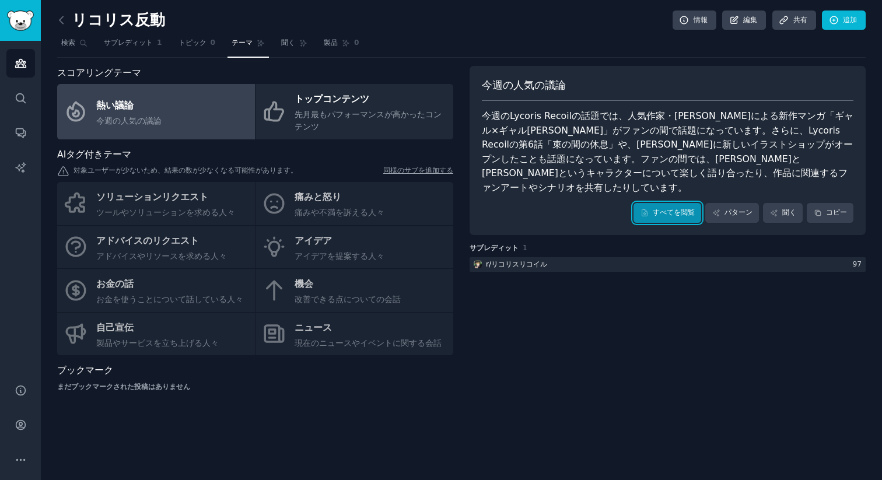
click at [664, 208] on font "すべてを閲覧" at bounding box center [674, 212] width 42 height 8
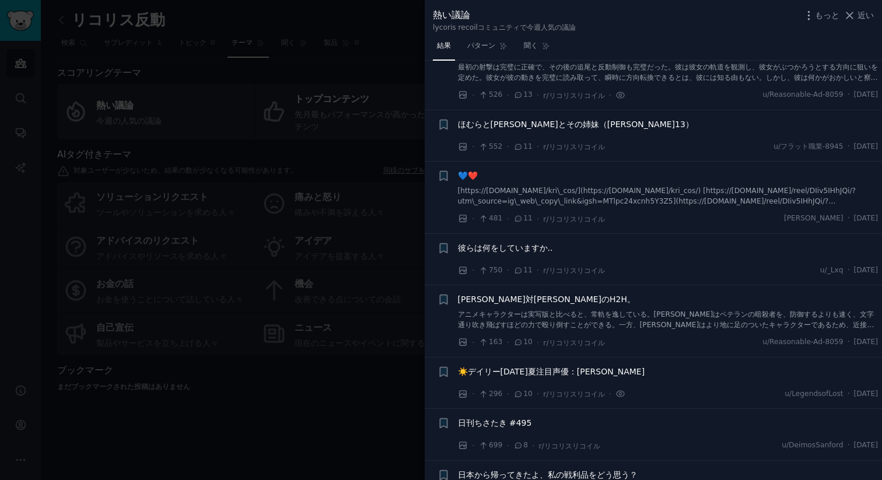
scroll to position [404, 0]
click at [527, 177] on div "💙❤️" at bounding box center [668, 175] width 421 height 12
click at [518, 200] on font "[https://www.instagram.com/kri\_cos/](https://www.instagram.com/kri_cos/) [http…" at bounding box center [657, 200] width 399 height 29
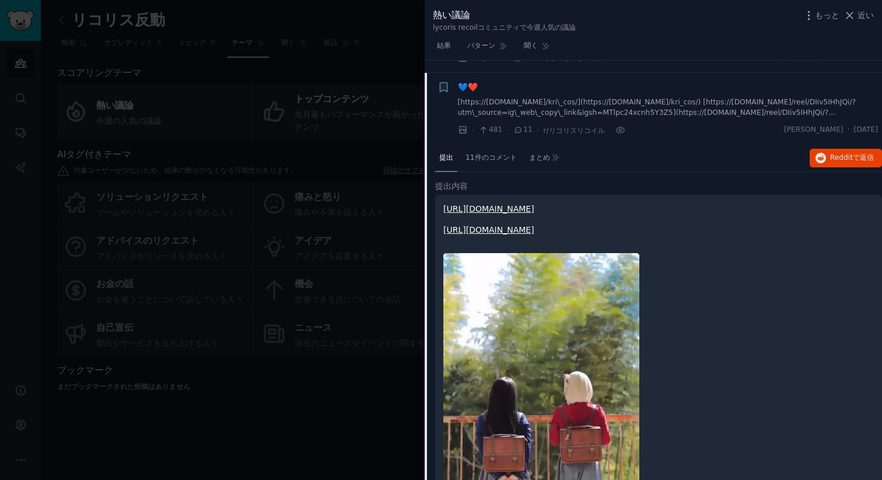
scroll to position [479, 0]
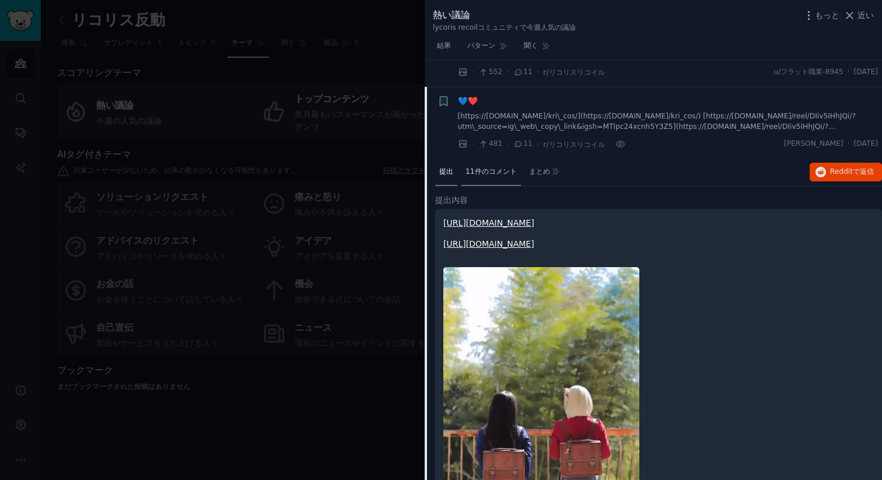
click at [496, 175] on font "11件のコメント" at bounding box center [491, 172] width 51 height 8
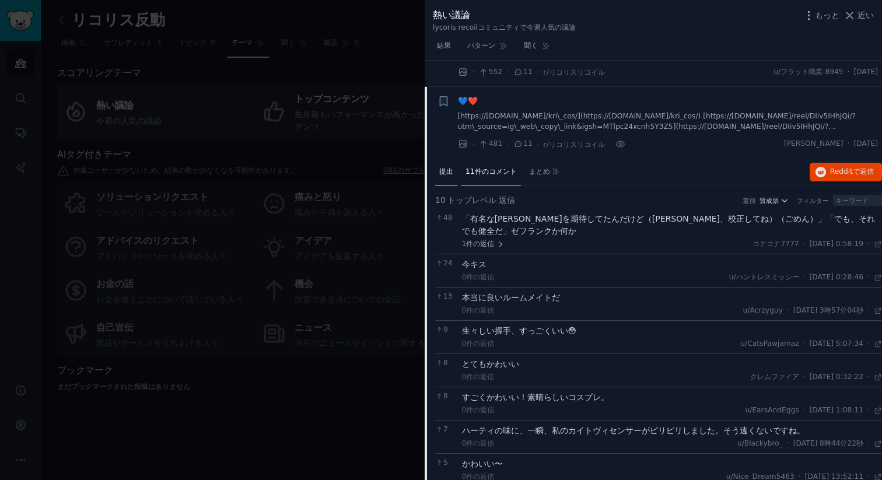
click at [451, 176] on span "提出" at bounding box center [446, 172] width 14 height 11
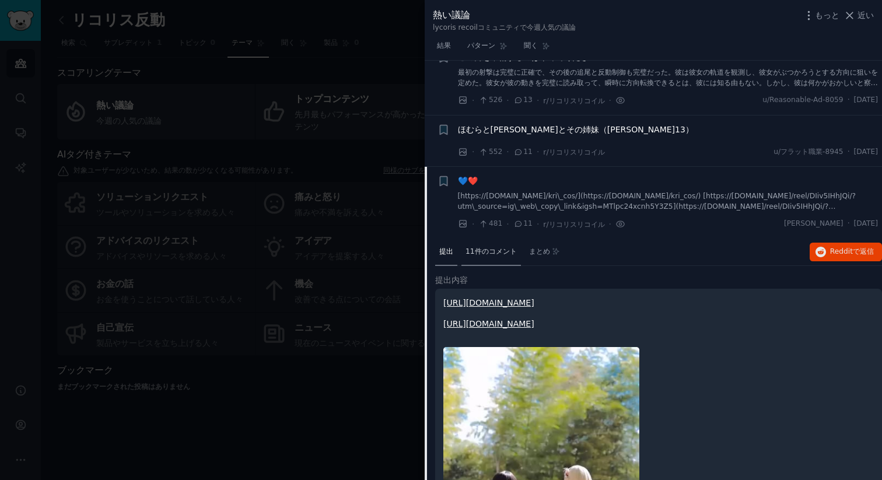
scroll to position [394, 0]
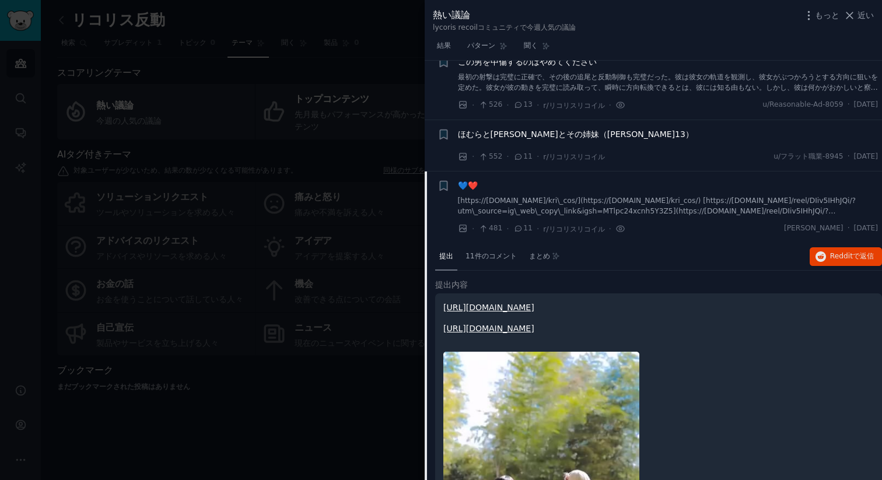
click at [493, 187] on div "💙❤️" at bounding box center [668, 186] width 421 height 12
click at [493, 201] on font "[https://www.instagram.com/kri\_cos/](https://www.instagram.com/kri_cos/) [http…" at bounding box center [657, 211] width 399 height 29
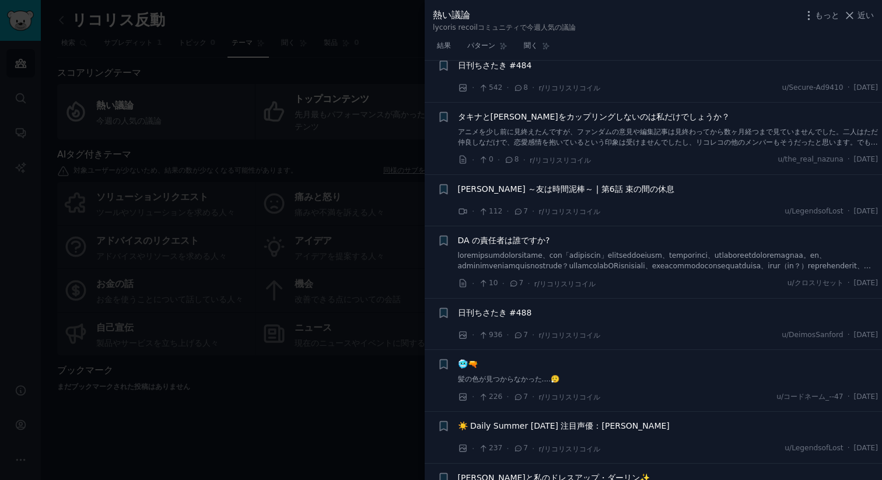
scroll to position [892, 0]
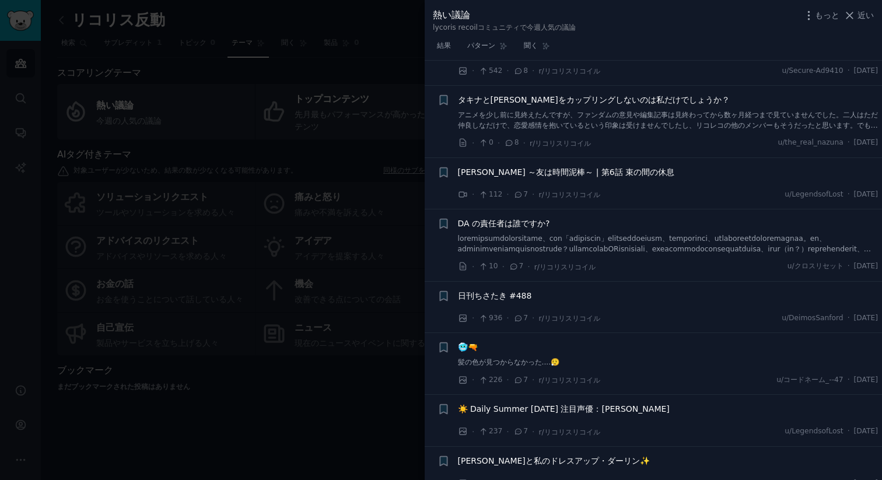
click at [519, 224] on font "DA の責任者は誰ですか?" at bounding box center [504, 223] width 92 height 9
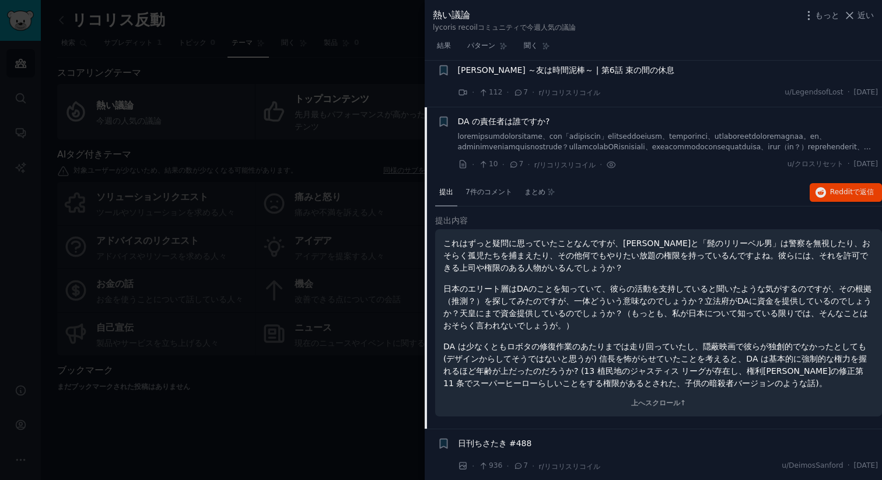
scroll to position [982, 0]
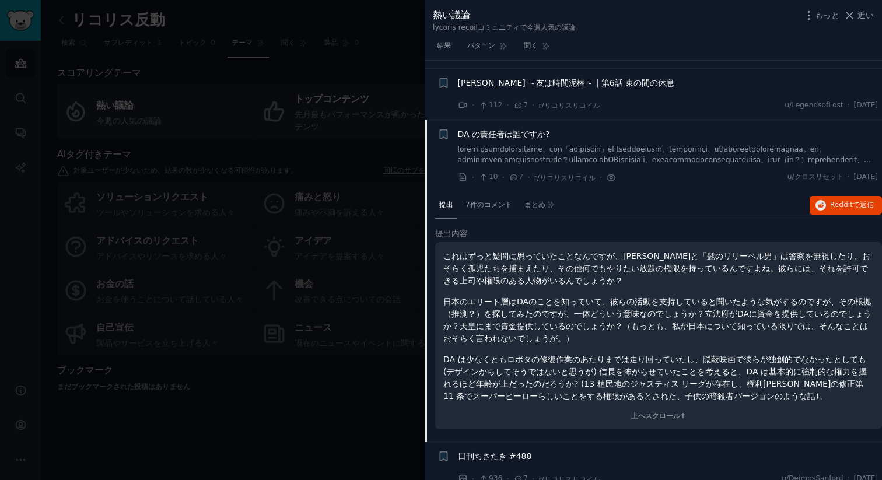
click at [534, 133] on font "DA の責任者は誰ですか?" at bounding box center [504, 134] width 92 height 9
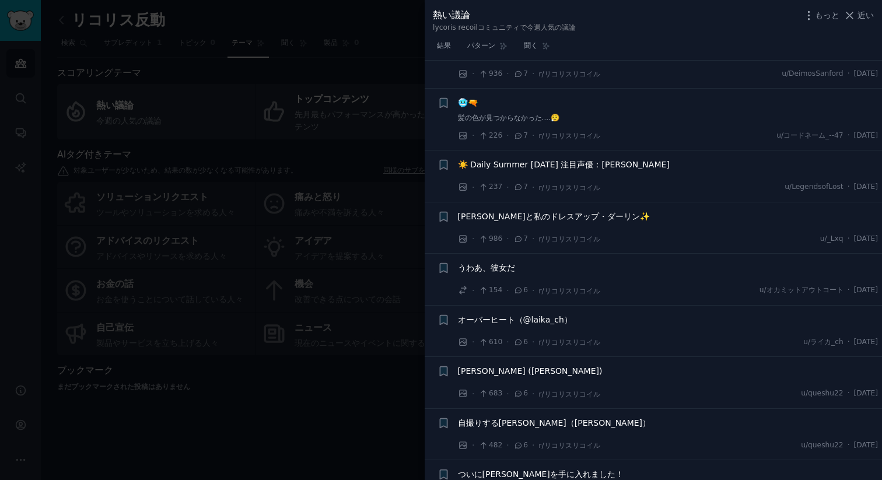
scroll to position [1151, 0]
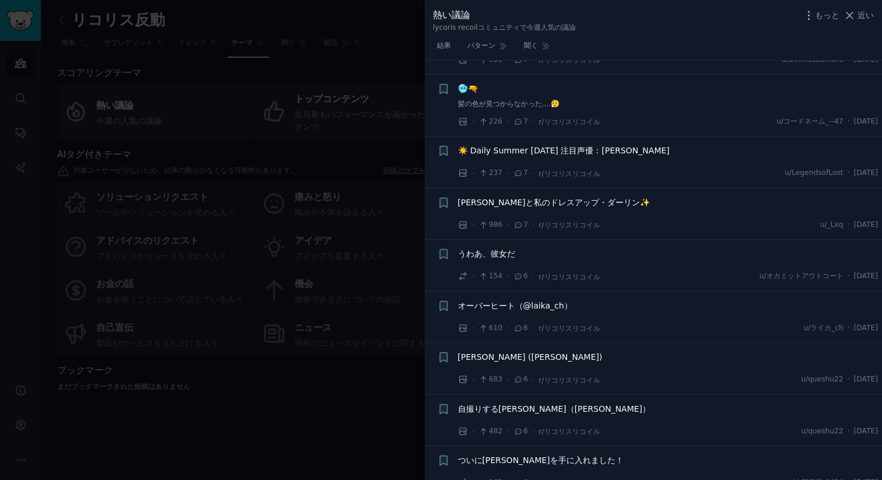
click at [490, 204] on font "リコリス・リコイルと私のドレスアップ・ダーリン✨" at bounding box center [554, 202] width 192 height 9
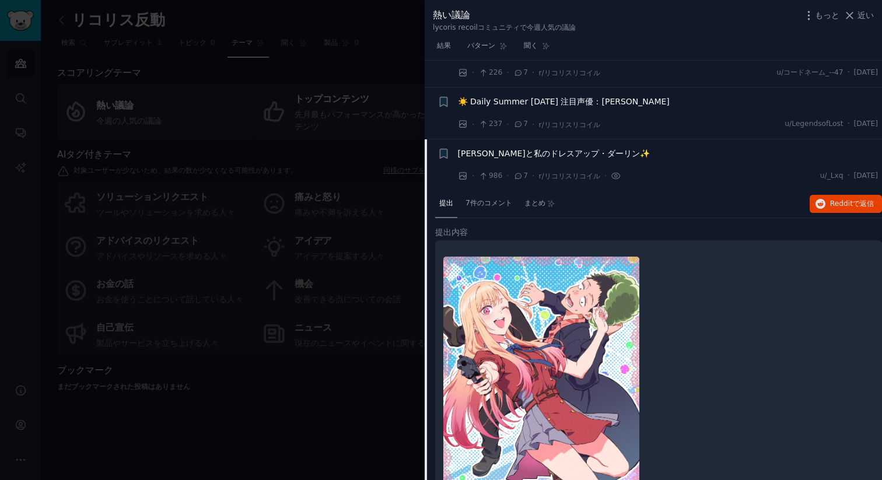
scroll to position [1229, 0]
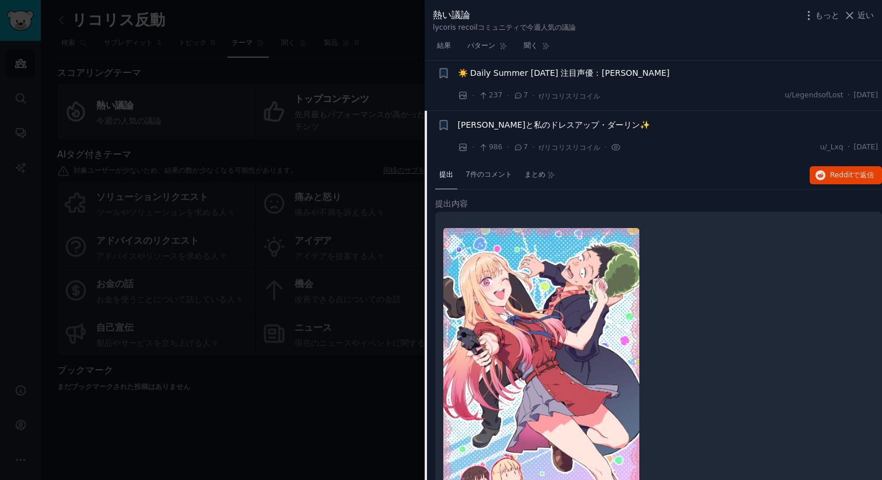
click at [524, 129] on span "リコリス・リコイルと私のドレスアップ・ダーリン✨" at bounding box center [554, 125] width 192 height 12
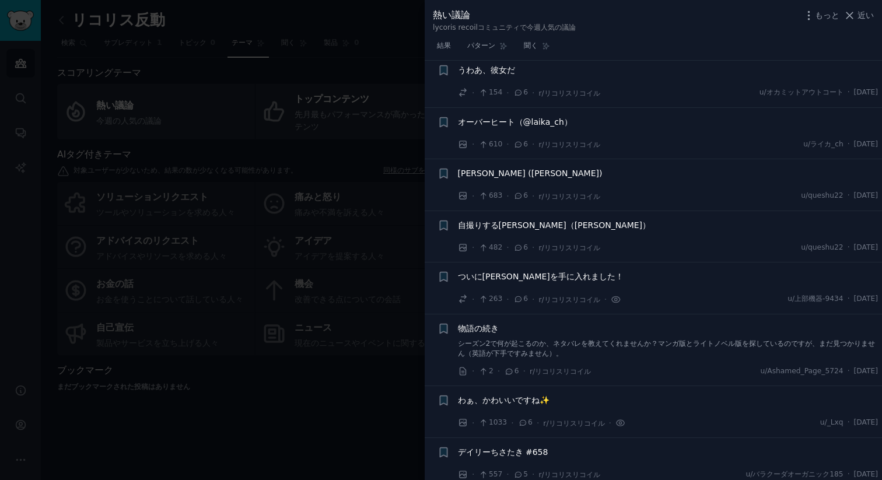
click at [483, 173] on font "エレガント チサト (仁井学著)" at bounding box center [530, 173] width 145 height 9
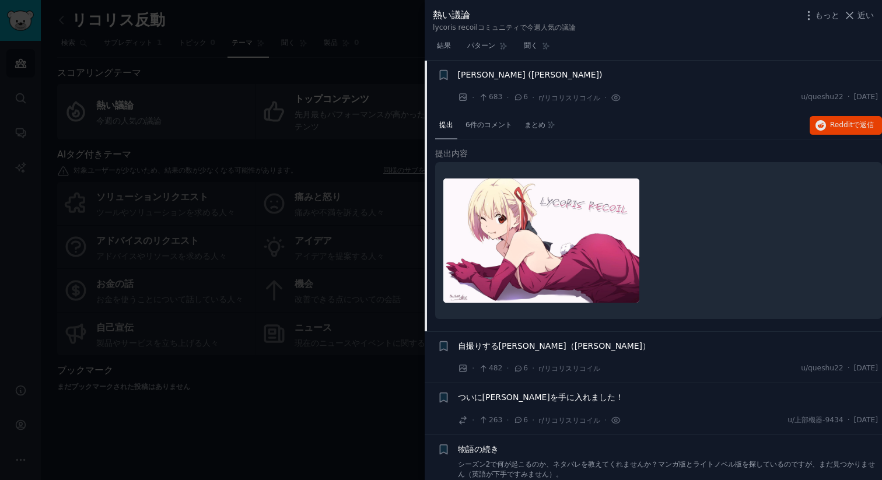
scroll to position [1419, 0]
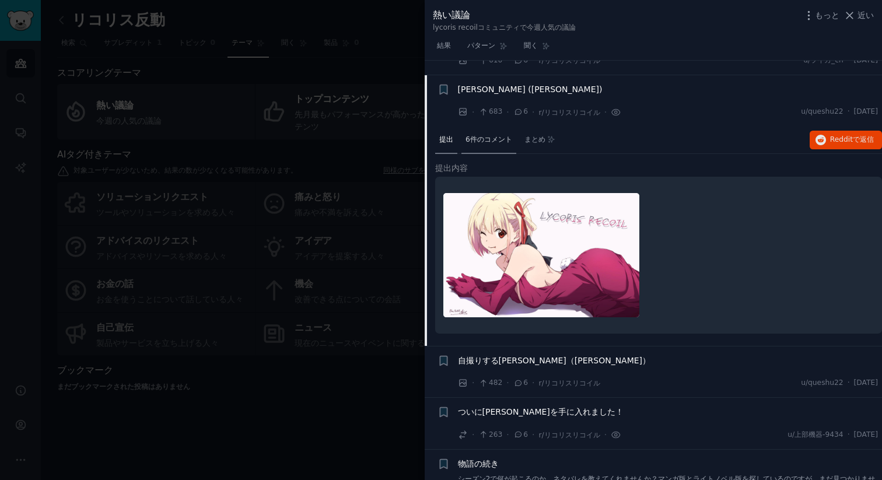
click at [489, 135] on span "6件のコメント" at bounding box center [489, 140] width 47 height 11
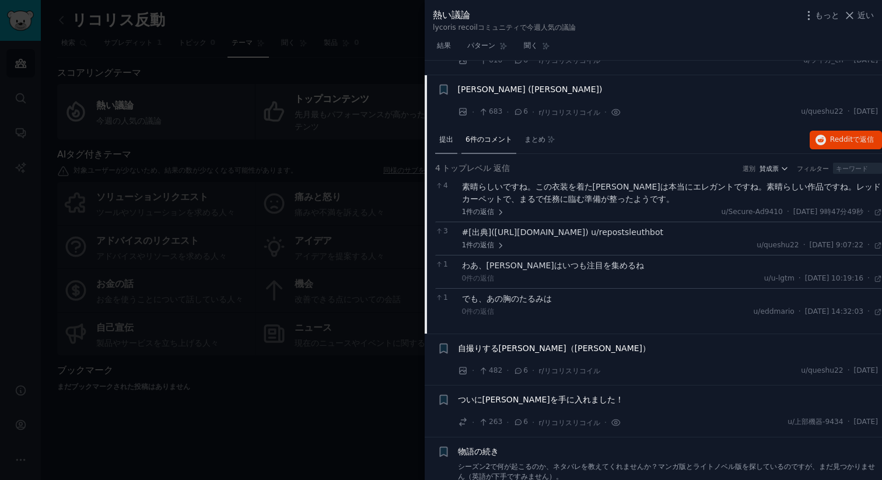
click at [446, 145] on div "提出" at bounding box center [446, 141] width 22 height 28
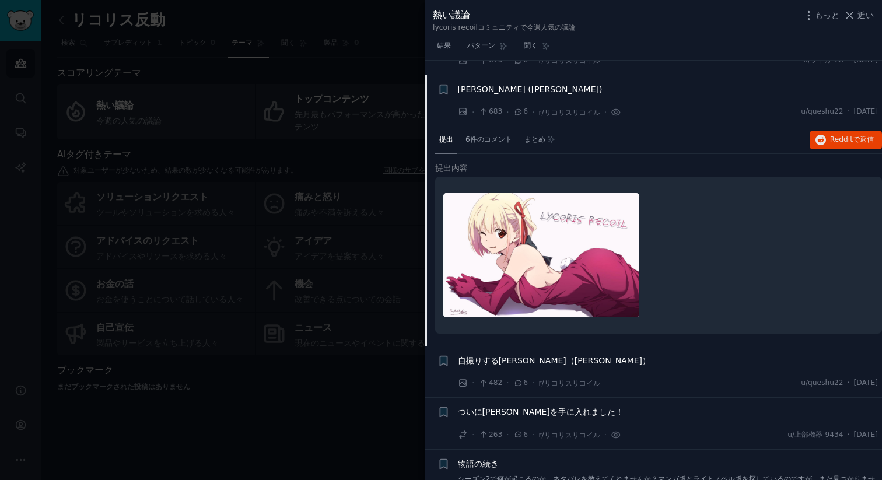
click at [496, 89] on font "エレガント チサト (仁井学著)" at bounding box center [530, 89] width 145 height 9
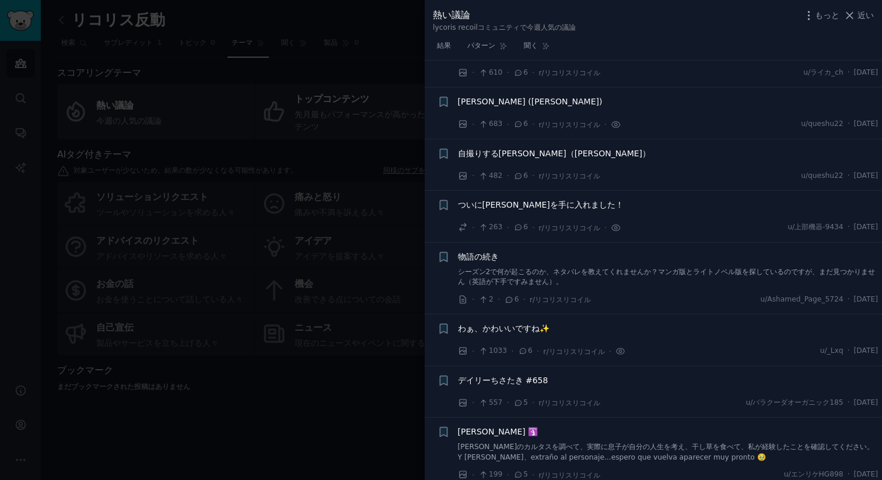
click at [492, 102] on font "エレガント チサト (仁井学著)" at bounding box center [530, 101] width 145 height 9
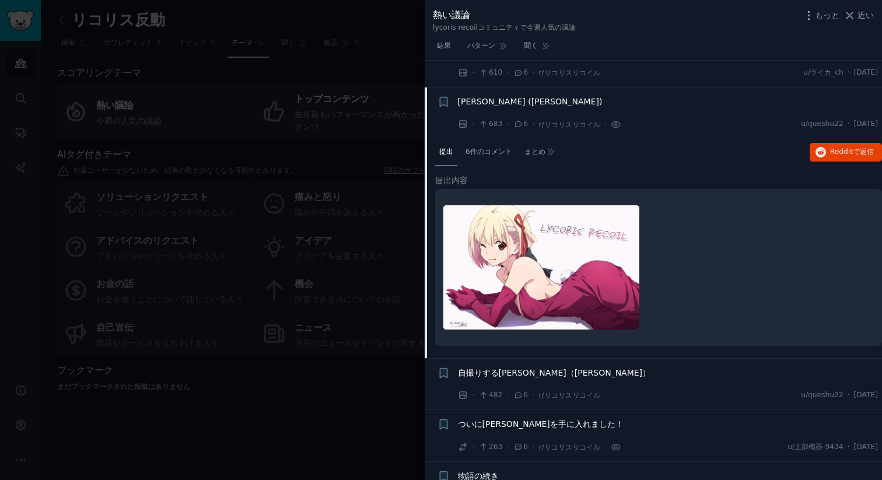
scroll to position [1433, 0]
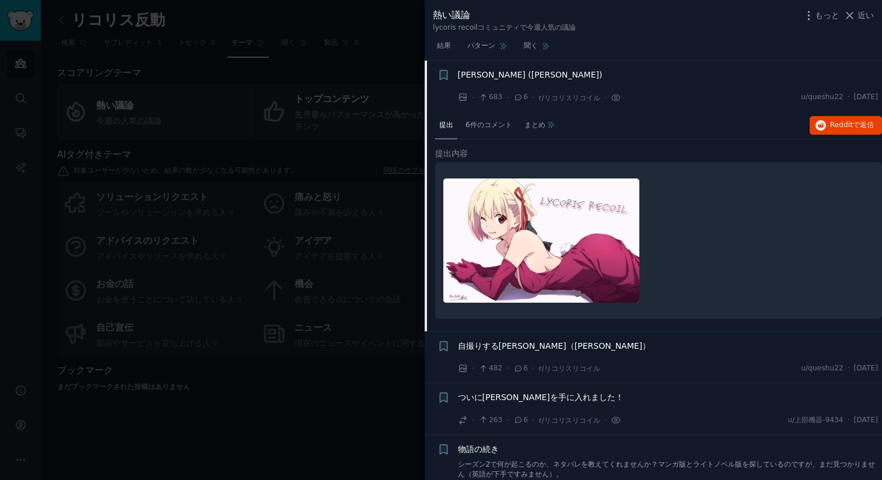
click at [501, 78] on font "エレガント チサト (仁井学著)" at bounding box center [530, 74] width 145 height 9
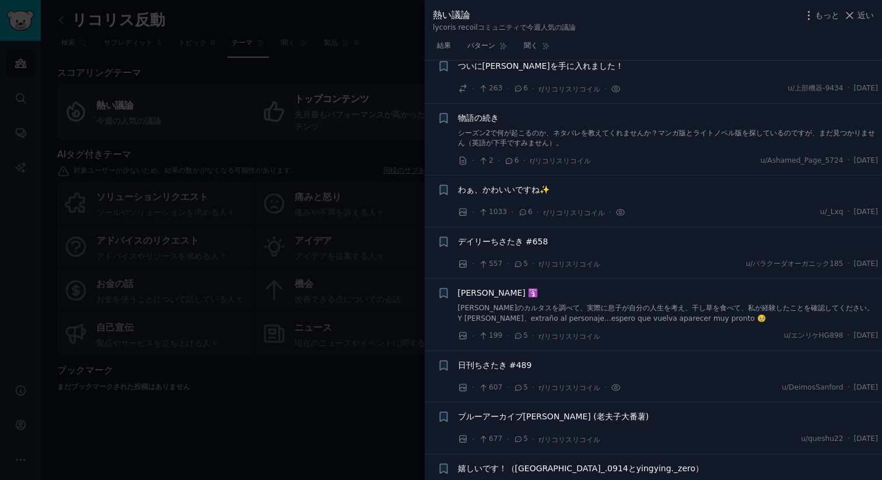
scroll to position [1550, 0]
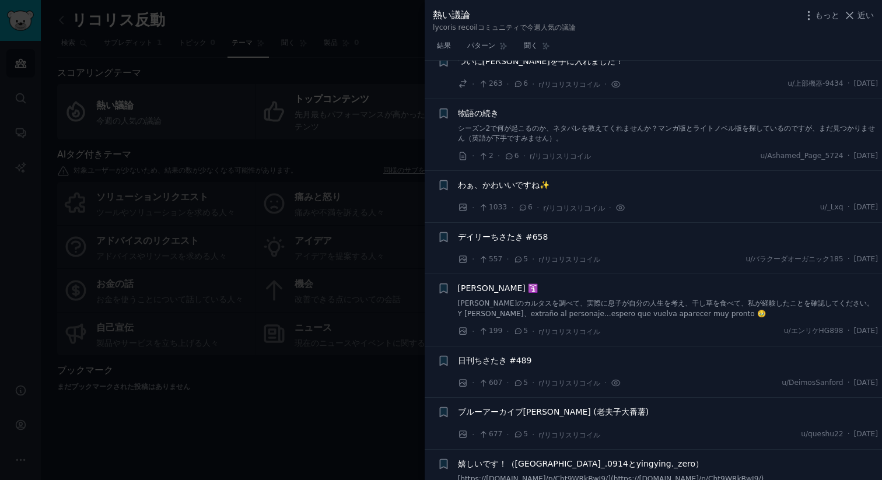
click at [490, 185] on font "わぁ、かわいいですね✨" at bounding box center [504, 184] width 92 height 9
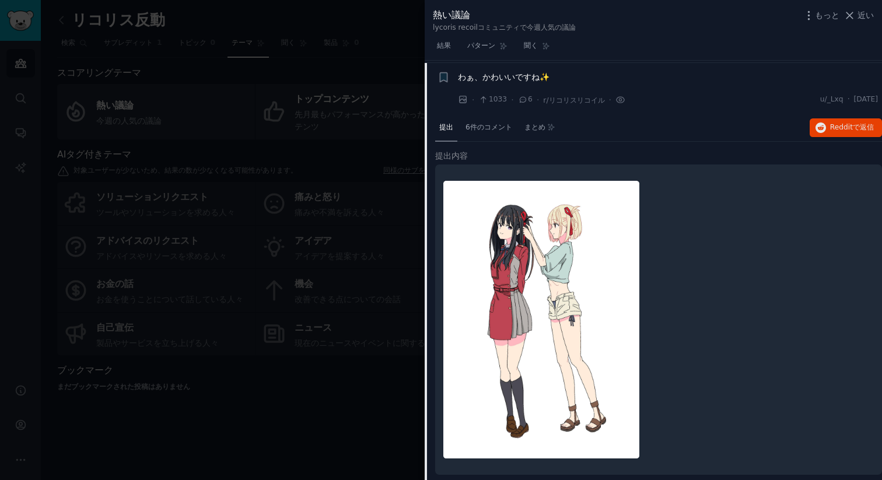
scroll to position [1660, 0]
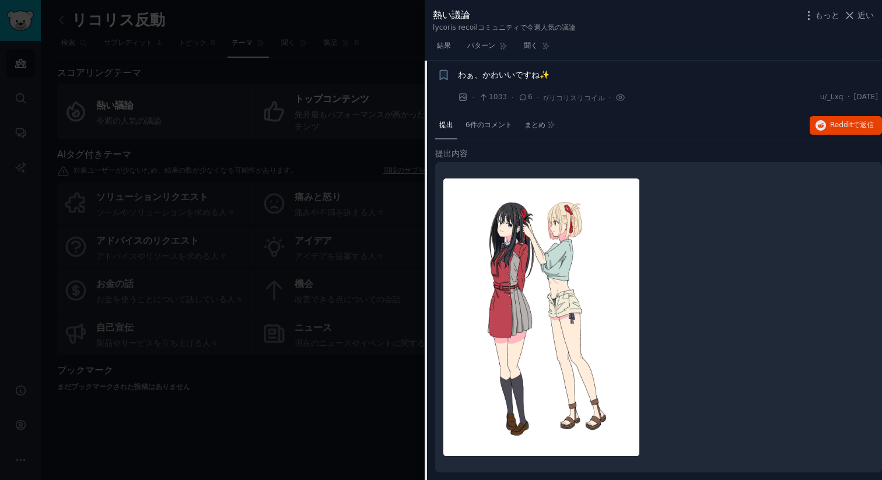
click at [507, 71] on font "わぁ、かわいいですね✨" at bounding box center [504, 74] width 92 height 9
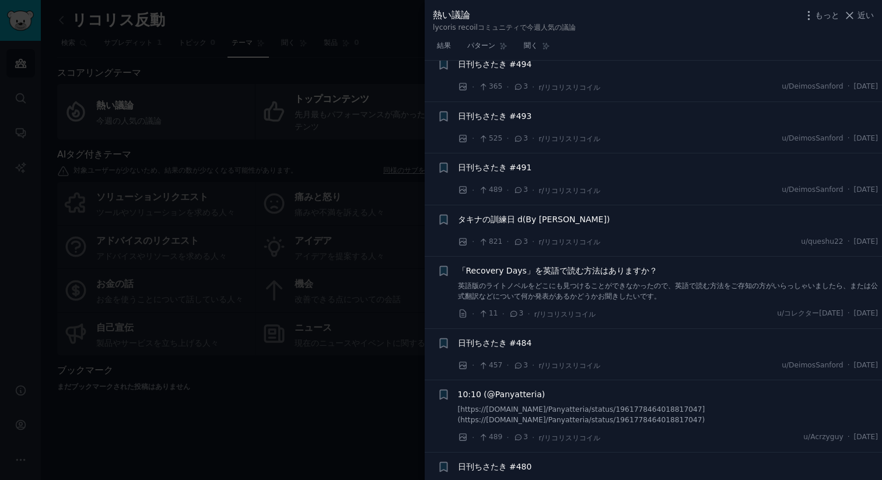
scroll to position [2682, 0]
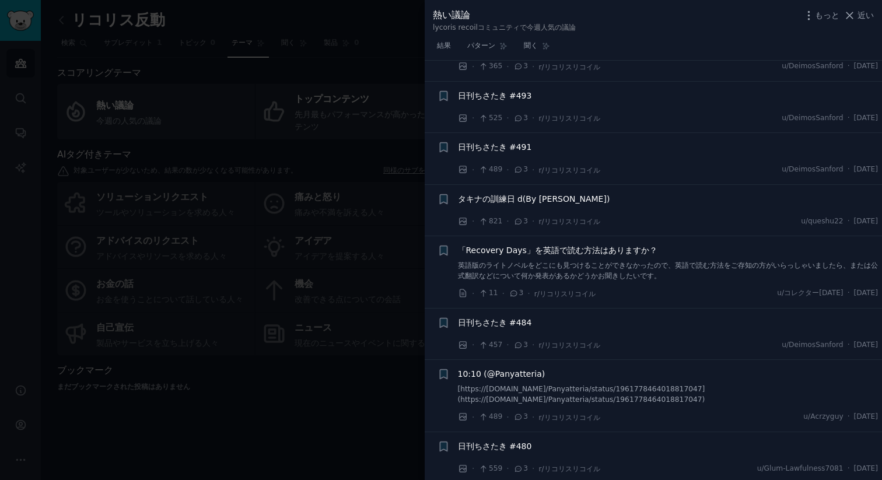
click at [276, 417] on div at bounding box center [441, 240] width 882 height 480
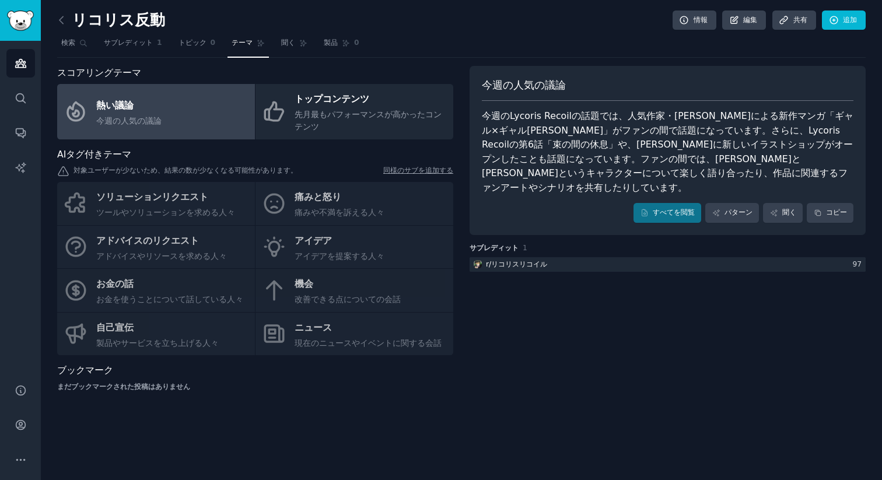
click at [288, 30] on div "リコリス反動 情報 編集 共有 追加" at bounding box center [461, 23] width 809 height 24
click at [287, 41] on font "聞く" at bounding box center [288, 43] width 14 height 8
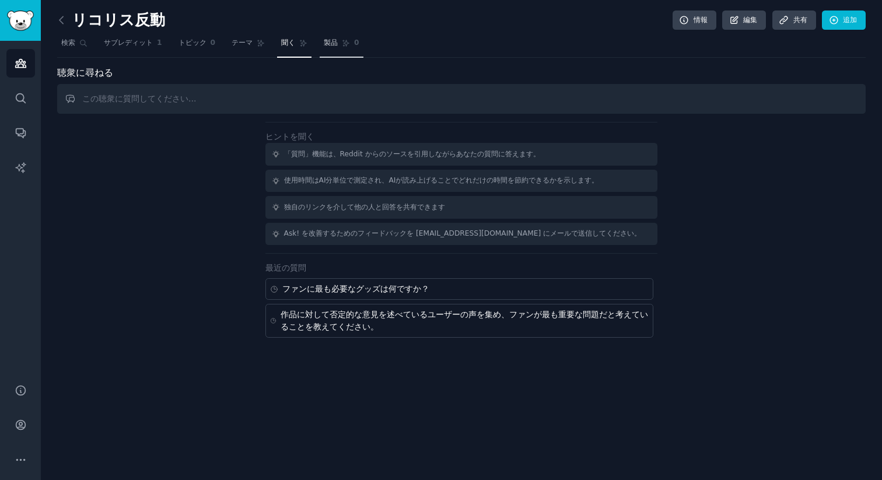
click at [341, 49] on link "製品 0" at bounding box center [342, 46] width 44 height 24
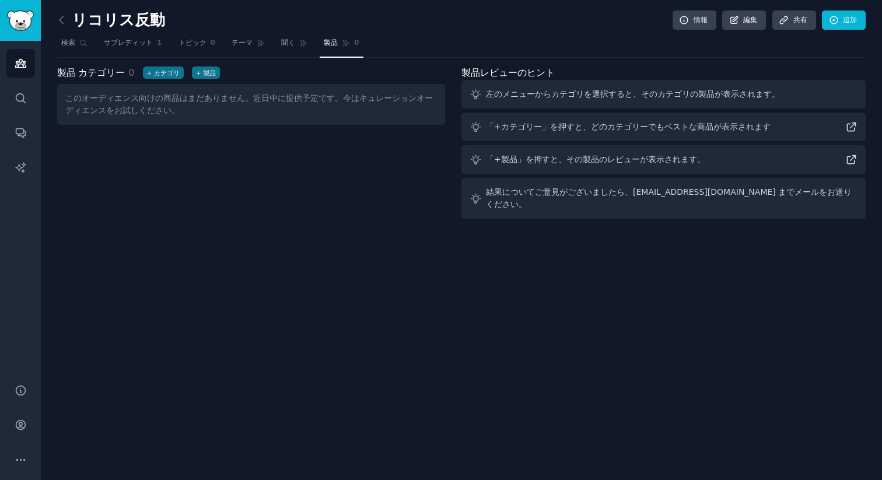
click at [289, 98] on font "このオーディエンス向けの商品はまだありません。近日中に提供予定です。今はキュレーションオーディエンスをお試しください。" at bounding box center [249, 104] width 368 height 22
click at [190, 46] on font "トピック" at bounding box center [193, 43] width 28 height 8
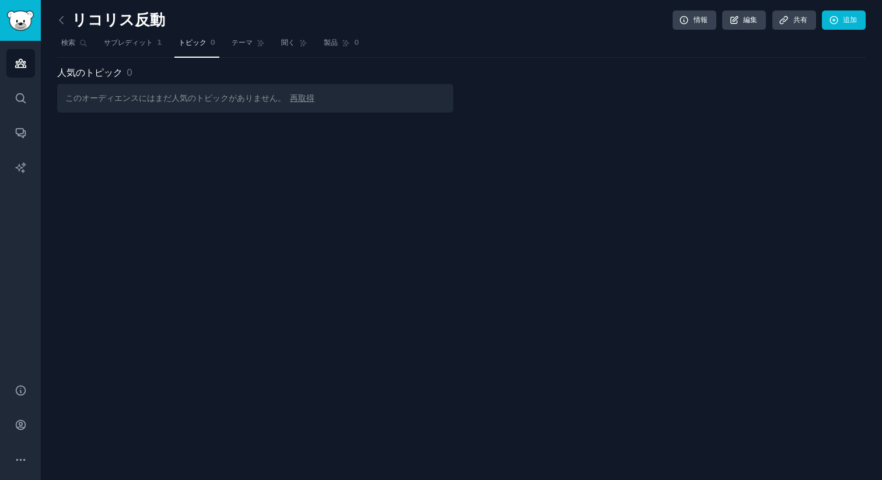
click at [202, 97] on font "このオーディエンスにはまだ人気のトピックがありません。" at bounding box center [175, 97] width 221 height 9
click at [293, 102] on font "再取得" at bounding box center [302, 97] width 25 height 9
click at [287, 48] on link "聞く" at bounding box center [294, 46] width 34 height 24
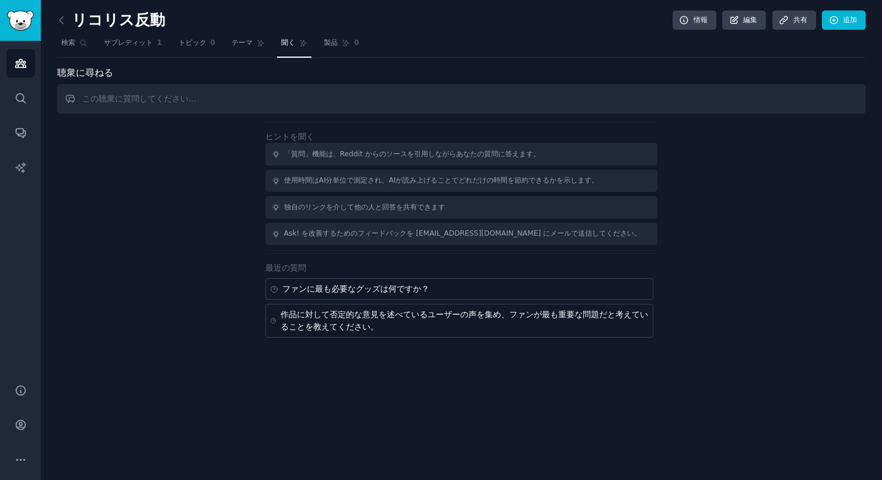
click at [135, 182] on div "ヒントを聞く 「質問」機能は、Reddit からのソースを引用しながらあなたの質問に答えます。 使用時間はAI分単位で測定され、AIが読み上げることでどれだけ…" at bounding box center [461, 230] width 809 height 216
click at [274, 93] on input "text" at bounding box center [461, 99] width 809 height 30
type input "この作品をみている人は他にどういう作品を好きですか？"
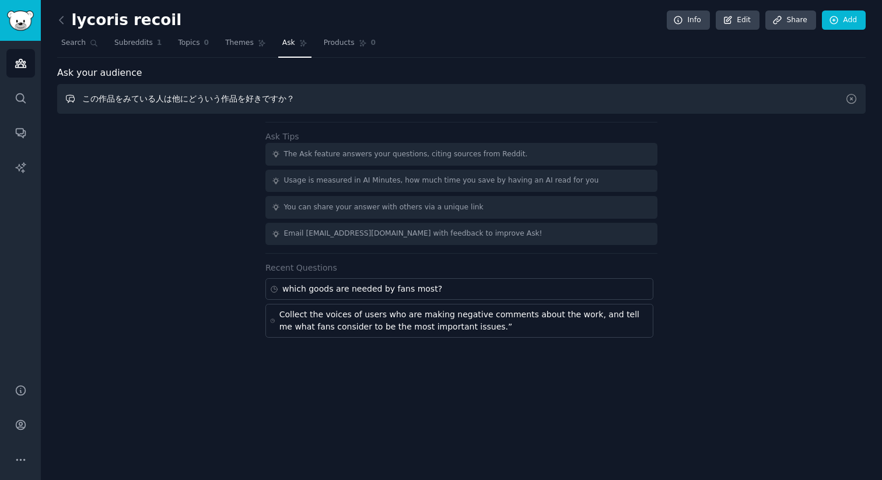
click at [427, 101] on input "この作品をみている人は他にどういう作品を好きですか？" at bounding box center [461, 99] width 809 height 30
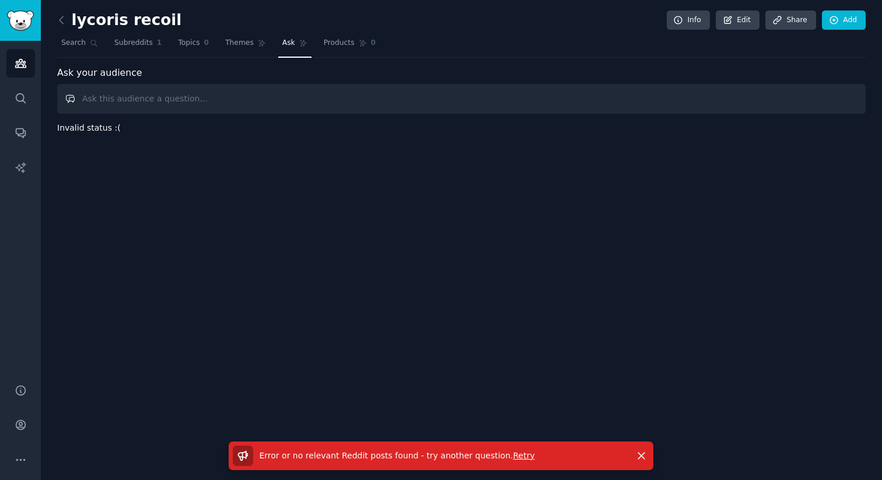
click at [159, 106] on input "text" at bounding box center [461, 99] width 809 height 30
paste input "What other works do people who watch this work like?"
type input "What other works do people who watch this work like?"
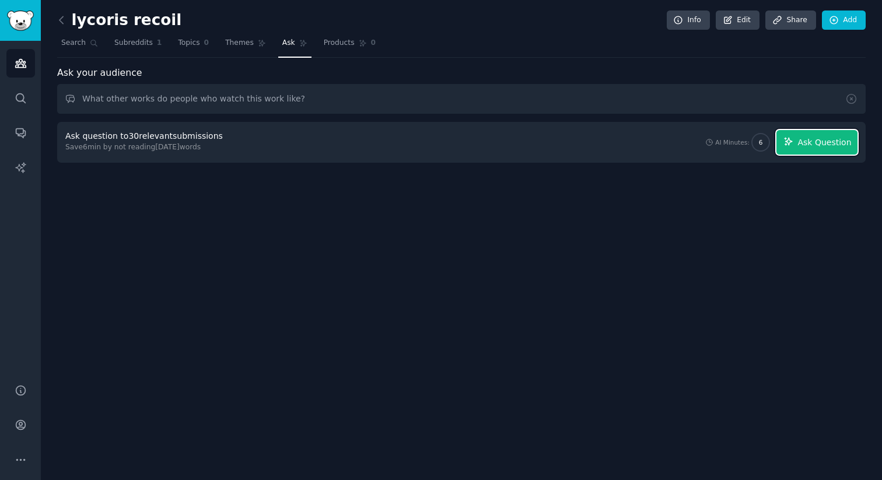
click at [840, 142] on span "Ask Question" at bounding box center [825, 143] width 54 height 12
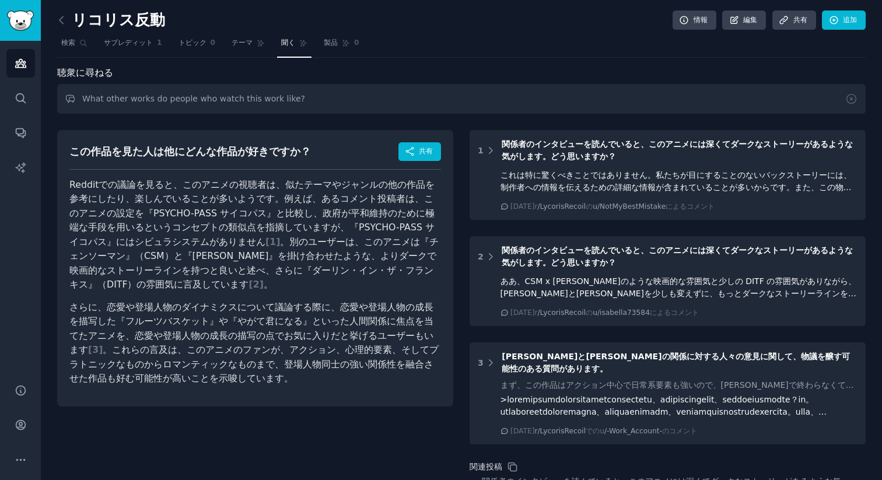
click at [302, 145] on div "この作品を見た人は他にどんな作品が好きですか？" at bounding box center [190, 152] width 242 height 15
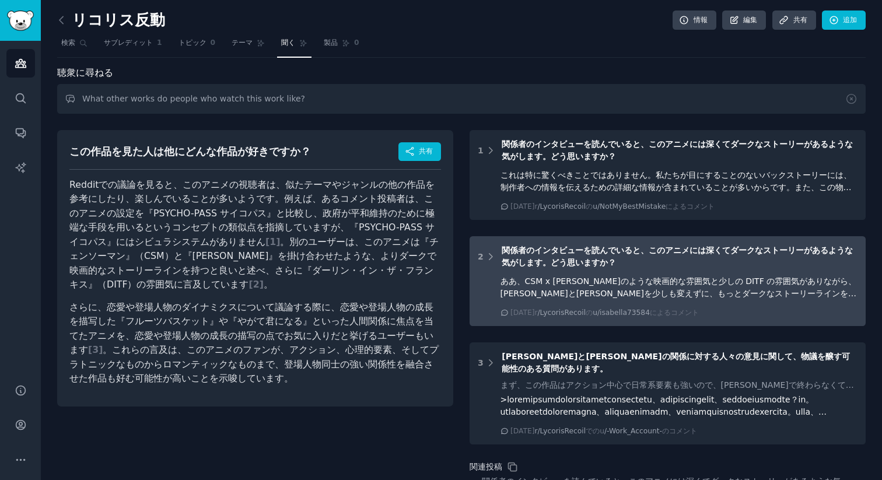
click at [572, 266] on font "関係者のインタビューを読んでいると、このアニメには深くてダークなストーリーがあるような気がします。どう思いますか？" at bounding box center [677, 257] width 351 height 22
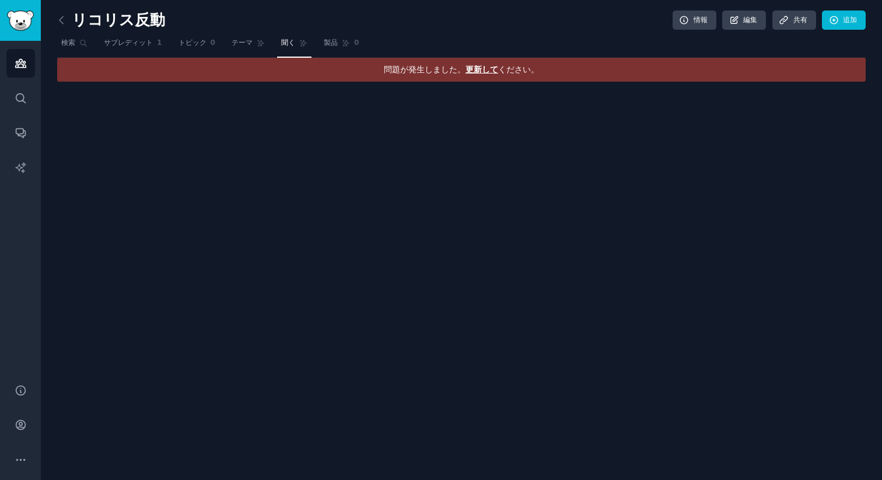
click at [478, 69] on font "更新して" at bounding box center [482, 69] width 33 height 9
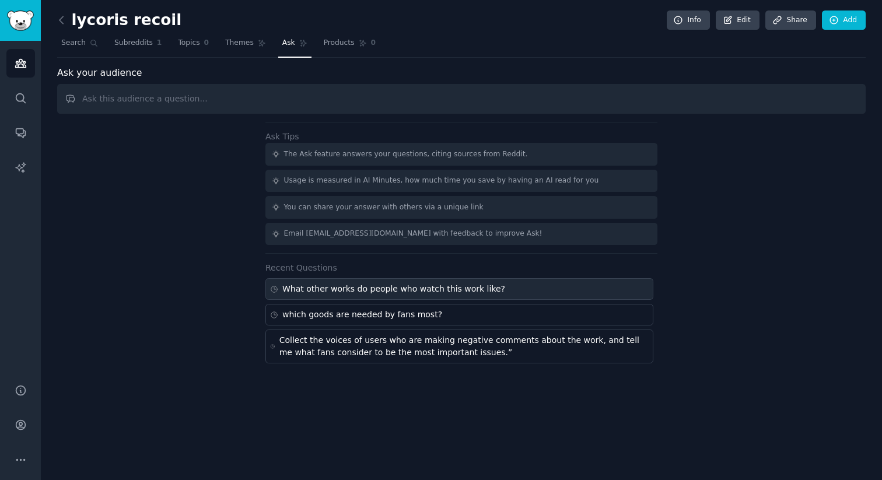
click at [386, 283] on div "What other works do people who watch this work like?" at bounding box center [393, 289] width 223 height 12
type input "What other works do people who watch this work like?"
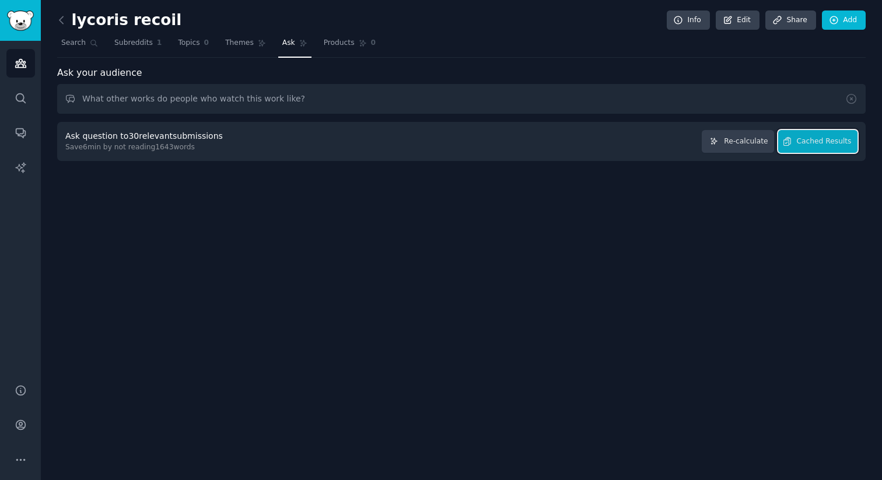
click at [848, 142] on span "Cached Results" at bounding box center [824, 142] width 55 height 11
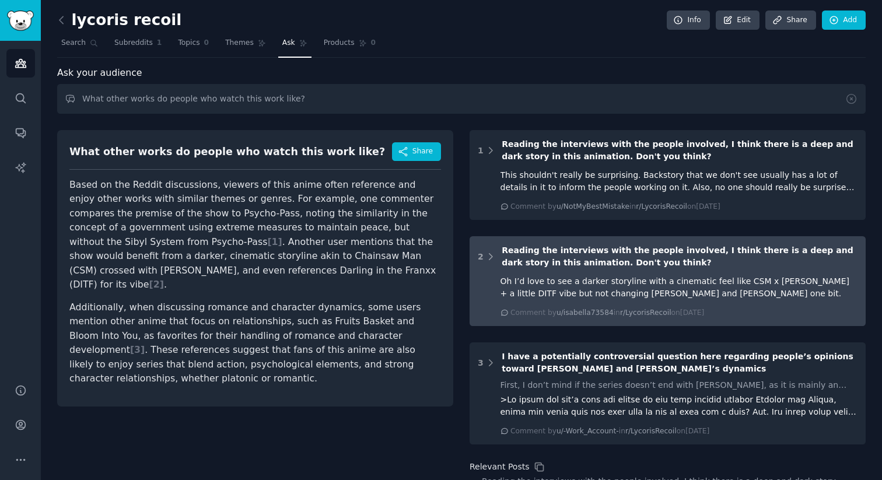
click at [686, 290] on div "Oh I’d love to see a darker storyline with a cinematic feel like CSM x [PERSON_…" at bounding box center [680, 287] width 358 height 25
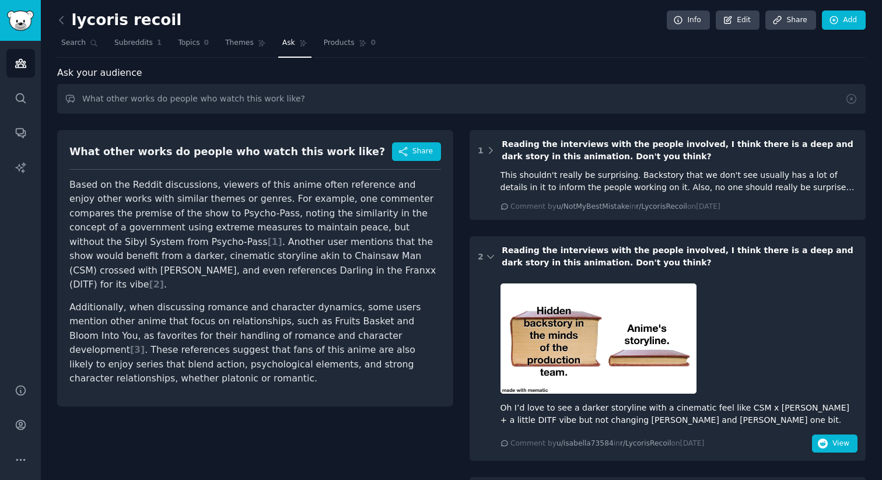
click at [724, 264] on div "Reading the interviews with the people involved, I think there is a deep and da…" at bounding box center [680, 257] width 356 height 25
click at [164, 279] on span "[ 2 ]" at bounding box center [156, 284] width 15 height 11
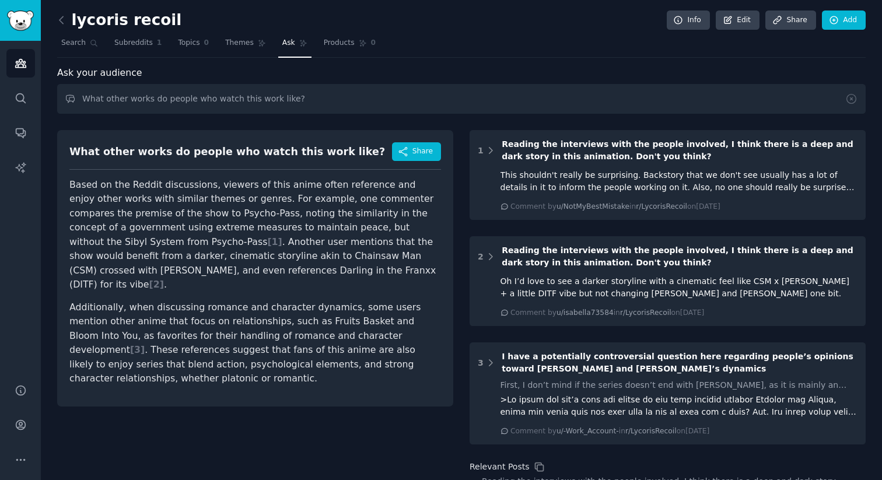
click at [164, 279] on span "[ 2 ]" at bounding box center [156, 284] width 15 height 11
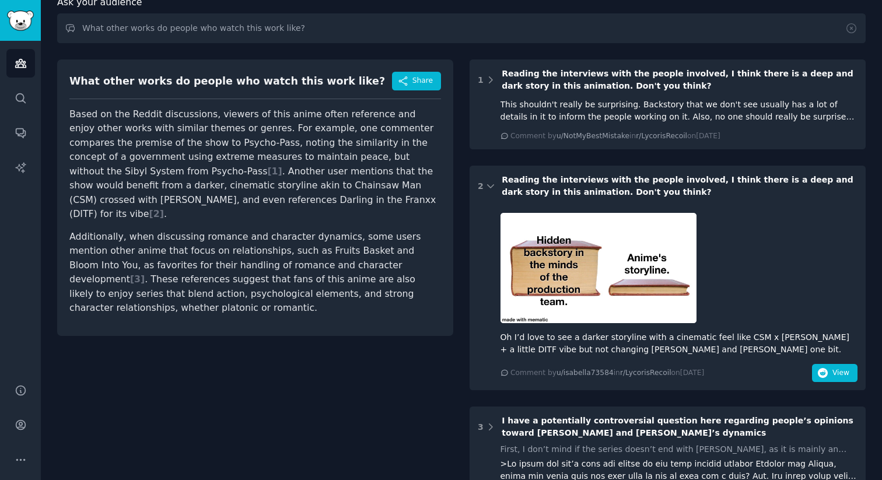
scroll to position [70, 0]
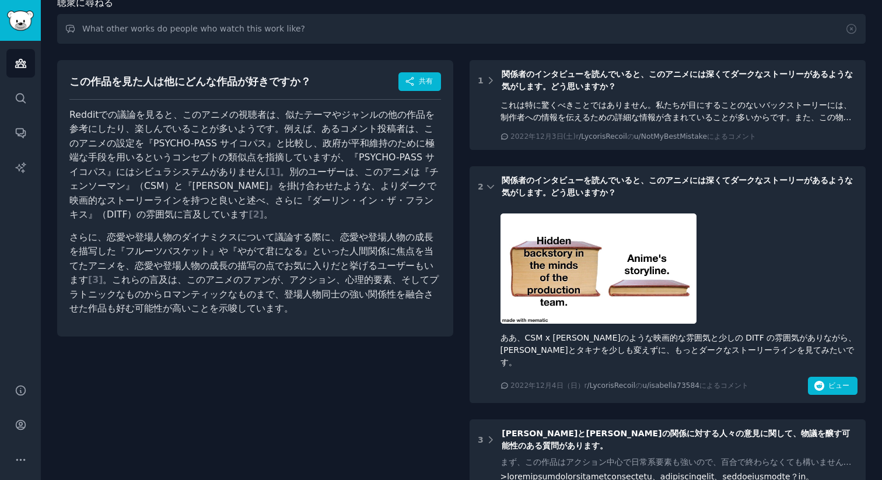
click at [661, 194] on div "関係者のインタビューを読んでいると、このアニメには深くてダークなストーリーがあるような気がします。どう思いますか？" at bounding box center [680, 187] width 356 height 25
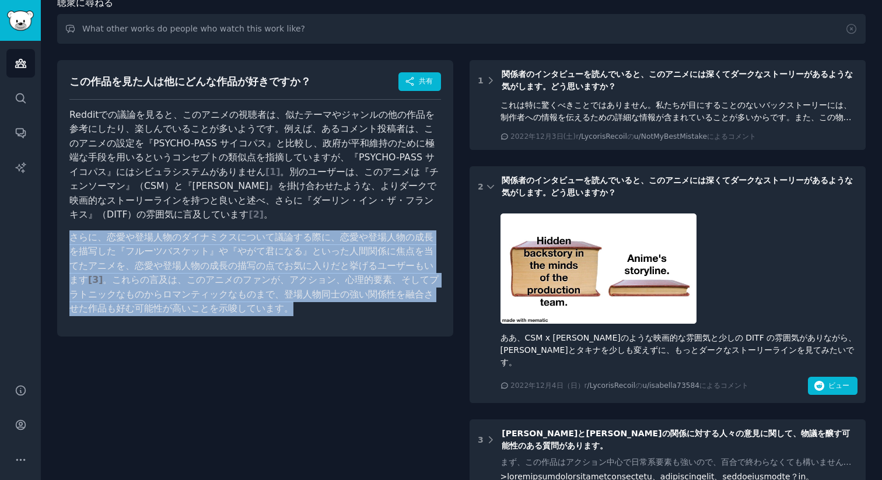
drag, startPoint x: 69, startPoint y: 236, endPoint x: 126, endPoint y: 323, distance: 103.8
click at [126, 323] on div "この作品を見た人は他にどんな作品が好きですか？ 共有 Redditでの議論を見ると、このアニメの視聴者は、似たテーマやジャンルの他の作品を参考にしたり、楽しん…" at bounding box center [255, 198] width 396 height 277
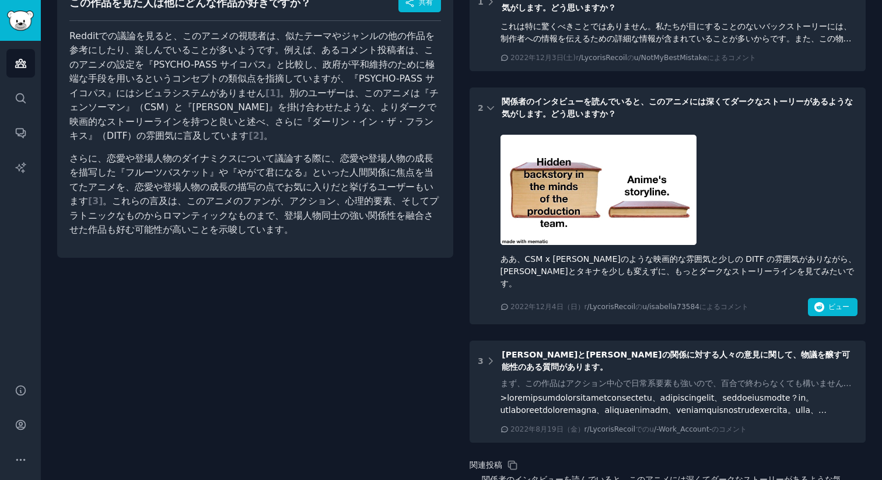
scroll to position [137, 0]
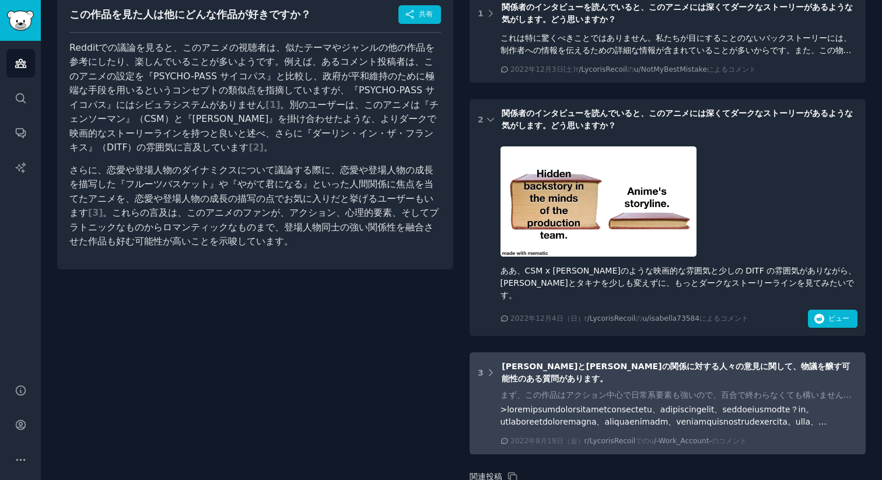
click at [550, 362] on font "[PERSON_NAME]と[PERSON_NAME]の関係に対する人々の意見に関して、物議を醸す可能性のある質問があります。" at bounding box center [676, 373] width 348 height 22
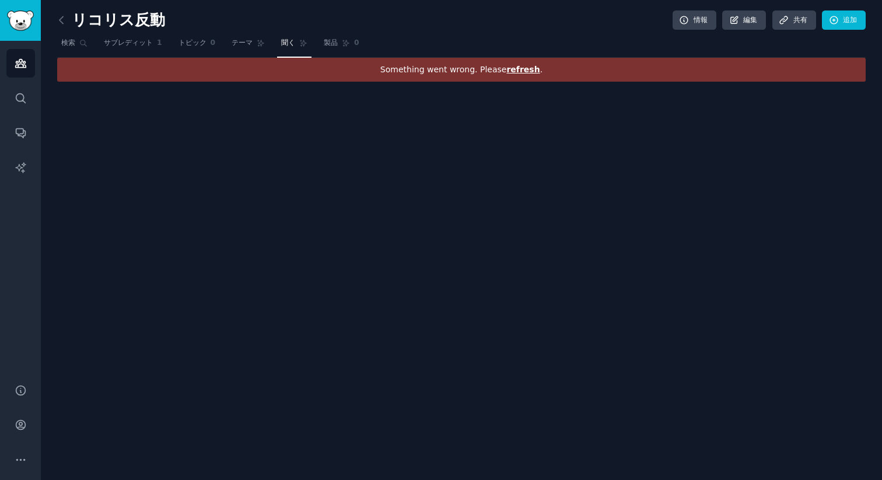
scroll to position [0, 0]
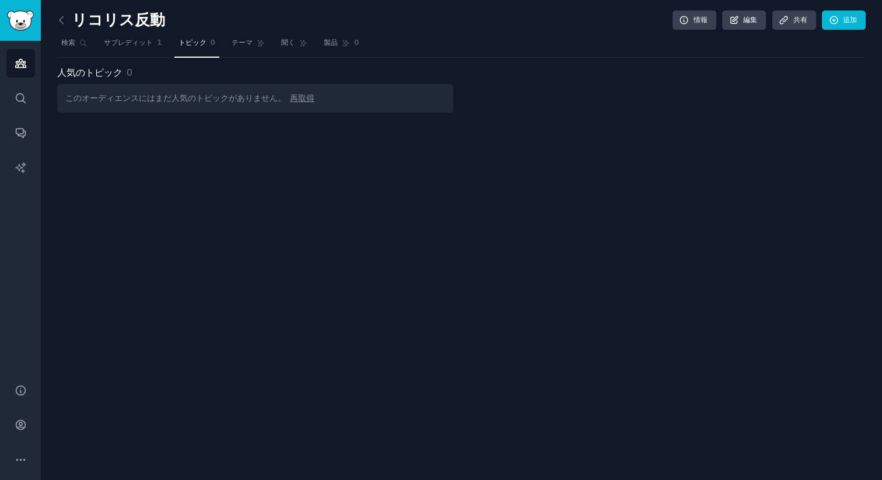
click at [299, 102] on font "再取得" at bounding box center [302, 97] width 25 height 9
click at [291, 51] on link "聞く" at bounding box center [294, 46] width 34 height 24
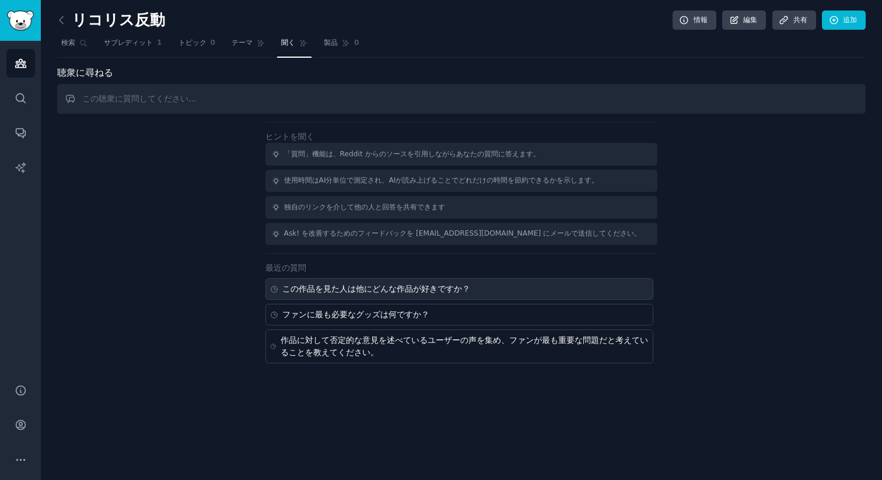
click at [434, 282] on div "この作品を見た人は他にどんな作品が好きですか？" at bounding box center [460, 289] width 388 height 22
type input "What other works do people who watch this work like?"
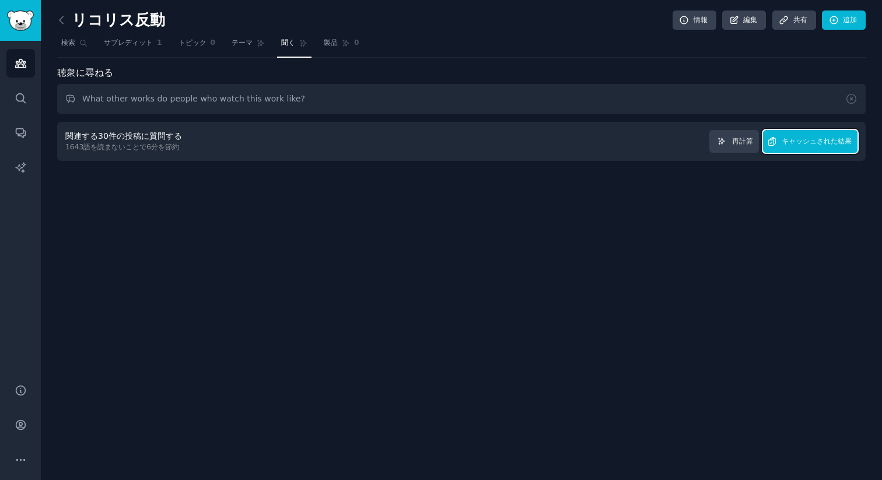
click at [850, 143] on font "キャッシュされた結果" at bounding box center [817, 141] width 70 height 8
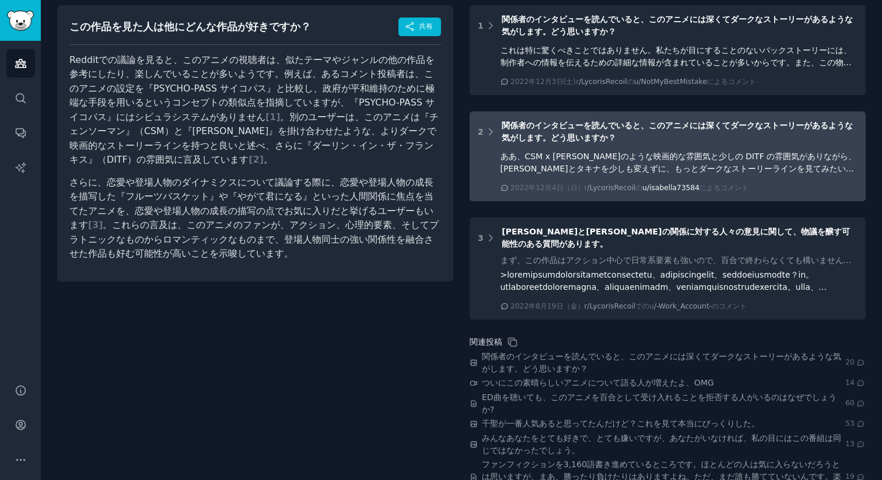
scroll to position [57, 0]
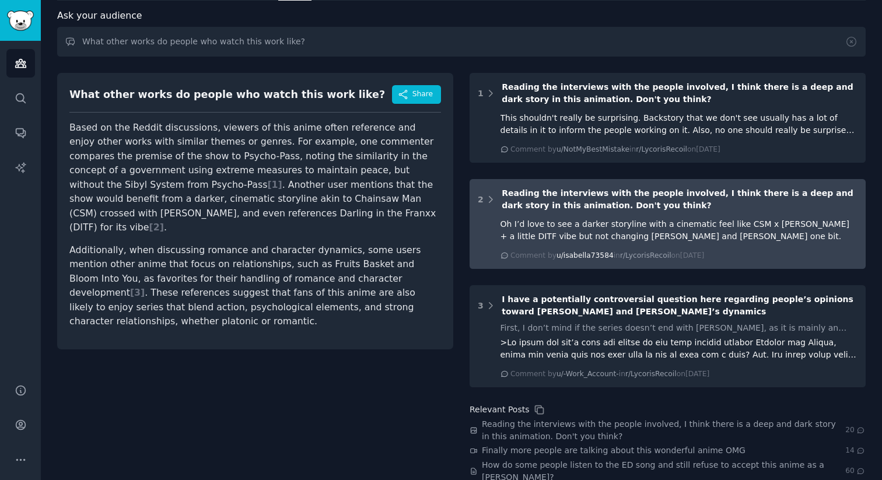
click at [361, 414] on div "What other works do people who watch this work like? Share Based on the Reddit …" at bounding box center [255, 361] width 396 height 592
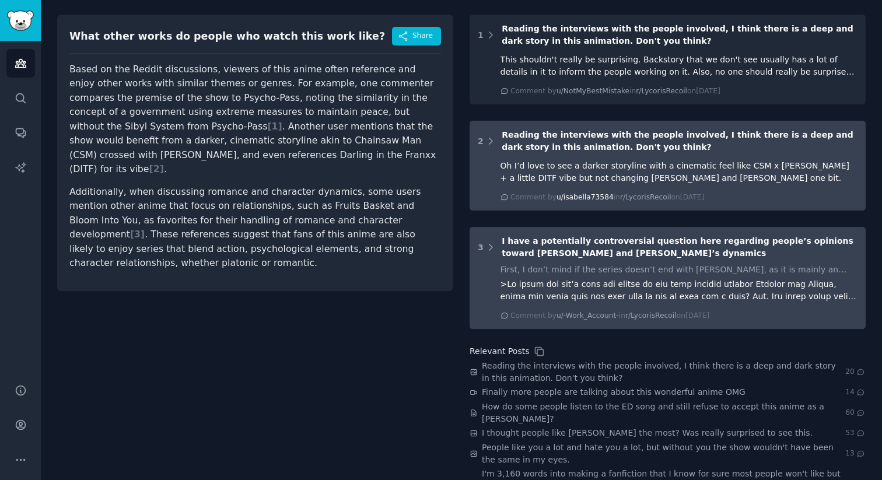
scroll to position [114, 0]
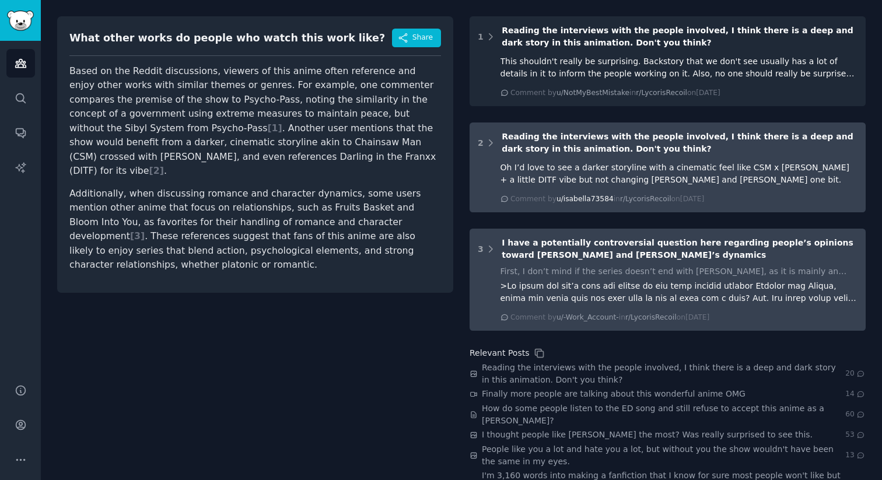
click at [549, 255] on span "I have a potentially controversial question here regarding people’s opinions to…" at bounding box center [678, 249] width 352 height 22
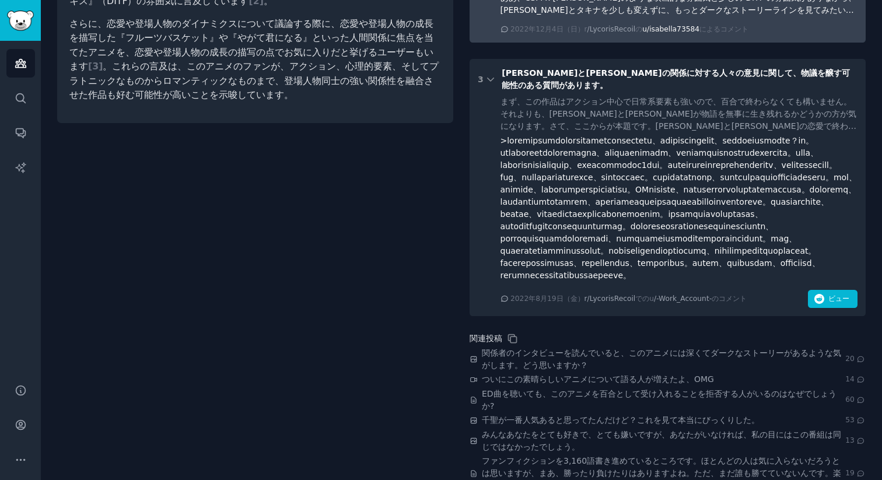
scroll to position [298, 0]
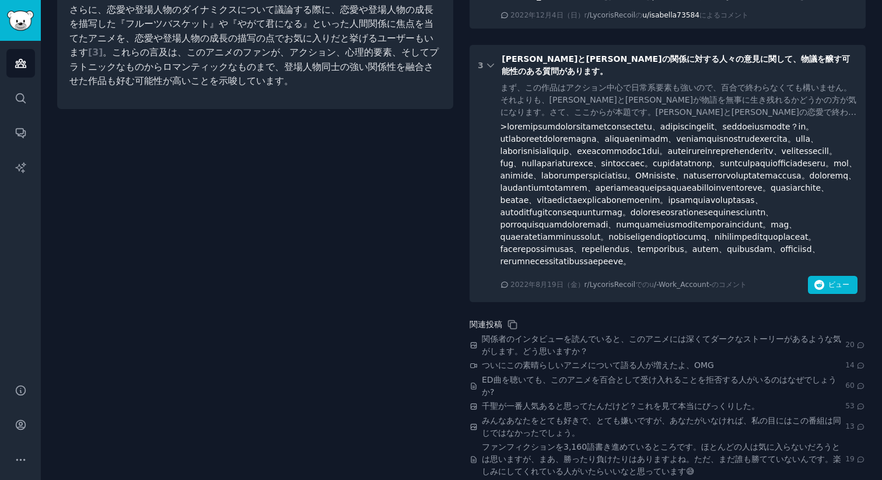
click at [640, 131] on div at bounding box center [680, 194] width 358 height 147
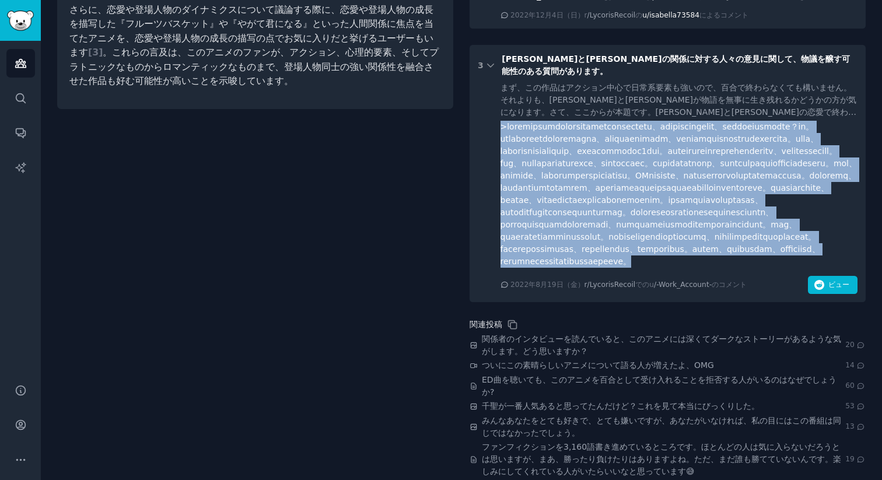
drag, startPoint x: 497, startPoint y: 116, endPoint x: 700, endPoint y: 334, distance: 298.2
click at [700, 294] on div "まず、この作品はアクション中心で日常系要素も強いので、百合で終わらなくても構いません。それよりも、[PERSON_NAME]と[PERSON_NAME]が物語…" at bounding box center [668, 188] width 380 height 212
click at [700, 294] on div "まず、この作品はアクション中心で日常系要素も強いので、百合で終わらなくても構いません。それよりも、[PERSON_NAME]と[PERSON_NAME]が物語…" at bounding box center [680, 188] width 358 height 212
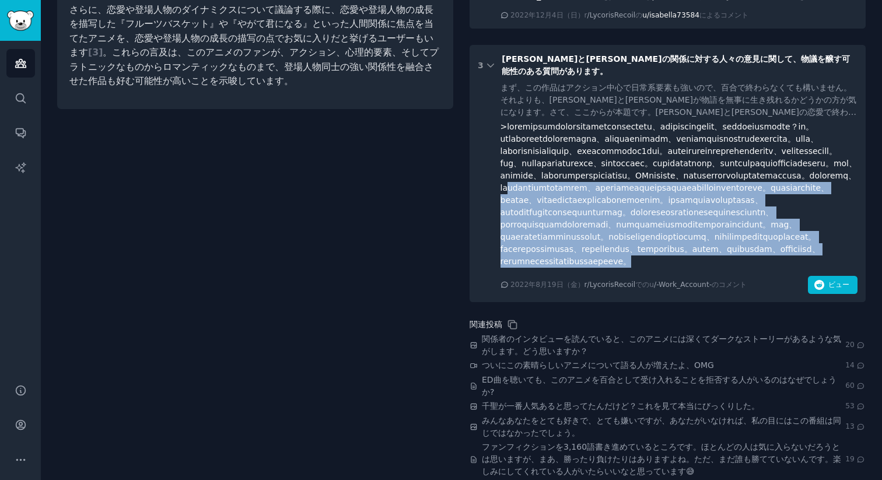
drag, startPoint x: 700, startPoint y: 334, endPoint x: 637, endPoint y: 208, distance: 141.5
click at [637, 208] on div "まず、この作品はアクション中心で日常系要素も強いので、百合で終わらなくても構いません。それよりも、[PERSON_NAME]と[PERSON_NAME]が物語…" at bounding box center [680, 188] width 358 height 212
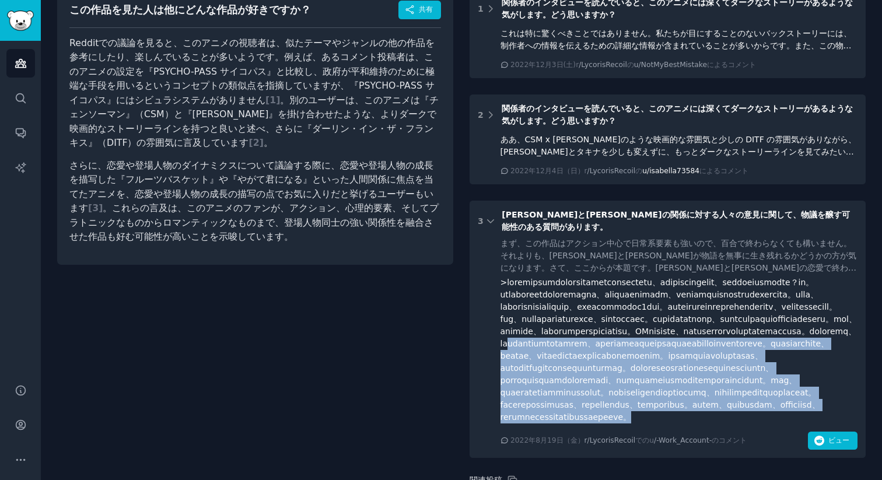
scroll to position [135, 0]
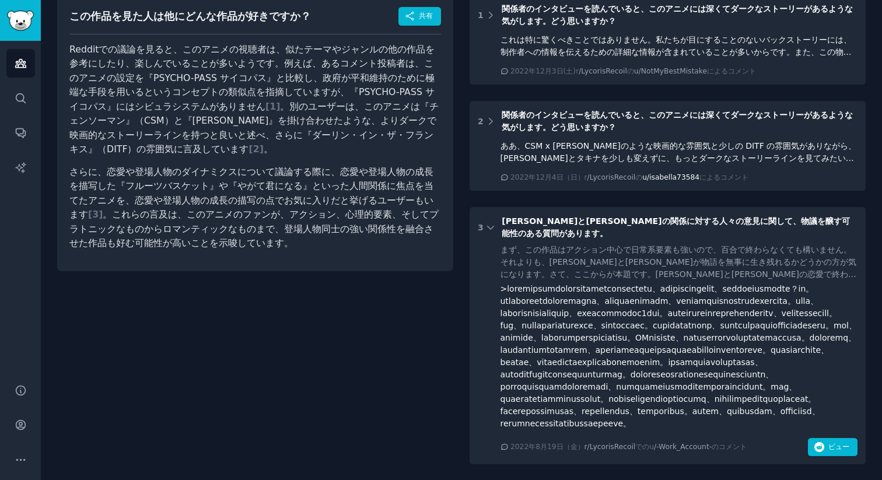
click at [606, 205] on div "1 関係者のインタビューを読んでいると、このアニメには深くてダークなストーリーがあるような気がします。どう思いますか？ これは特に驚くべきことではありません。…" at bounding box center [668, 230] width 396 height 470
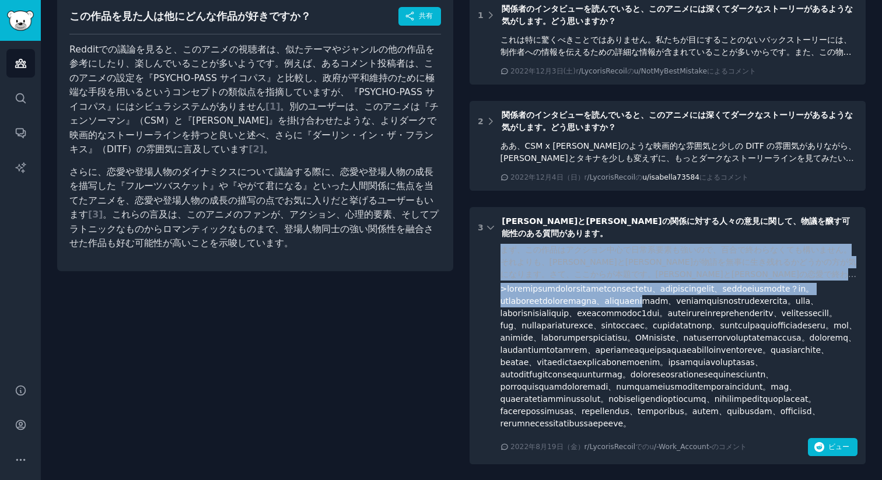
drag, startPoint x: 496, startPoint y: 238, endPoint x: 582, endPoint y: 303, distance: 108.0
click at [584, 303] on div "まず、この作品はアクション中心で日常系要素も強いので、百合で終わらなくても構いません。それよりも、[PERSON_NAME]と[PERSON_NAME]が物語…" at bounding box center [668, 350] width 380 height 212
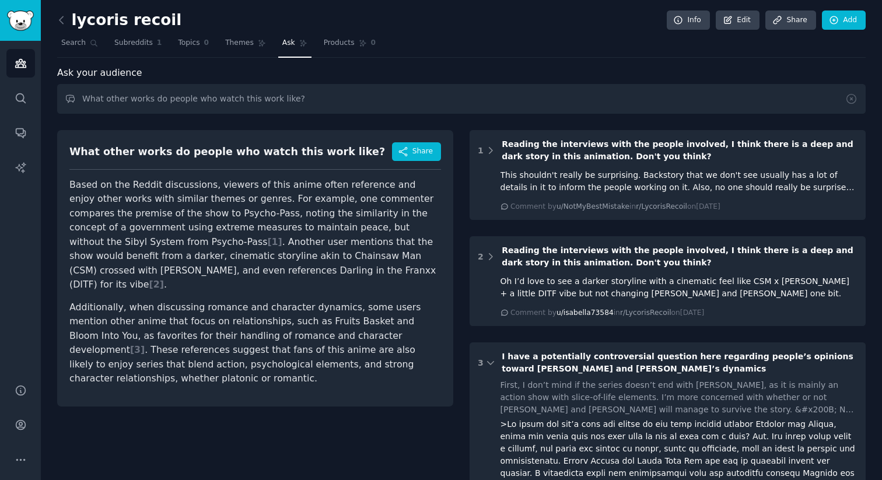
click at [410, 69] on div "Ask your audience" at bounding box center [461, 73] width 809 height 15
click at [19, 99] on icon "Sidebar" at bounding box center [21, 98] width 12 height 12
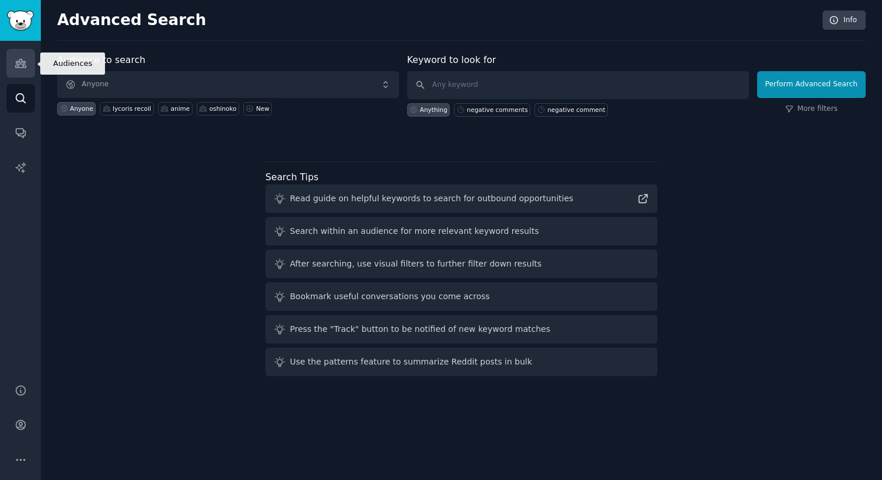
click at [26, 71] on link "Audiences" at bounding box center [20, 63] width 29 height 29
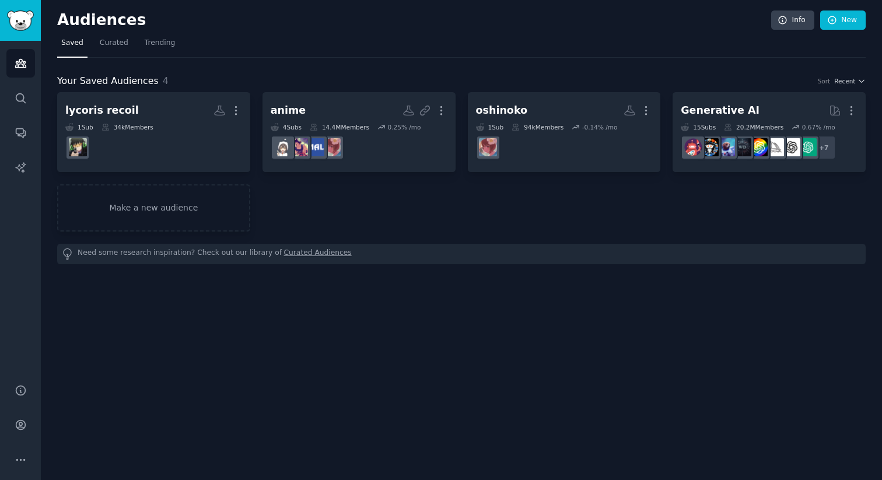
click at [20, 149] on div "Audiences Search Conversations AI Reports" at bounding box center [20, 205] width 41 height 329
click at [20, 131] on icon "Sidebar" at bounding box center [21, 133] width 12 height 12
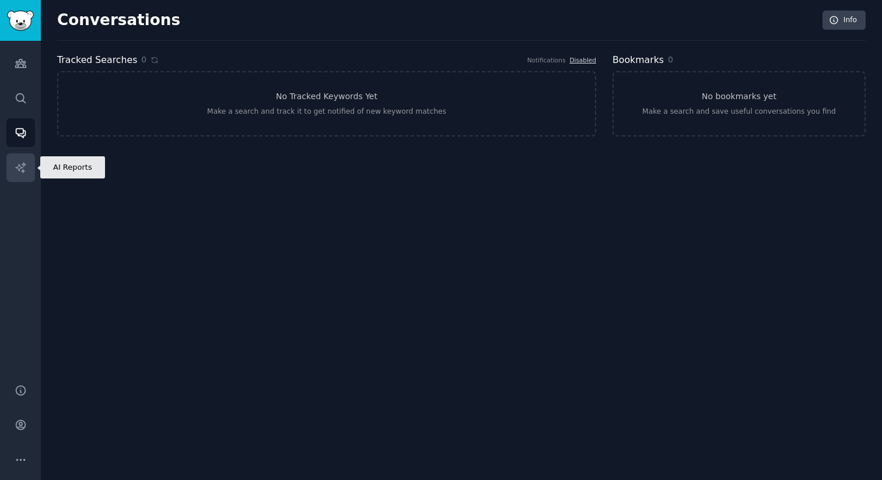
click at [15, 170] on icon "Sidebar" at bounding box center [21, 168] width 12 height 12
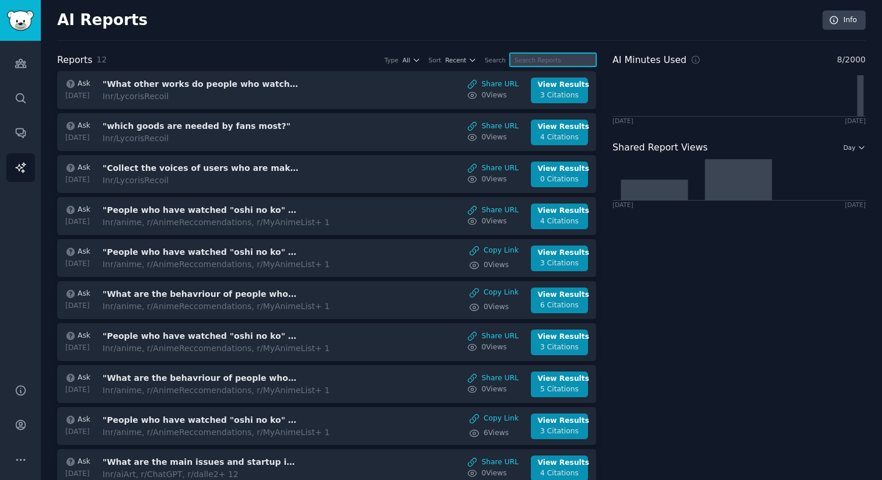
click at [552, 62] on input "text" at bounding box center [553, 59] width 86 height 13
paste input "lycoris recoil"
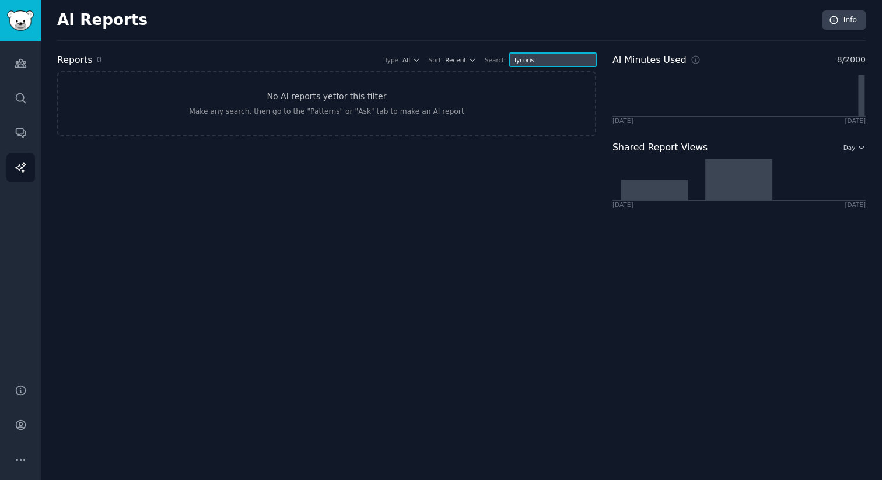
type input "lycoris"
type input "[PERSON_NAME]"
paste input "PSYCHO"
type input "PSYCHO"
type input "pas"
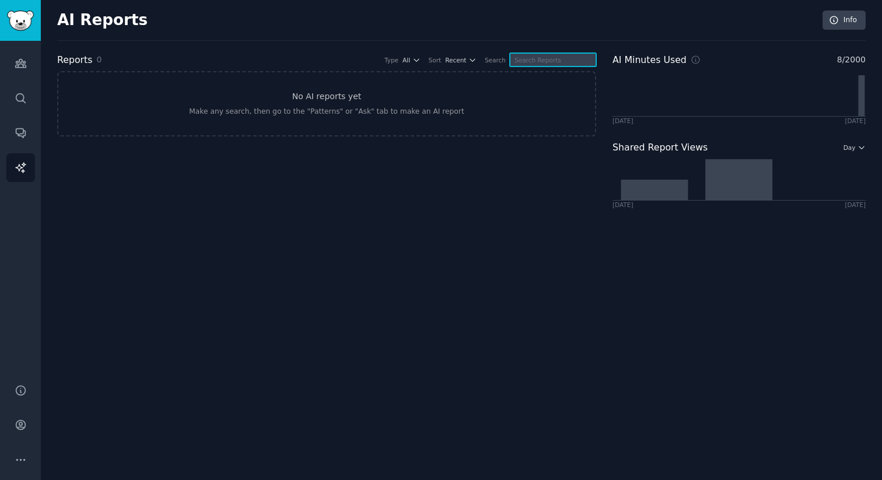
paste input "PSYCHO"
type input "PSYCHO"
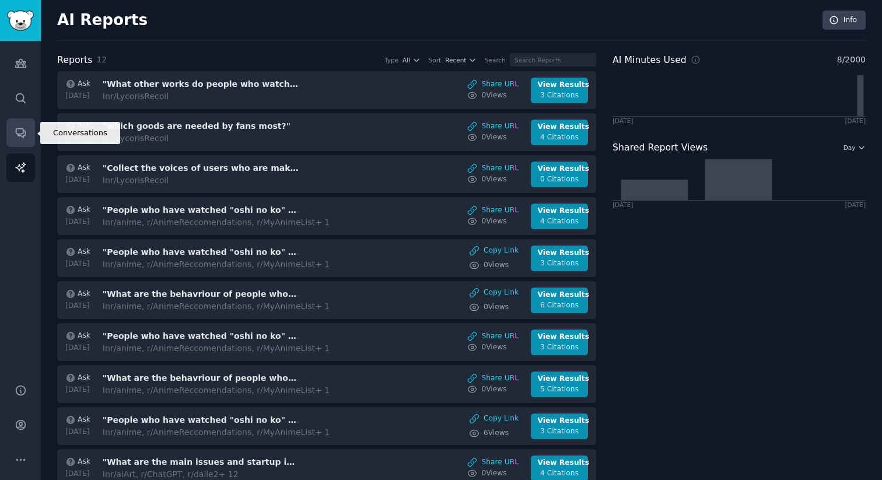
click at [10, 137] on link "Conversations" at bounding box center [20, 132] width 29 height 29
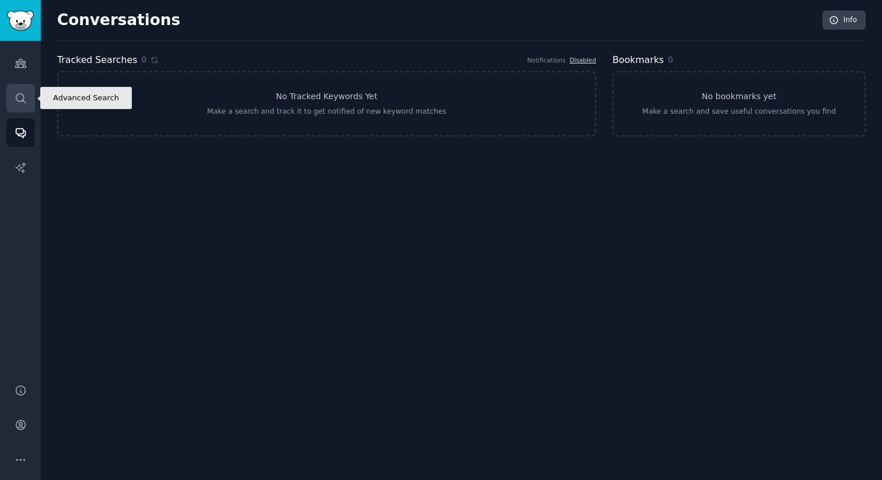
click at [10, 95] on link "Search" at bounding box center [20, 98] width 29 height 29
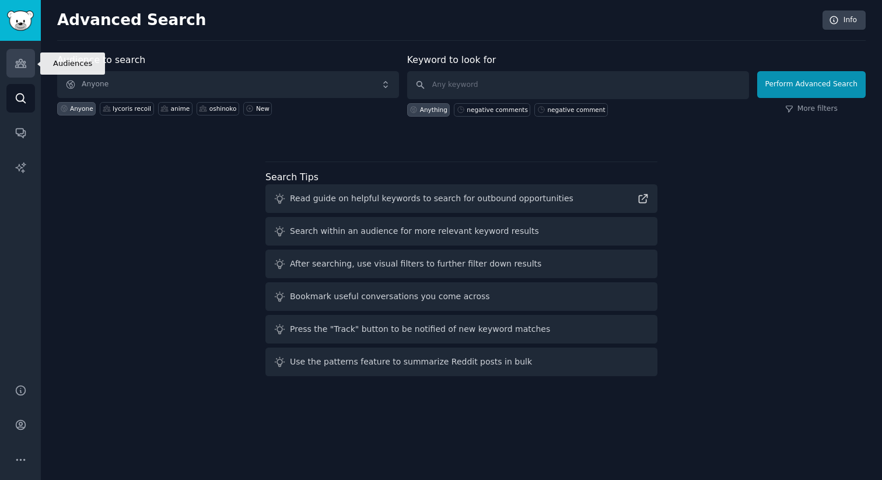
click at [23, 70] on link "Audiences" at bounding box center [20, 63] width 29 height 29
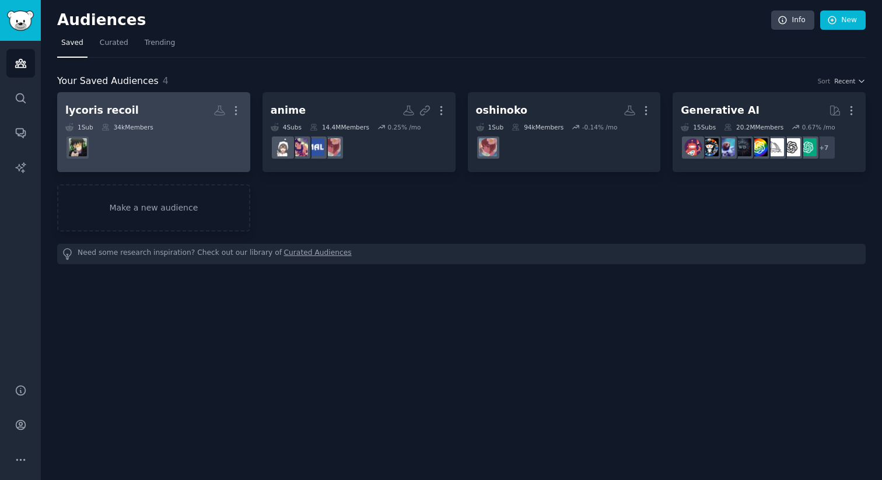
click at [147, 106] on h2 "lycoris recoil More" at bounding box center [153, 110] width 177 height 20
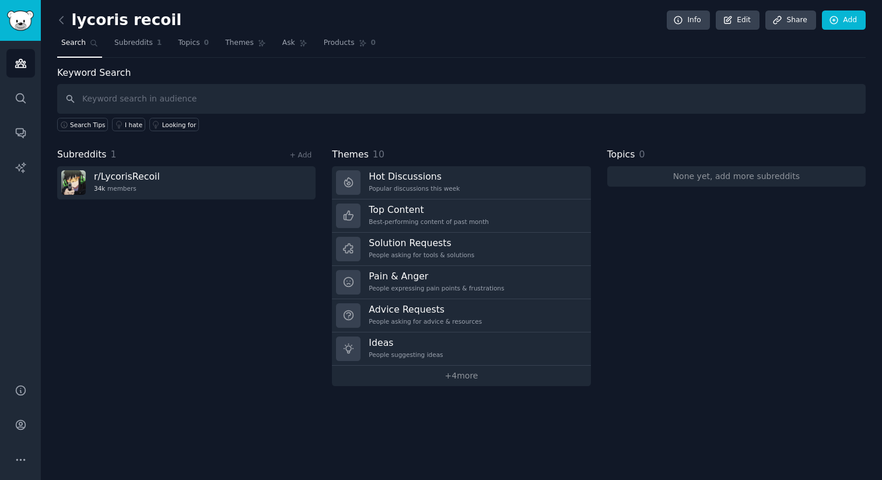
click at [149, 105] on input "text" at bounding box center [461, 99] width 809 height 30
click at [89, 126] on span "Search Tips" at bounding box center [88, 125] width 36 height 8
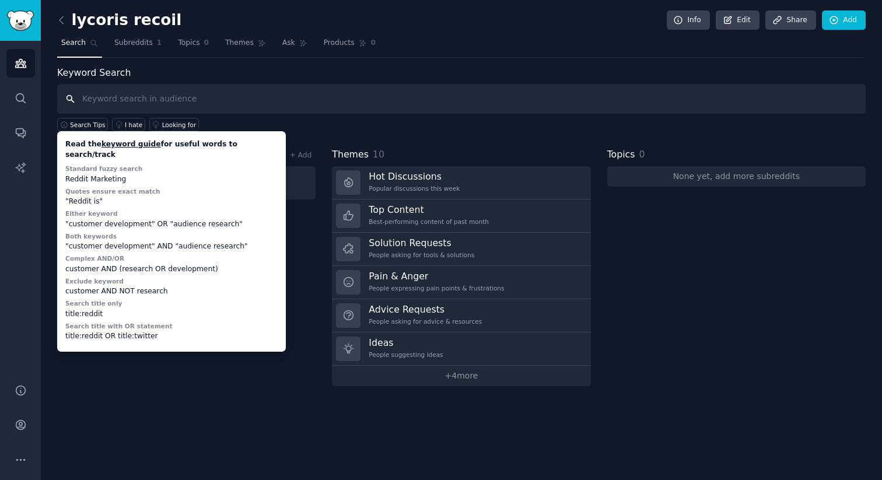
click at [186, 101] on input "text" at bounding box center [461, 99] width 809 height 30
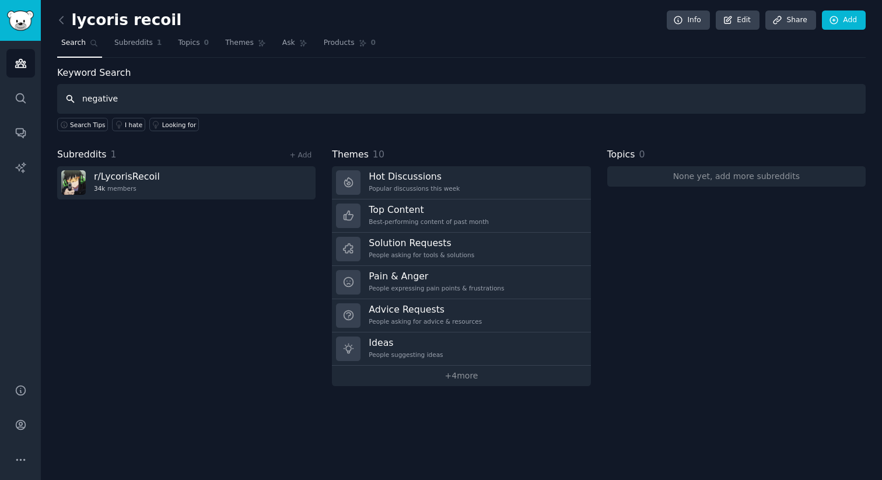
type input "negative"
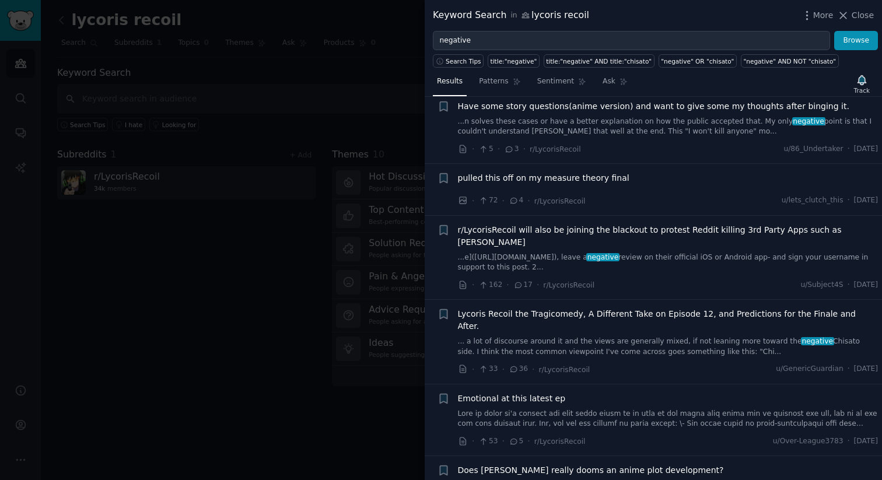
scroll to position [191, 0]
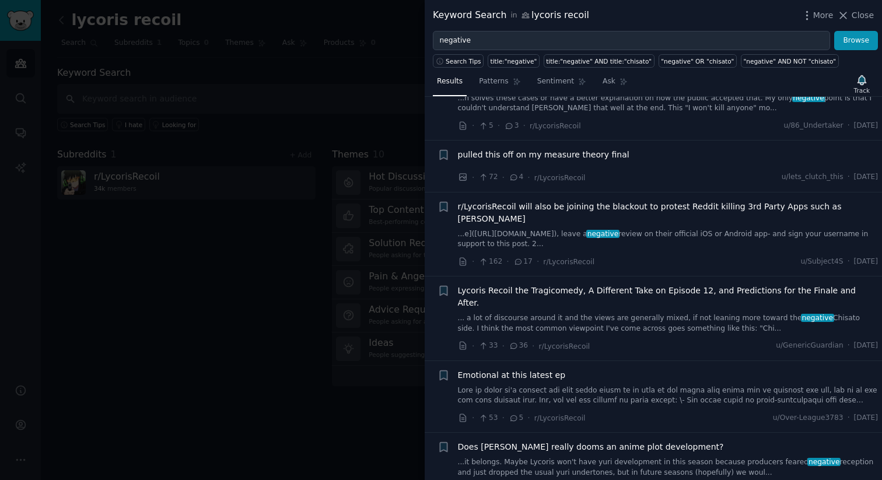
click at [484, 258] on icon at bounding box center [484, 262] width 11 height 8
click at [463, 258] on icon at bounding box center [463, 262] width 6 height 8
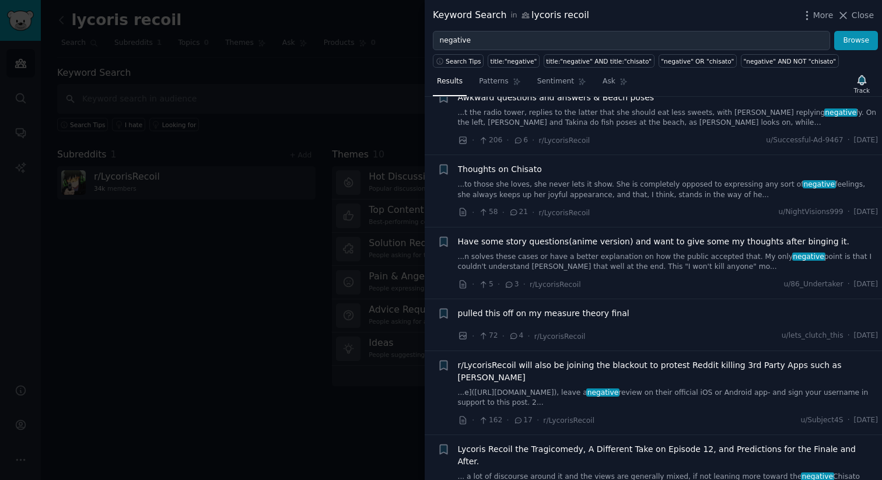
scroll to position [0, 0]
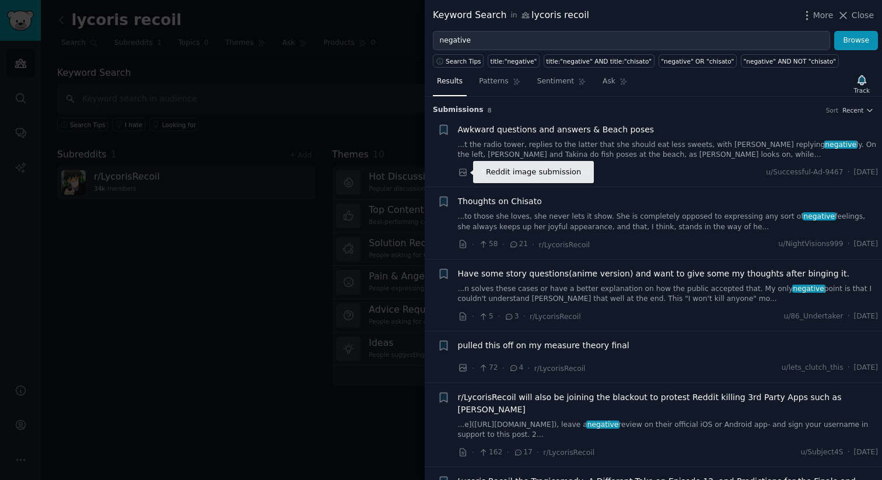
click at [462, 169] on icon at bounding box center [462, 172] width 7 height 7
click at [213, 243] on div at bounding box center [441, 240] width 882 height 480
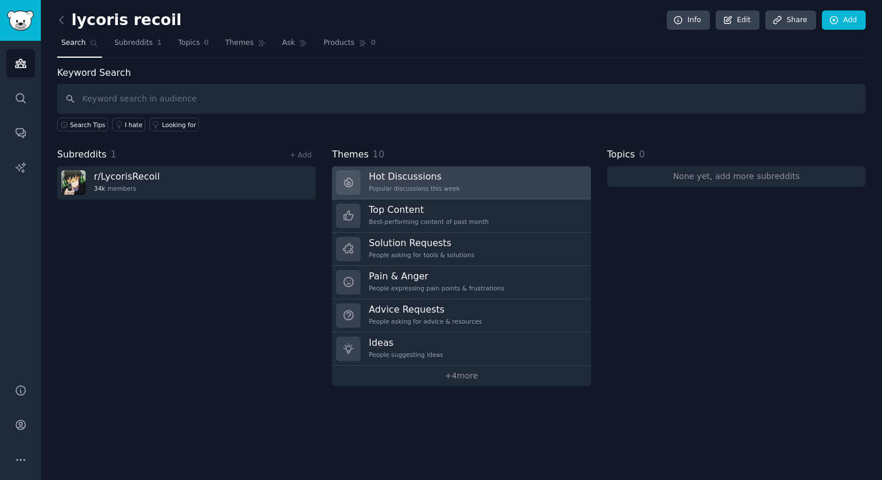
click at [410, 170] on h3 "Hot Discussions" at bounding box center [414, 176] width 91 height 12
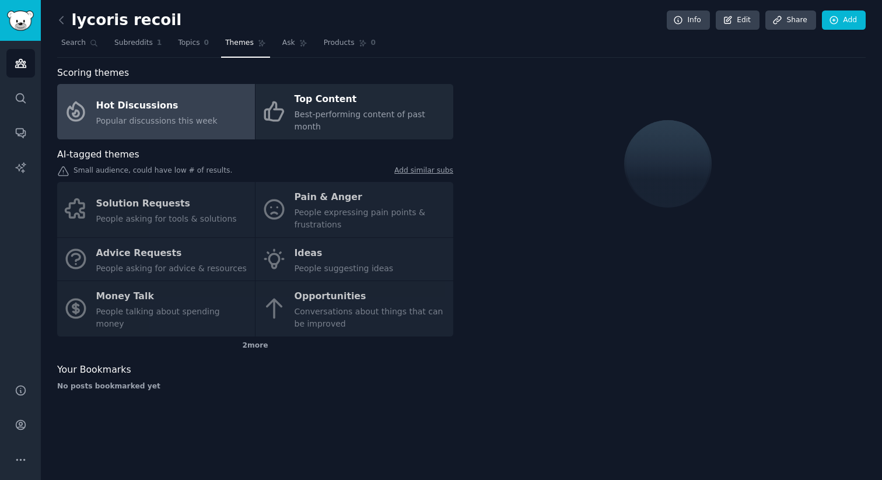
click at [62, 26] on link at bounding box center [64, 20] width 15 height 19
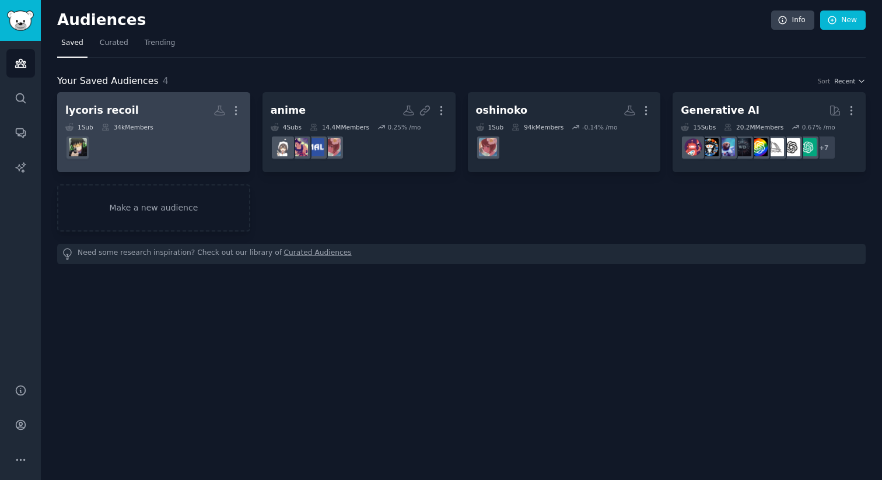
click at [158, 135] on dd at bounding box center [153, 147] width 177 height 33
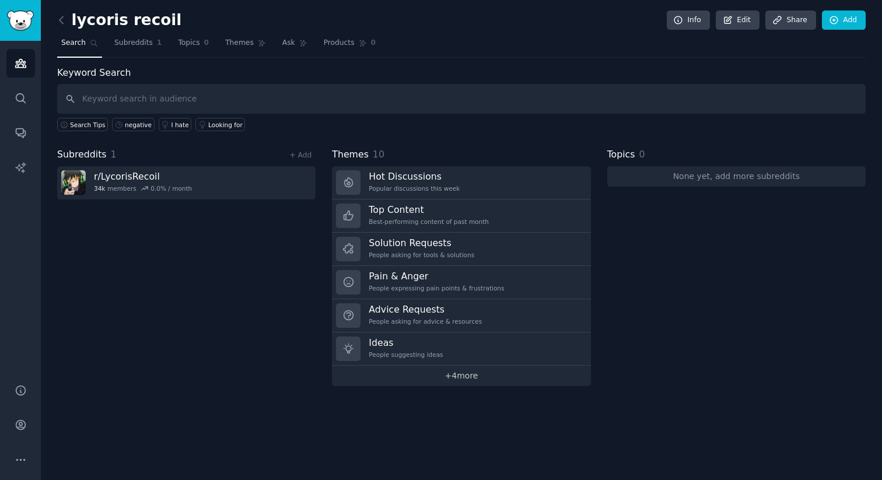
click at [483, 376] on link "+ 4 more" at bounding box center [461, 376] width 259 height 20
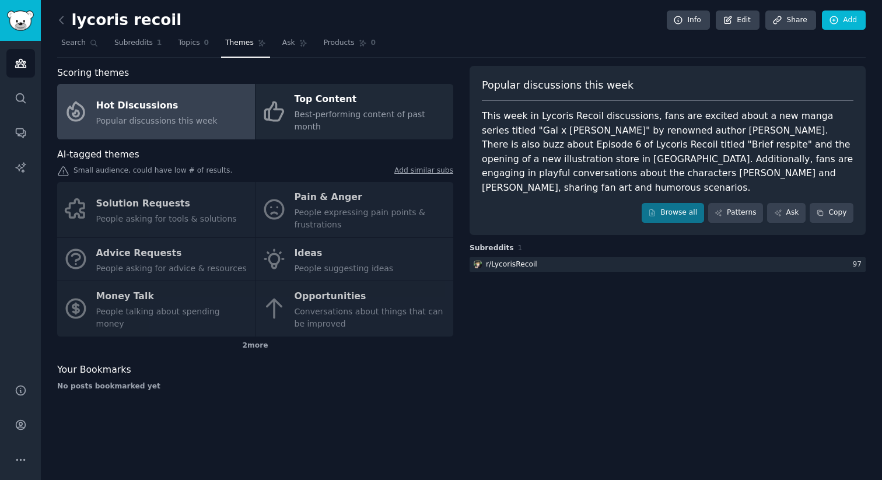
click at [296, 240] on div "Solution Requests People asking for tools & solutions Pain & Anger People expre…" at bounding box center [255, 259] width 396 height 155
click at [126, 249] on div "Solution Requests People asking for tools & solutions Pain & Anger People expre…" at bounding box center [255, 259] width 396 height 155
click at [102, 166] on div "Small audience, could have low # of results. Add similar subs" at bounding box center [255, 172] width 396 height 12
click at [434, 166] on link "Add similar subs" at bounding box center [424, 172] width 59 height 12
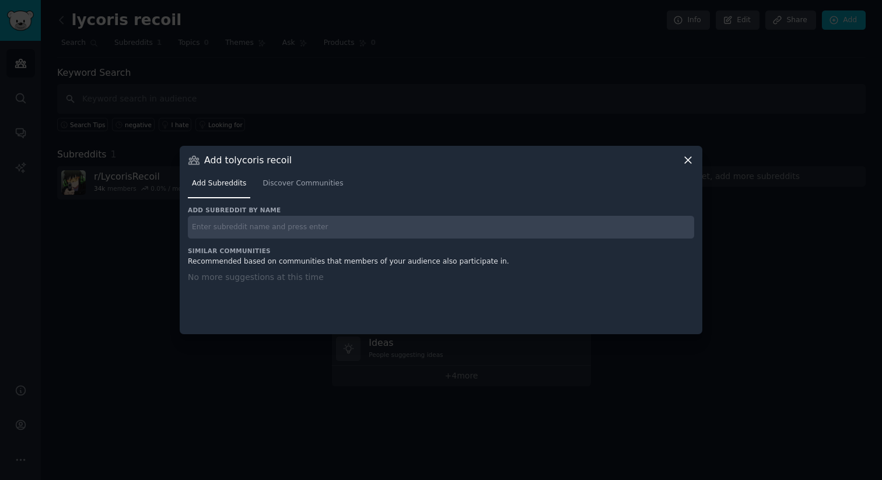
click at [688, 160] on icon at bounding box center [688, 160] width 6 height 6
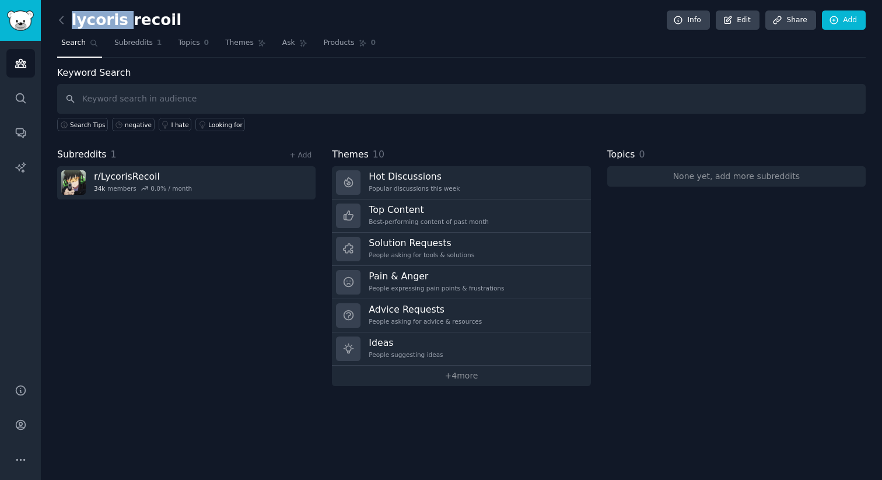
drag, startPoint x: 121, startPoint y: 20, endPoint x: 69, endPoint y: 19, distance: 52.0
click at [69, 19] on h2 "lycoris recoil" at bounding box center [119, 20] width 124 height 19
copy h2 "lycoris"
click at [55, 20] on div "lycoris recoil Info Edit Share Add Search Subreddits 1 Topics 0 Themes Ask Prod…" at bounding box center [462, 240] width 842 height 480
click at [56, 20] on div "lycoris recoil Info Edit Share Add Search Subreddits 1 Topics 0 Themes Ask Prod…" at bounding box center [462, 240] width 842 height 480
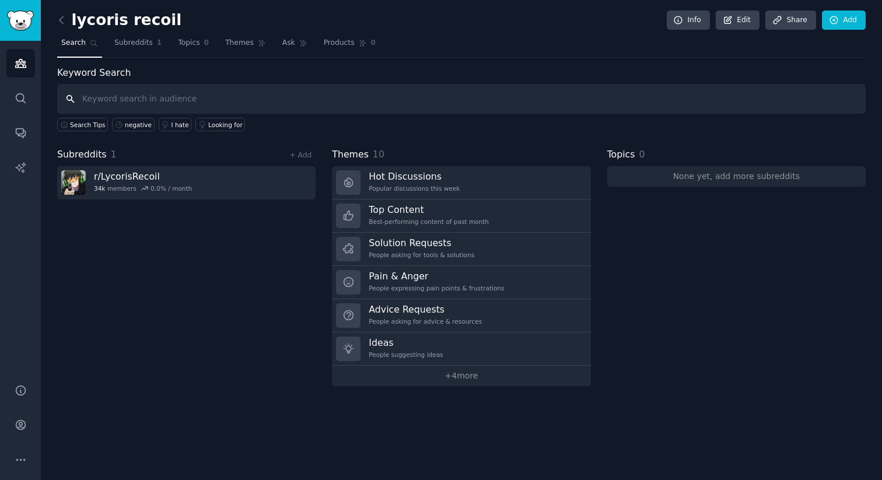
click at [175, 111] on input "text" at bounding box center [461, 99] width 809 height 30
paste input "lycoris"
type input "lycoris"
click at [61, 20] on icon at bounding box center [61, 20] width 12 height 12
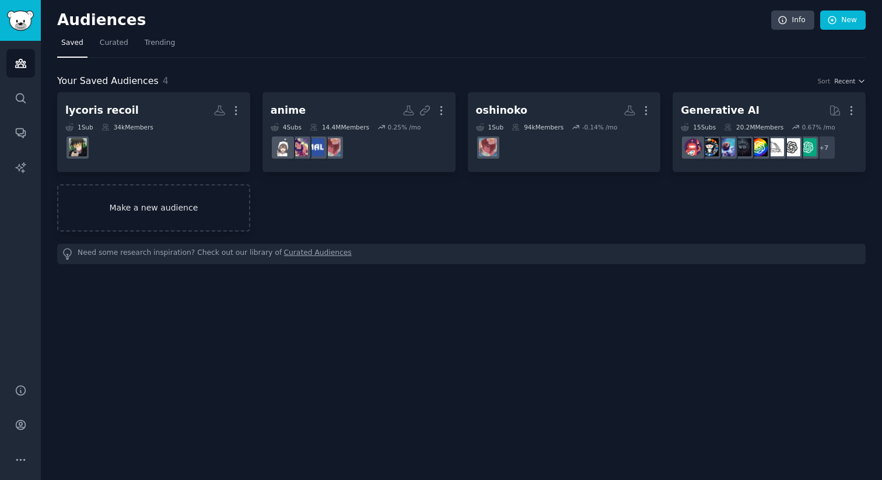
click at [172, 208] on link "Make a new audience" at bounding box center [153, 207] width 193 height 47
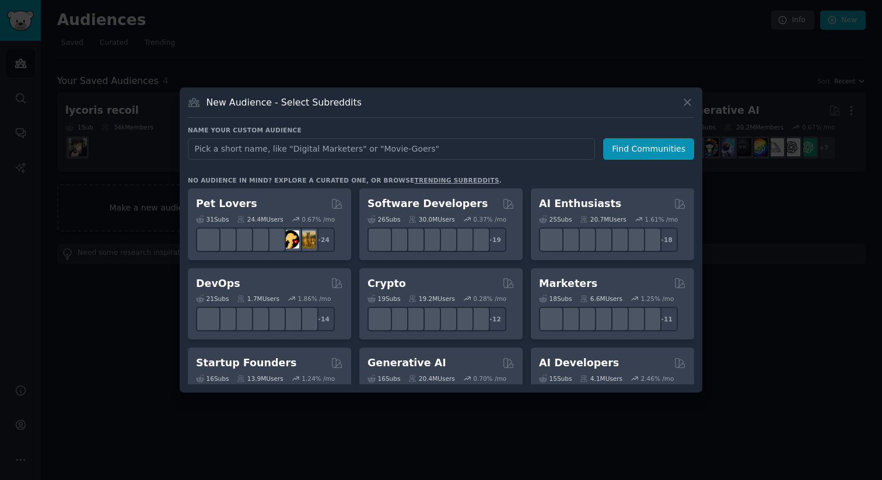
type input "lycoris"
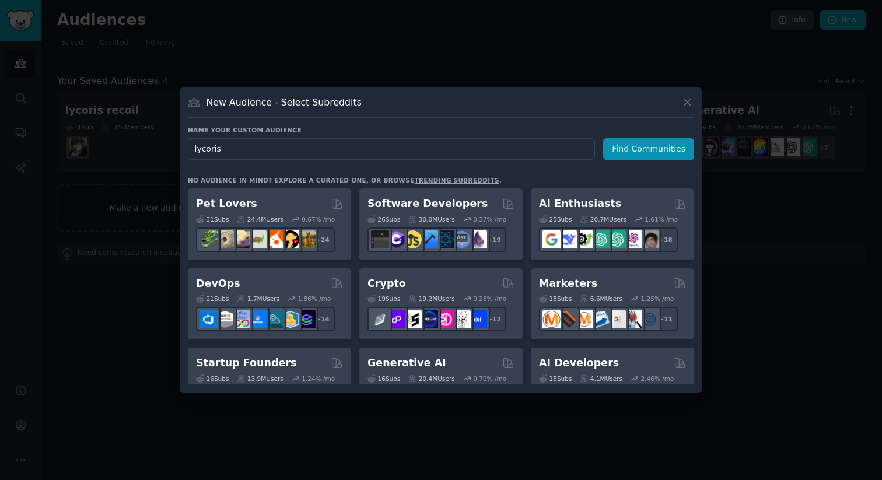
click button "Find Communities" at bounding box center [648, 149] width 91 height 22
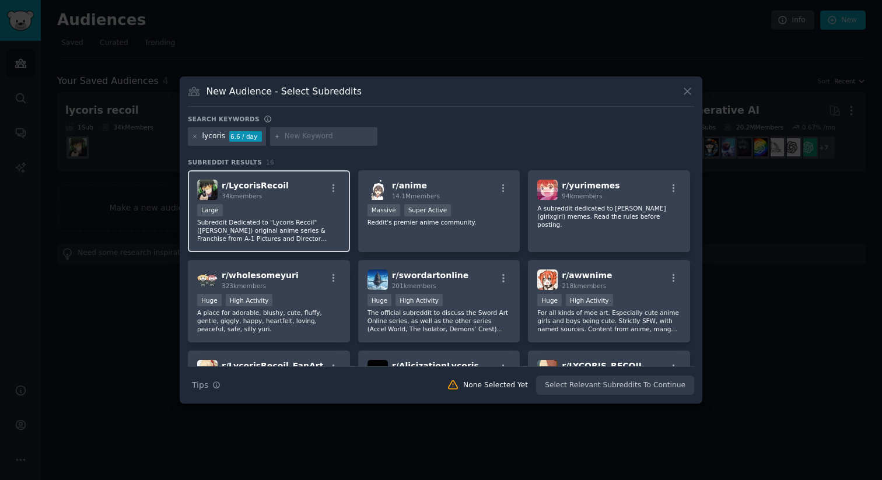
click at [320, 193] on div "r/ LycorisRecoil 34k members" at bounding box center [269, 190] width 144 height 20
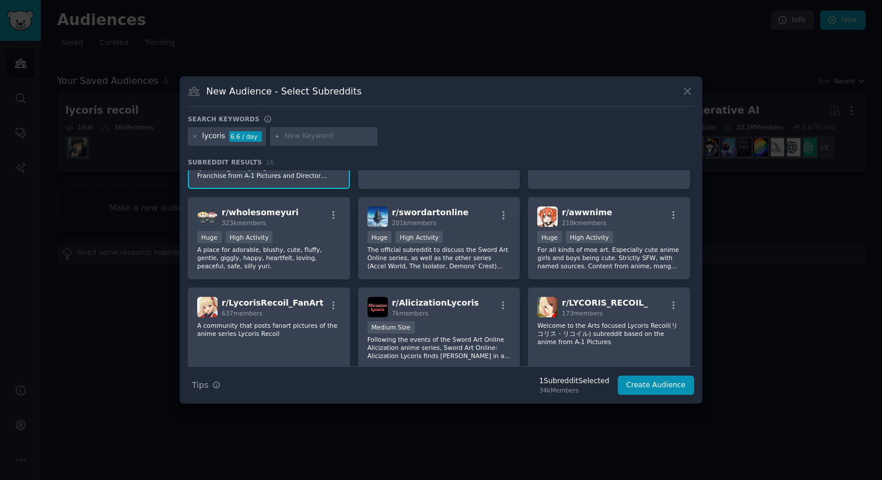
scroll to position [68, 0]
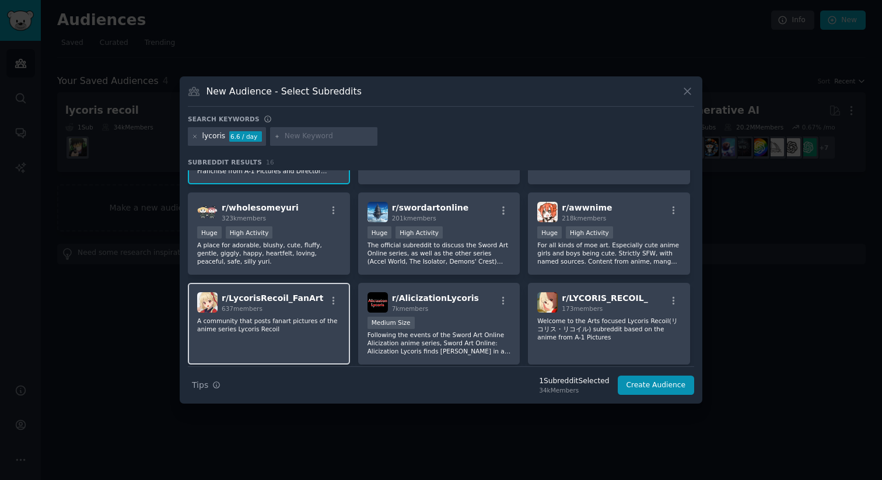
click at [274, 305] on div "637 members" at bounding box center [273, 309] width 102 height 8
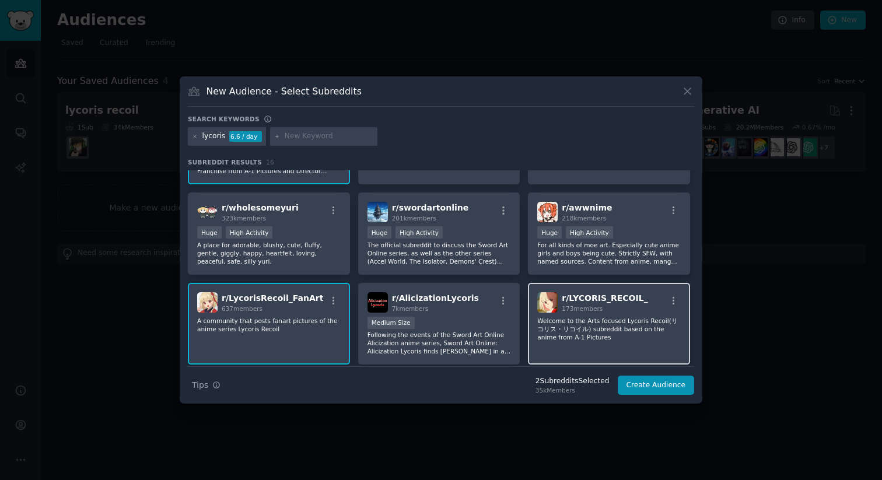
click at [610, 324] on p "Welcome to the Arts focused Lycoris Recoil(リコリス・リコイル) subreddit based on the an…" at bounding box center [610, 329] width 144 height 25
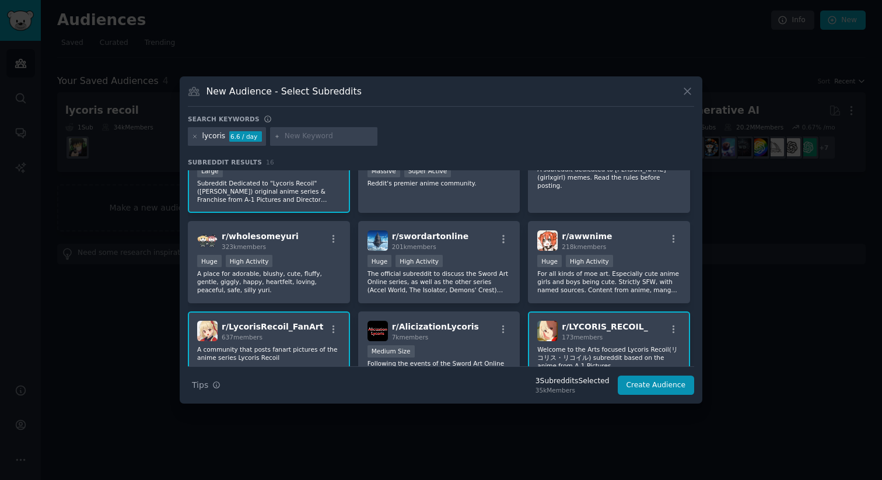
scroll to position [0, 0]
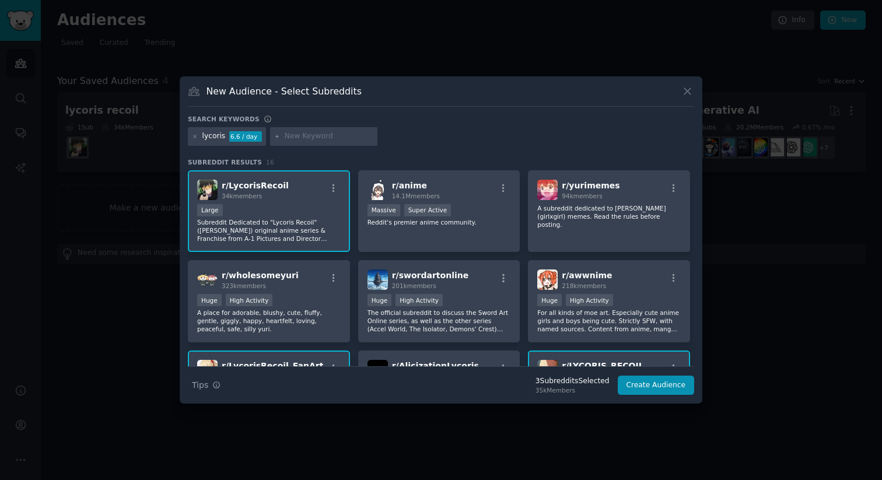
click at [295, 227] on p "Subreddit Dedicated to "Lycoris Recoil" ([PERSON_NAME]) original anime series &…" at bounding box center [269, 230] width 144 height 25
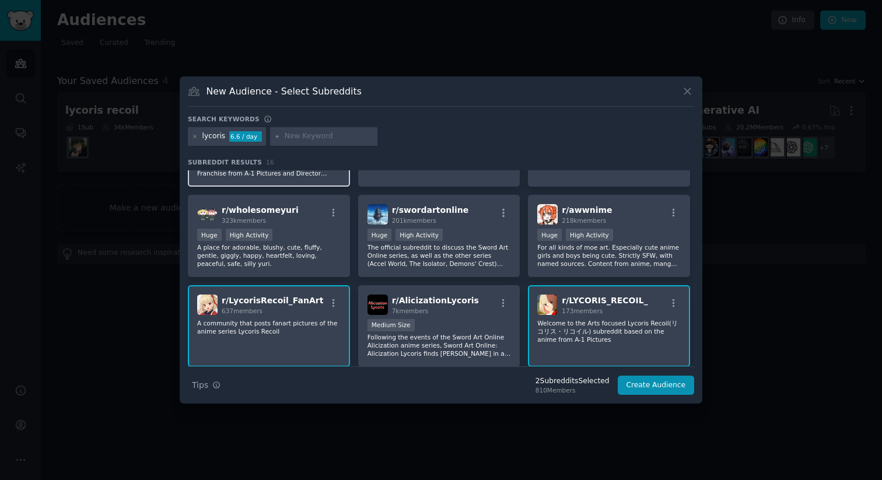
scroll to position [81, 0]
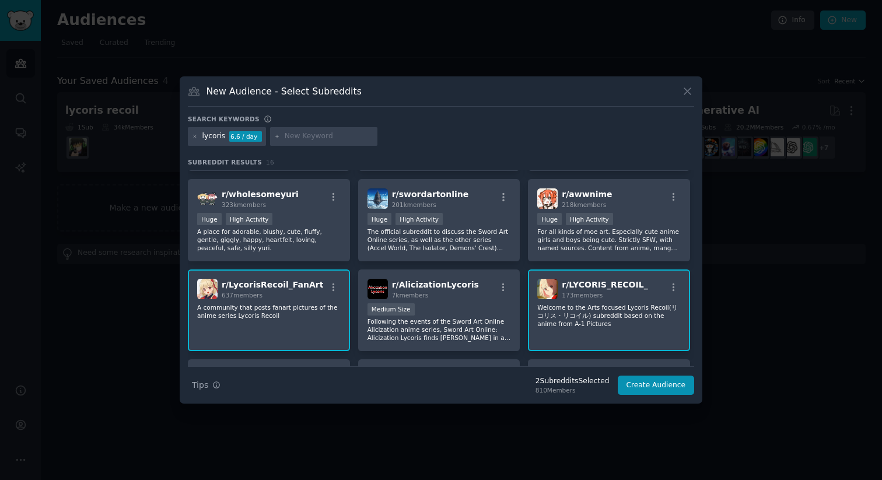
click at [275, 313] on p "A community that posts fanart pictures of the anime series Lycoris Recoil" at bounding box center [269, 311] width 144 height 16
click at [578, 326] on p "Welcome to the Arts focused Lycoris Recoil(リコリス・リコイル) subreddit based on the an…" at bounding box center [610, 315] width 144 height 25
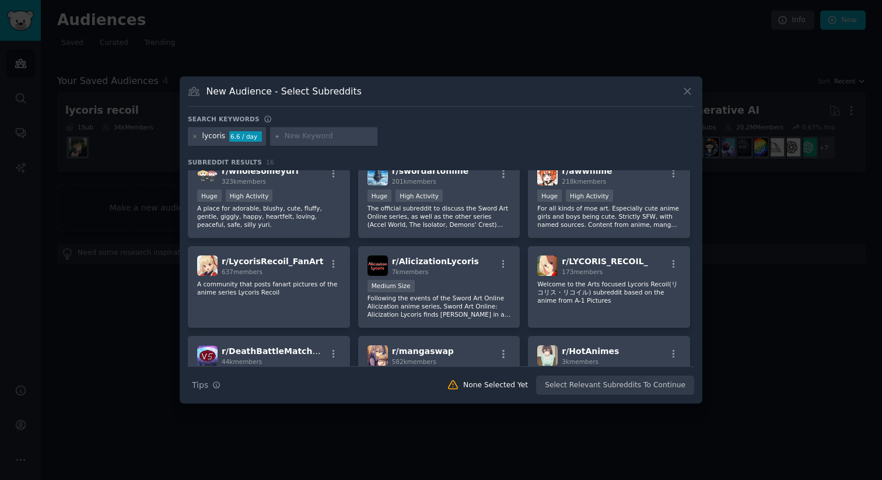
scroll to position [0, 0]
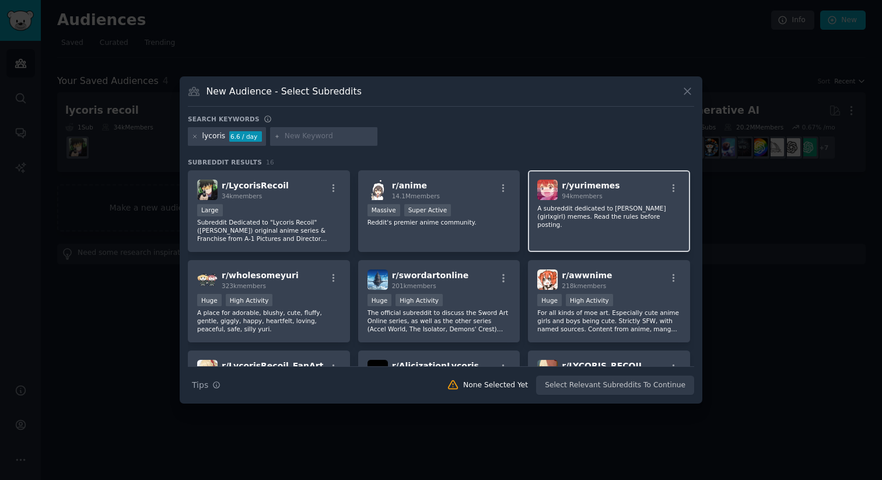
click at [644, 201] on div "r/ yurimemes 94k members A subreddit dedicated to [PERSON_NAME] (girlxgirl) mem…" at bounding box center [609, 211] width 162 height 82
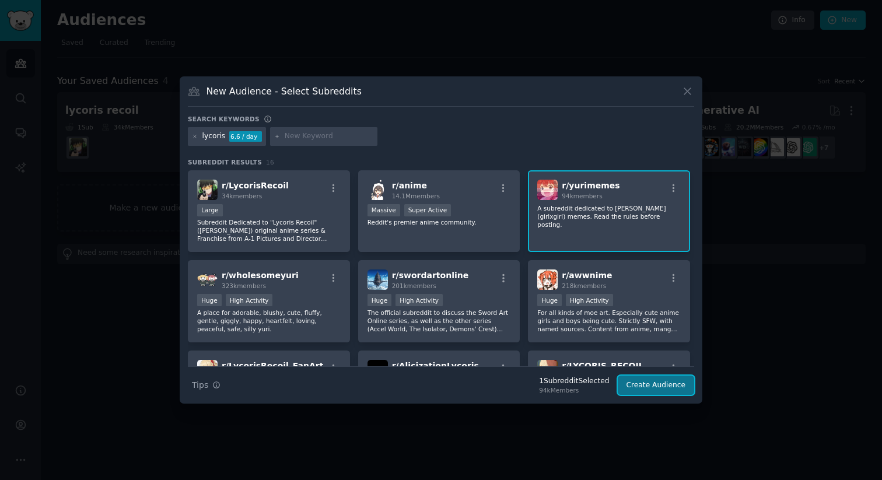
click at [628, 386] on button "Create Audience" at bounding box center [656, 386] width 77 height 20
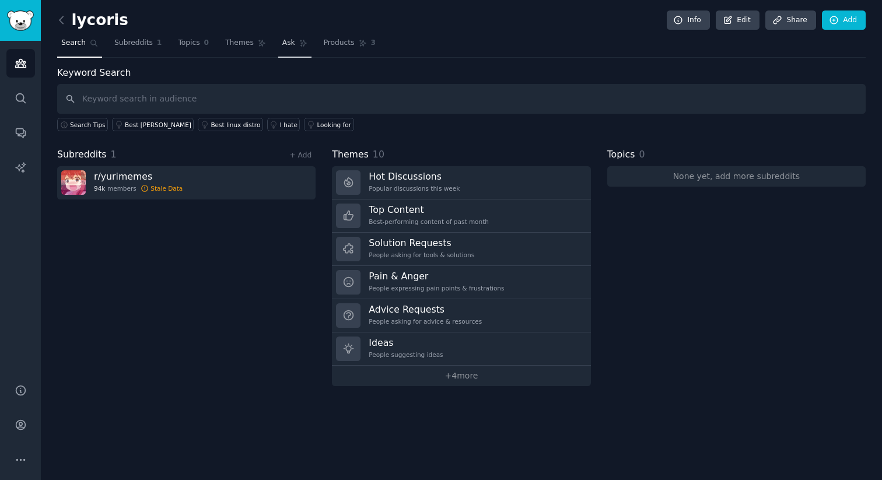
click at [287, 36] on link "Ask" at bounding box center [294, 46] width 33 height 24
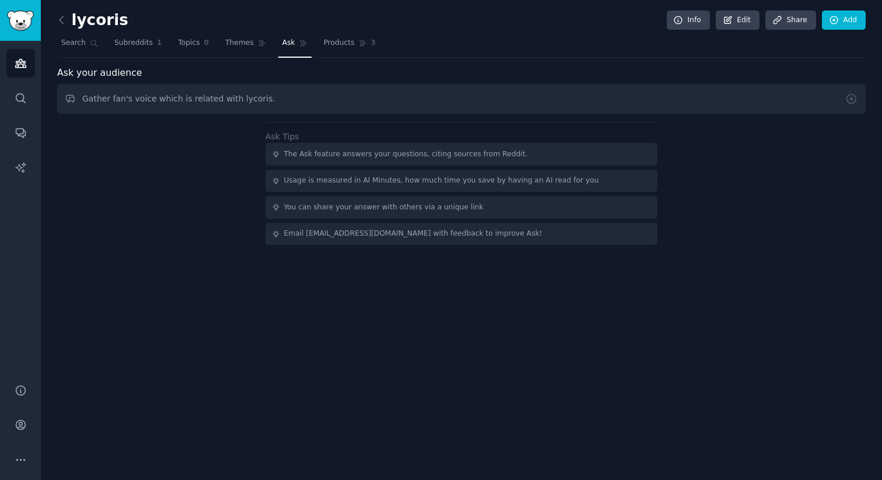
type input "Gather fan's voice which is related with lycoris."
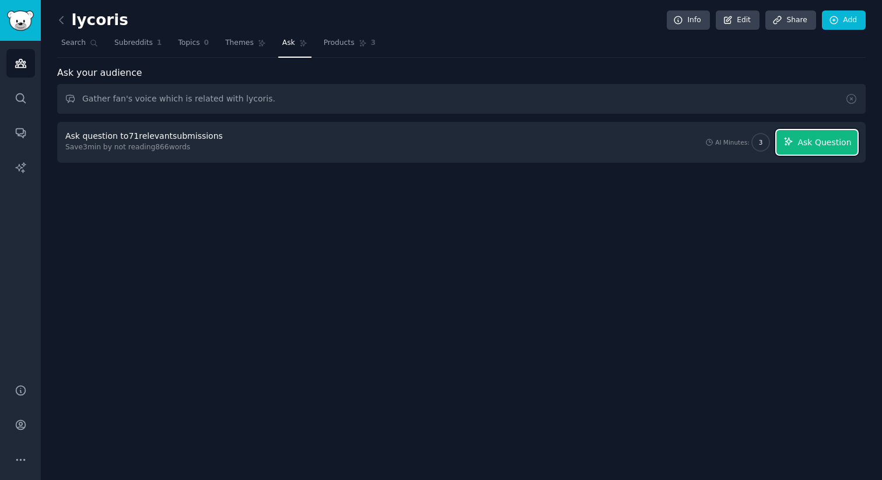
click at [808, 140] on span "Ask Question" at bounding box center [825, 143] width 54 height 12
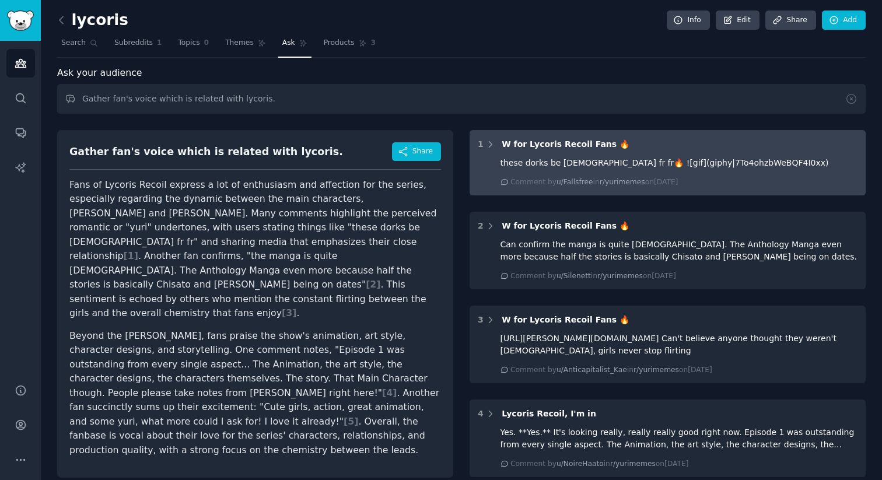
click at [683, 143] on div "1 W for Lycoris Recoil Fans 🔥" at bounding box center [668, 144] width 380 height 12
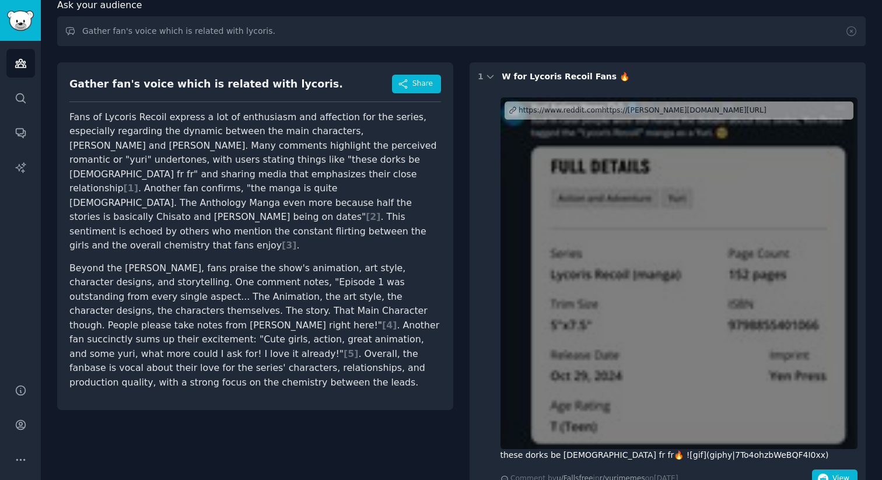
scroll to position [40, 0]
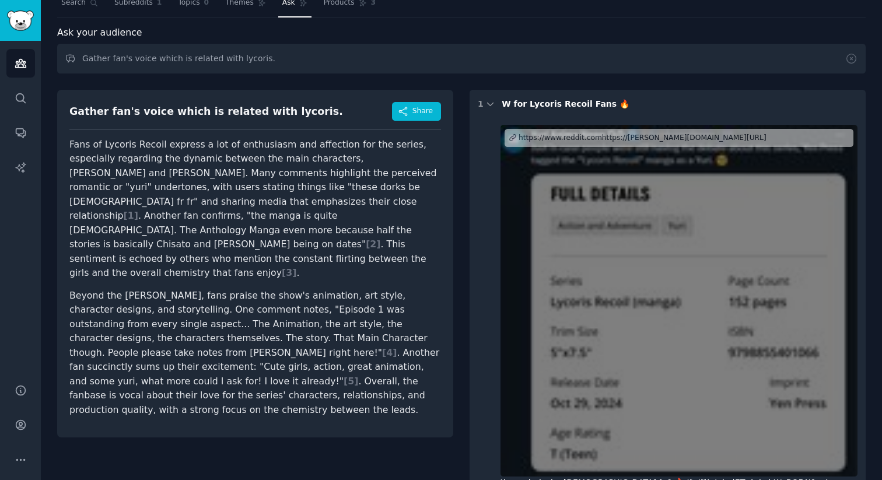
click at [667, 113] on div "1 W for Lycoris Recoil Fans 🔥 https://www.reddit.comhttps://[PERSON_NAME][DOMAI…" at bounding box center [668, 307] width 396 height 434
click at [582, 107] on span "W for Lycoris Recoil Fans 🔥" at bounding box center [566, 103] width 128 height 9
click at [489, 103] on icon at bounding box center [491, 104] width 11 height 11
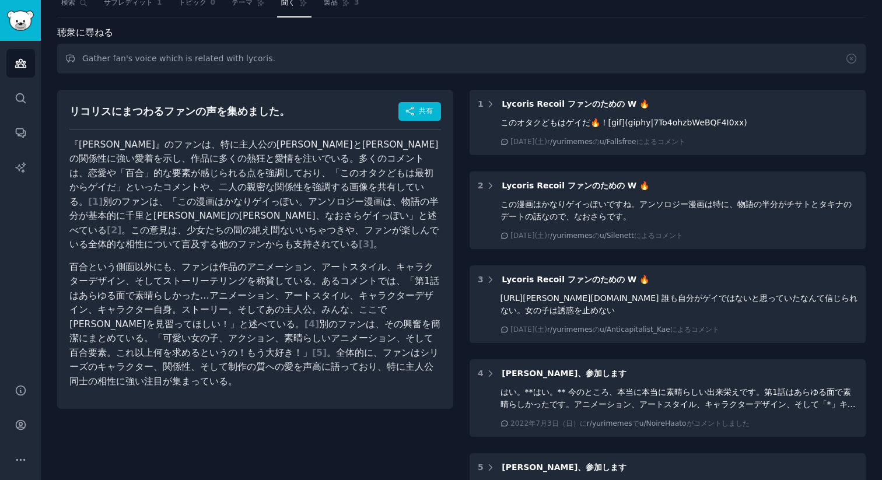
click at [179, 424] on div "リコリスにまつわるファンの声を集めました。 共有 『[PERSON_NAME]』のファンは、特に主人公の[PERSON_NAME]と[PERSON_NAME]…" at bounding box center [255, 392] width 396 height 621
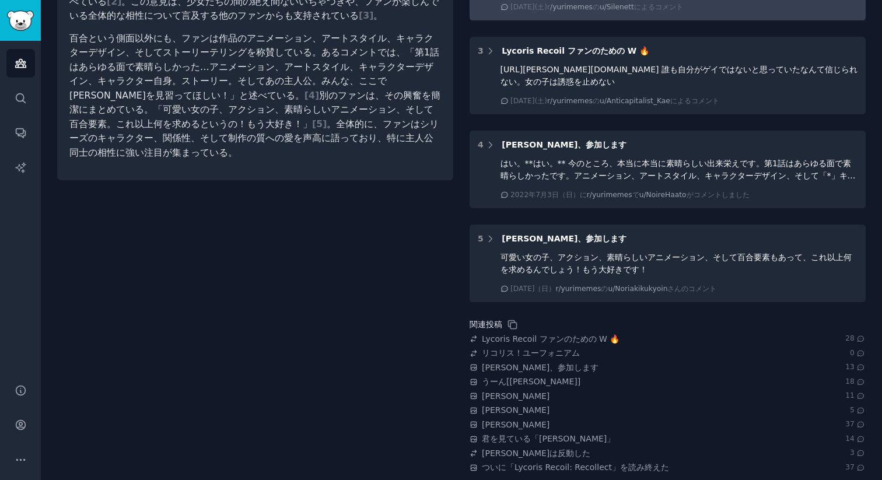
scroll to position [279, 0]
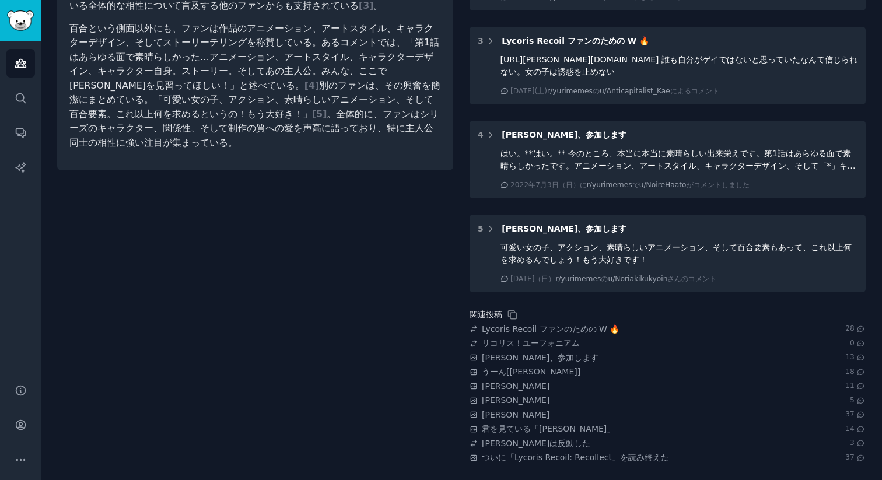
click at [387, 284] on div "リコリスにまつわるファンの声を集めました。 共有 『[PERSON_NAME]』のファンは、特に主人公の[PERSON_NAME]と[PERSON_NAME]…" at bounding box center [255, 153] width 396 height 621
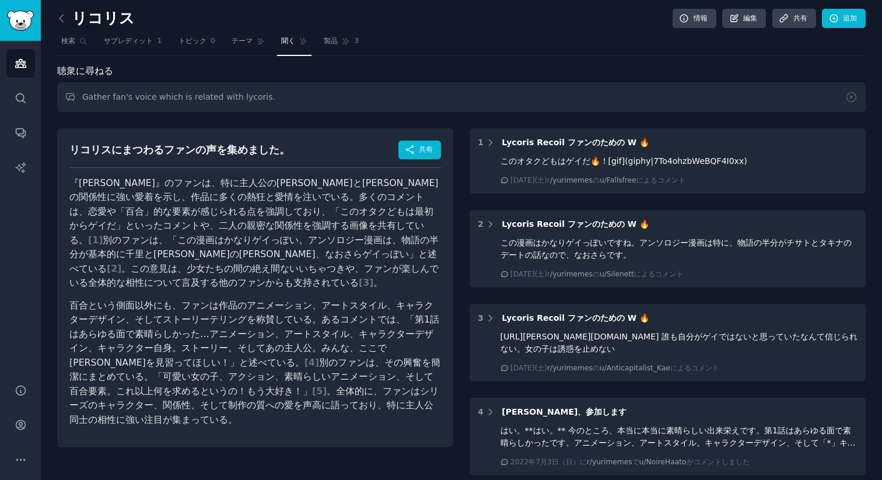
scroll to position [0, 0]
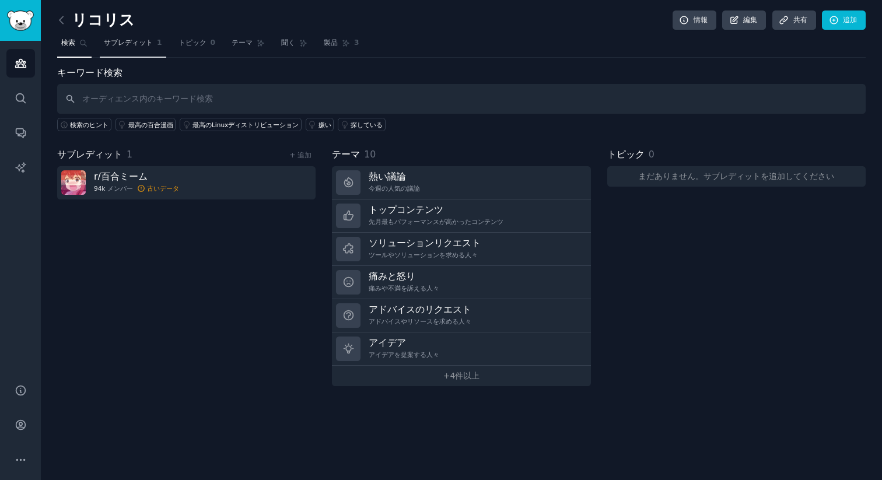
click at [142, 41] on font "サブレディット" at bounding box center [128, 43] width 49 height 8
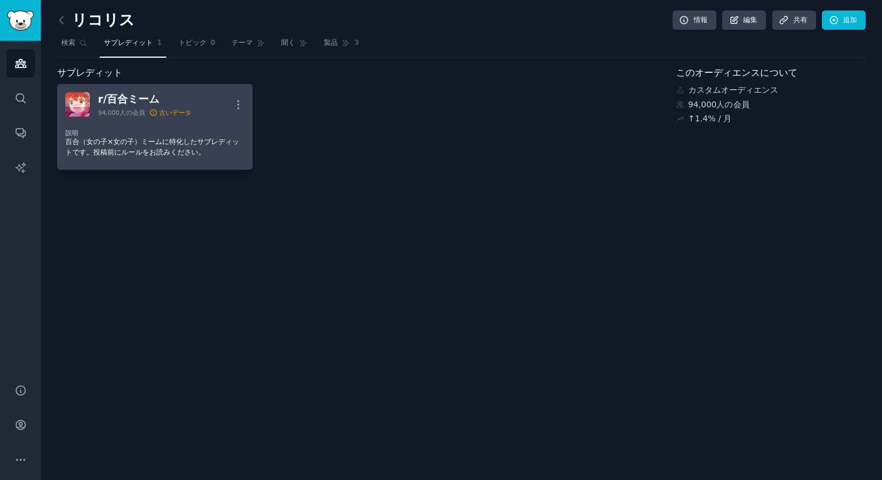
click at [173, 144] on font "百合（女の子×女の子）ミームに特化したサブレディットです。投稿前にルールをお読みください。" at bounding box center [152, 147] width 174 height 19
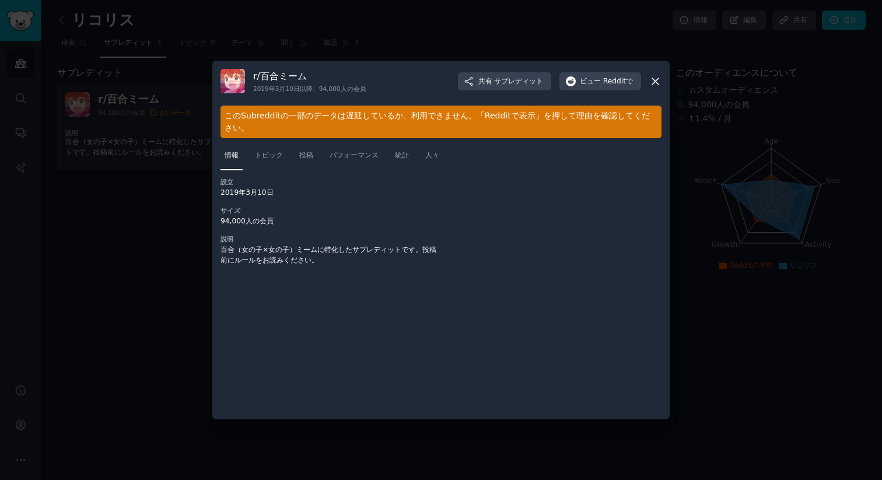
click at [155, 228] on div at bounding box center [441, 240] width 882 height 480
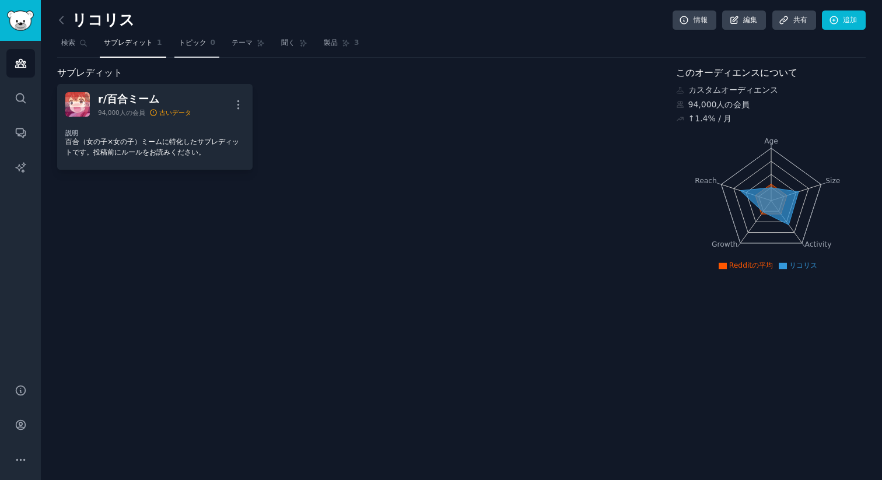
click at [193, 48] on link "トピック 0" at bounding box center [198, 46] width 46 height 24
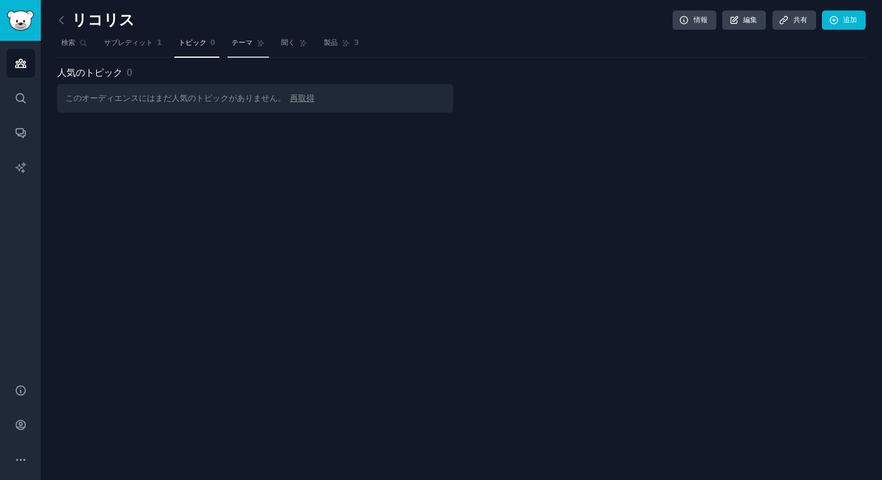
click at [245, 47] on span "テーマ" at bounding box center [242, 43] width 21 height 11
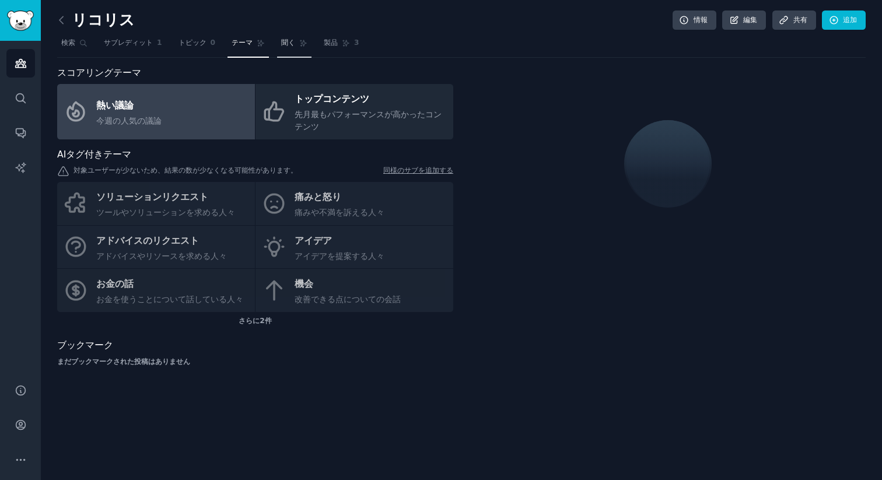
click at [294, 44] on font "聞く" at bounding box center [288, 43] width 14 height 8
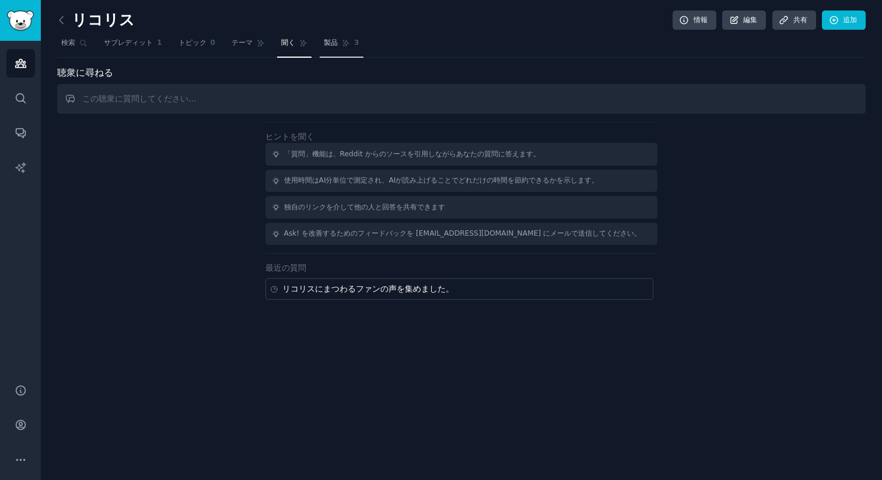
click at [336, 42] on font "製品" at bounding box center [331, 43] width 14 height 8
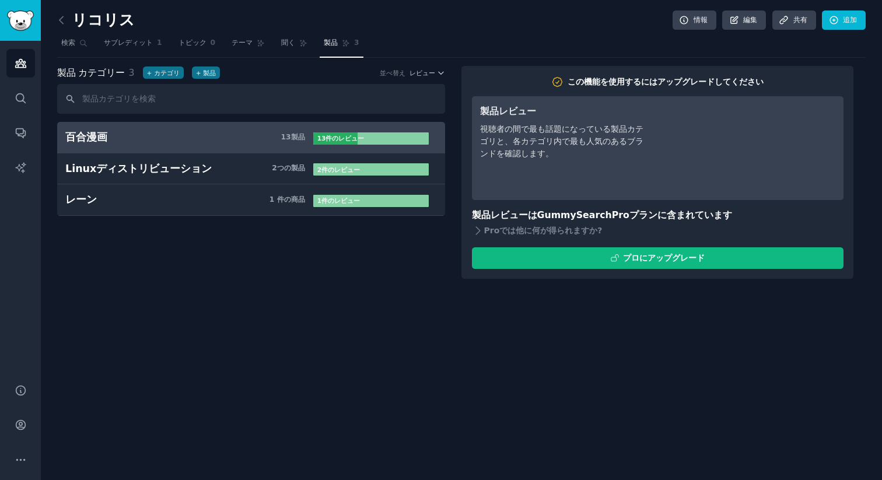
click at [303, 265] on div "製品 カテゴリー 3 + カテゴリ + 製品 並べ替え レビュー 百合漫画 13 製品 ​ 13件 の レビュー Linuxディストリビューション 2つ の …" at bounding box center [259, 173] width 404 height 214
click at [343, 137] on font "レビュー" at bounding box center [352, 138] width 26 height 7
click at [236, 134] on h3 "百合漫画 13 製品 ​" at bounding box center [189, 137] width 248 height 15
click at [62, 20] on icon at bounding box center [61, 20] width 12 height 12
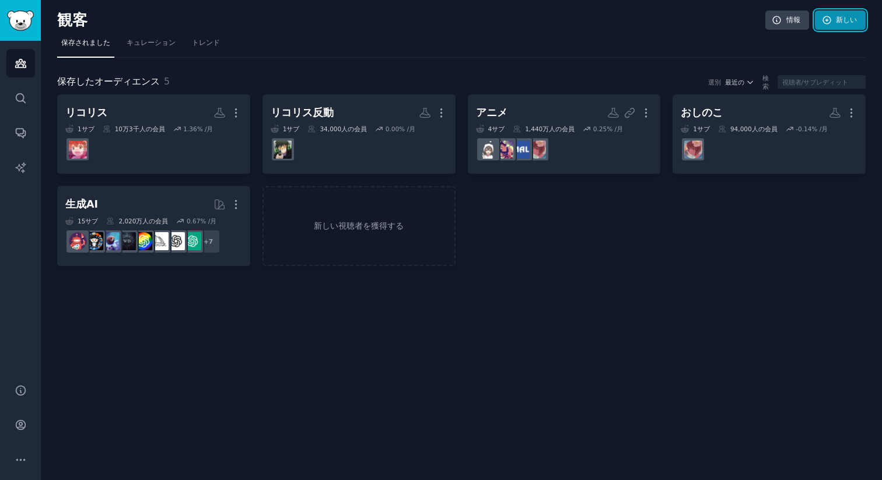
click at [843, 16] on font "新しい" at bounding box center [846, 20] width 21 height 8
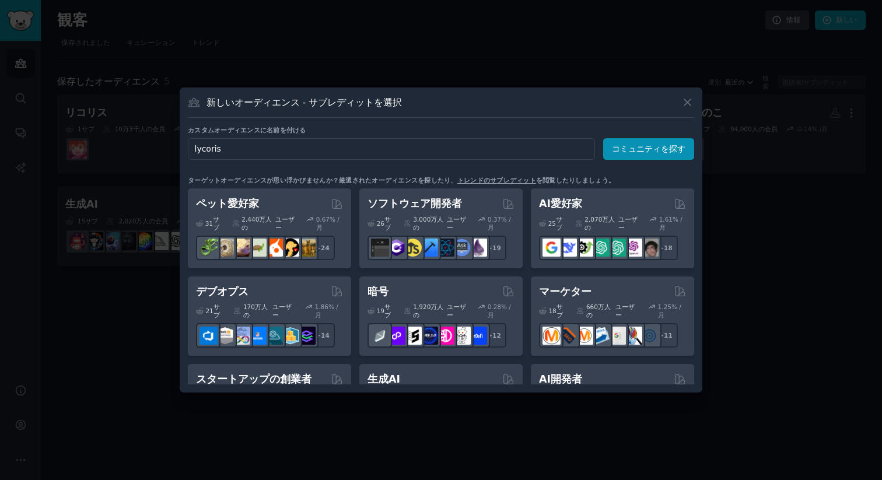
type input "lycoris"
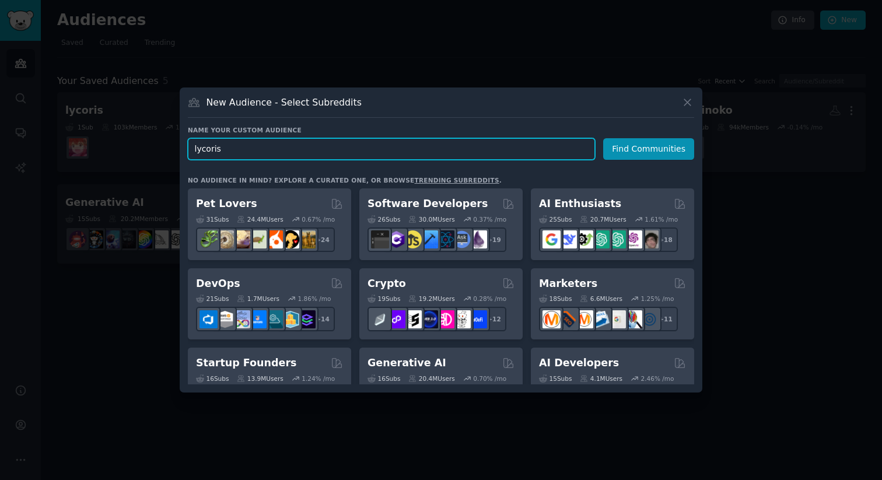
click at [250, 147] on input "lycoris" at bounding box center [391, 149] width 407 height 22
click at [249, 148] on input "lycoris" at bounding box center [391, 149] width 407 height 22
click button "Find Communities" at bounding box center [648, 149] width 91 height 22
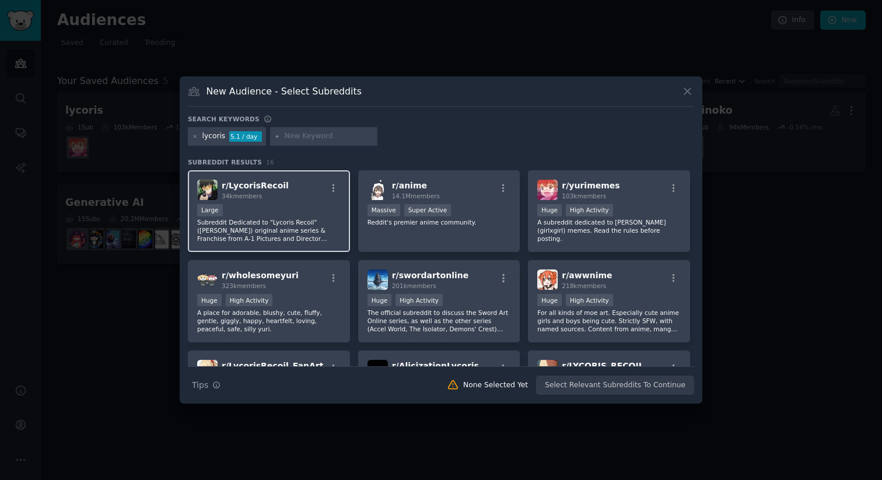
click at [263, 188] on span "r/ LycorisRecoil" at bounding box center [255, 185] width 67 height 9
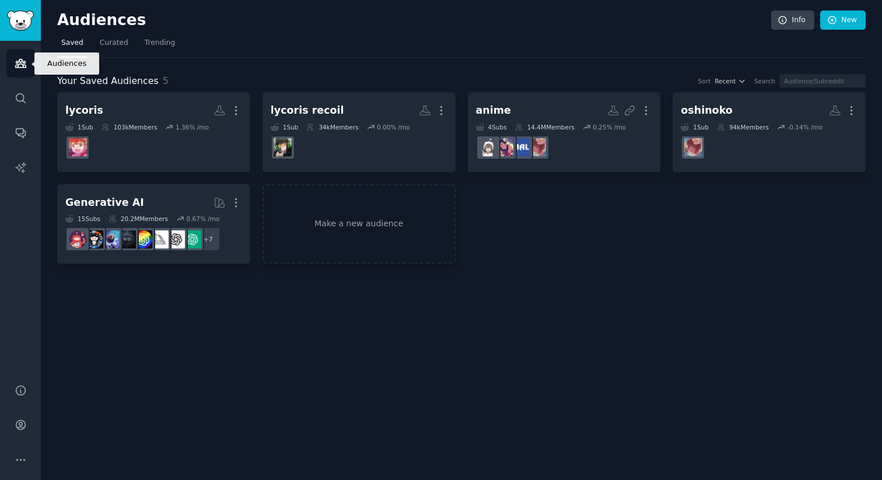
click at [22, 58] on icon "Sidebar" at bounding box center [21, 63] width 12 height 12
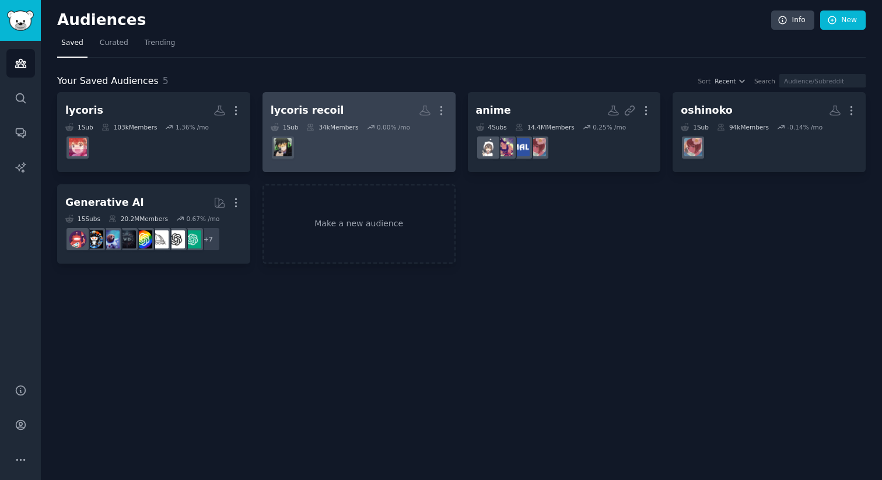
click at [361, 104] on h2 "lycoris recoil More" at bounding box center [359, 110] width 177 height 20
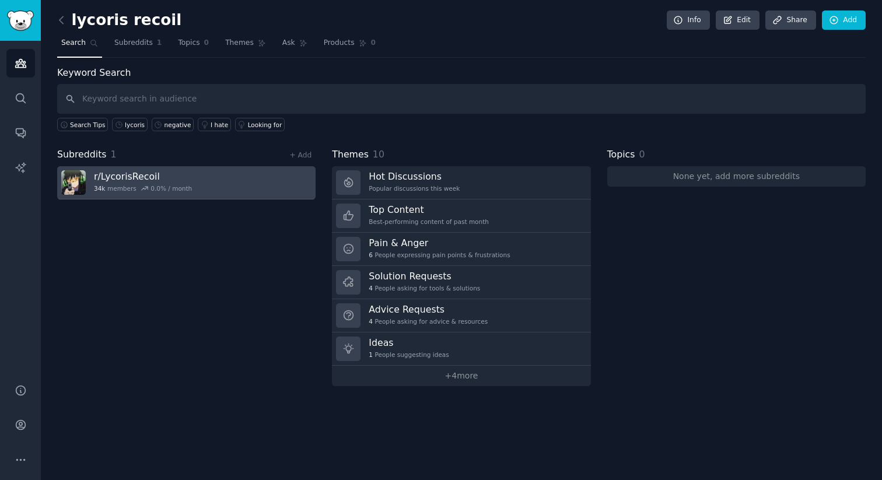
click at [144, 179] on h3 "r/ LycorisRecoil" at bounding box center [143, 176] width 98 height 12
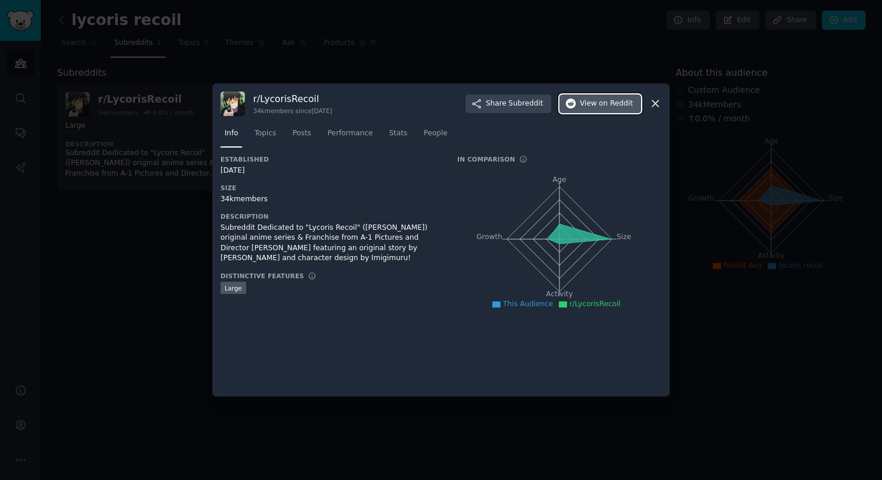
click at [603, 107] on span "on Reddit" at bounding box center [616, 104] width 34 height 11
click at [228, 227] on div "Subreddit Dedicated to "Lycoris Recoil" ([PERSON_NAME]) original anime series &…" at bounding box center [331, 243] width 221 height 41
